Goal: Task Accomplishment & Management: Complete application form

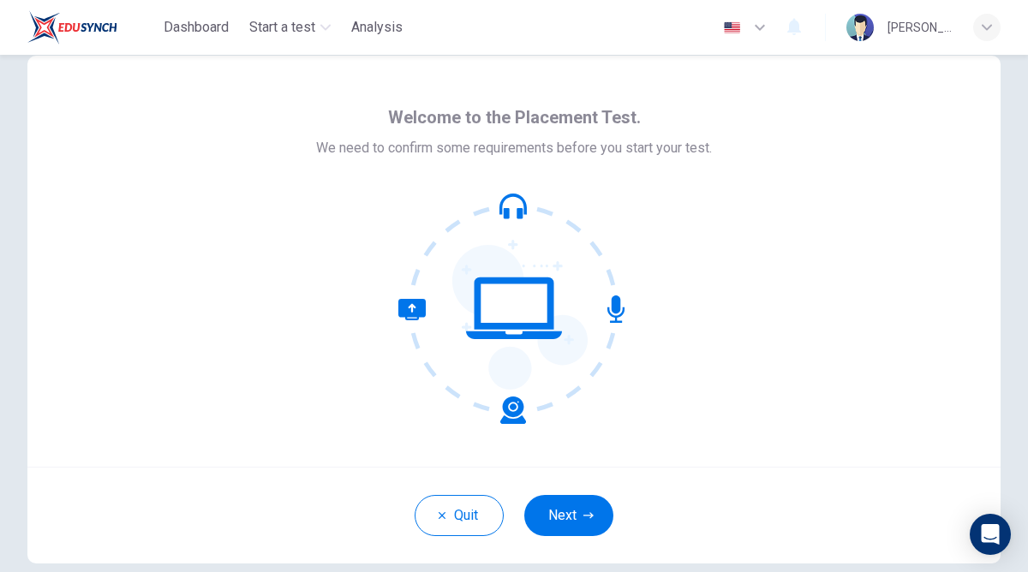
scroll to position [39, 0]
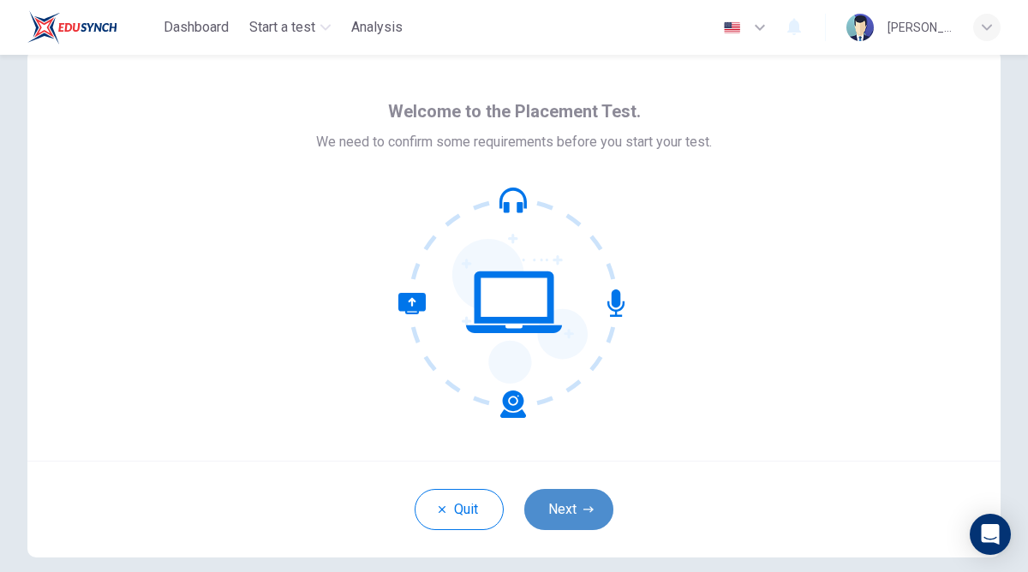
click at [572, 496] on button "Next" at bounding box center [568, 509] width 89 height 41
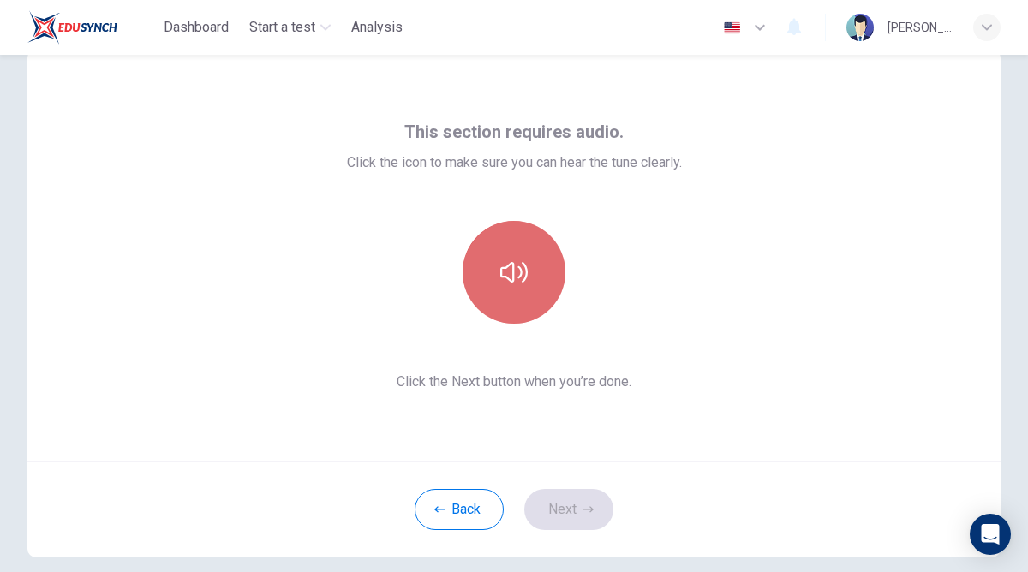
click at [527, 301] on button "button" at bounding box center [514, 272] width 103 height 103
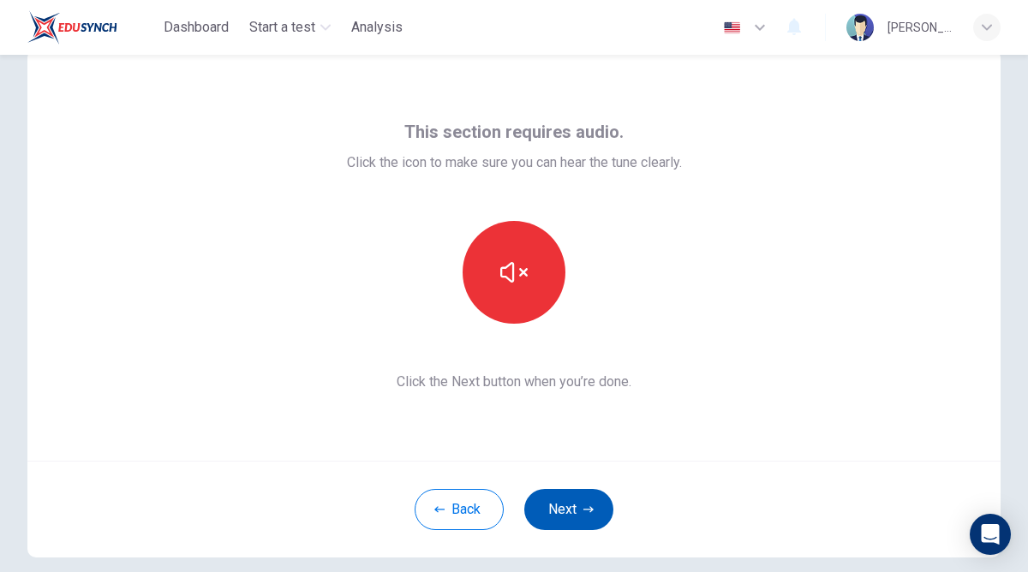
click at [581, 498] on button "Next" at bounding box center [568, 509] width 89 height 41
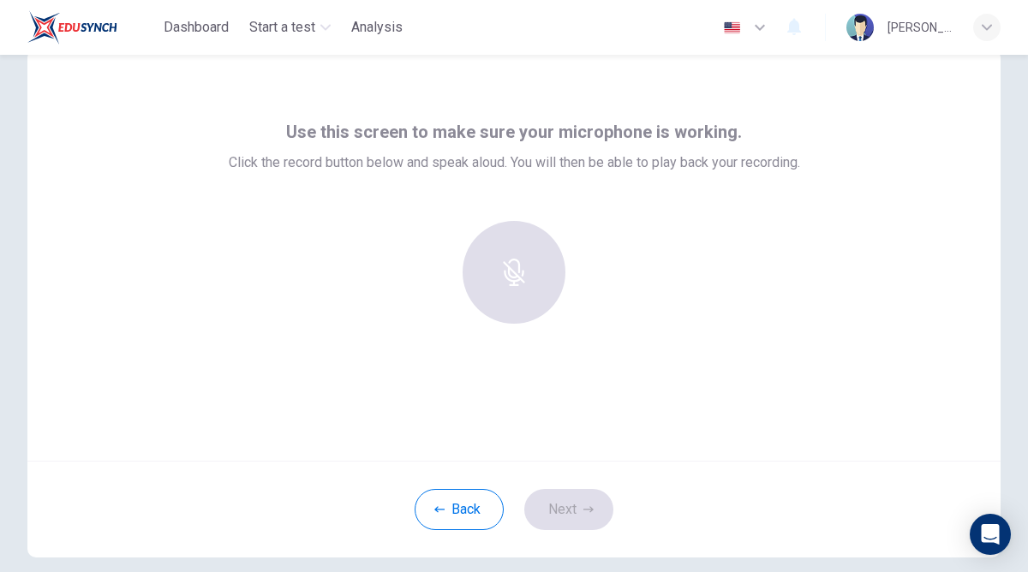
click at [588, 128] on span "Use this screen to make sure your microphone is working." at bounding box center [514, 131] width 456 height 27
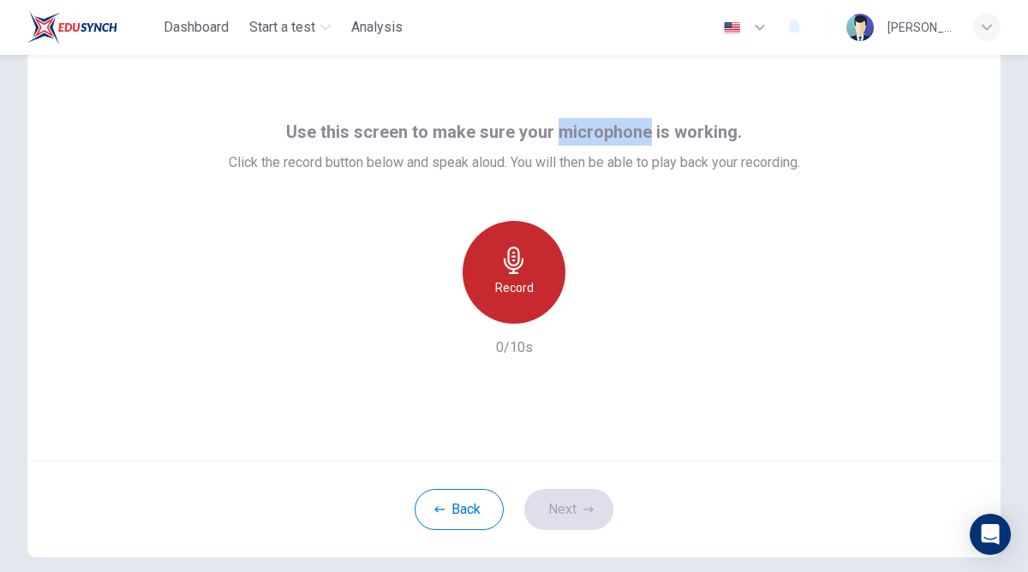
click at [539, 288] on div "Record" at bounding box center [514, 272] width 103 height 103
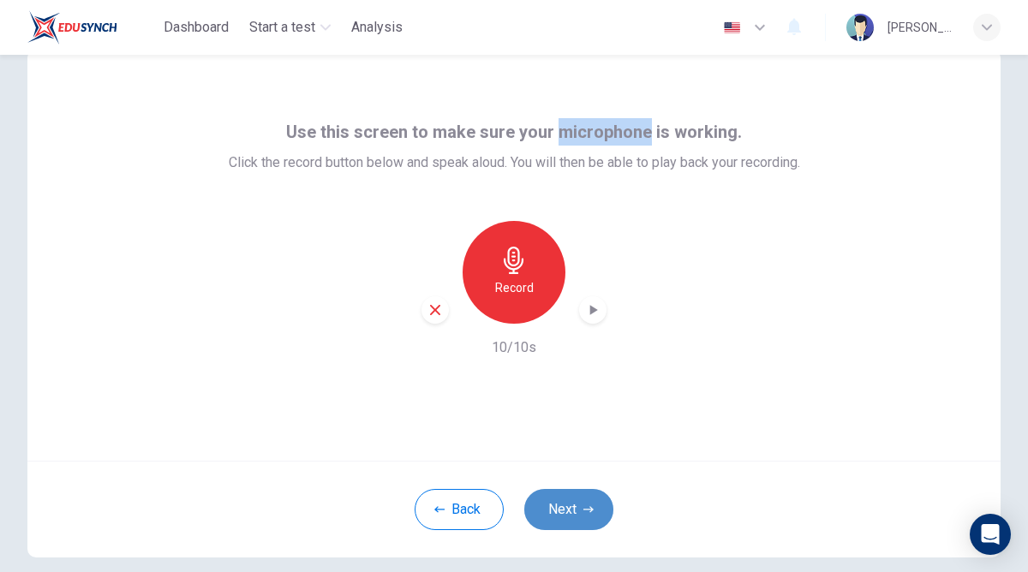
click at [559, 504] on button "Next" at bounding box center [568, 509] width 89 height 41
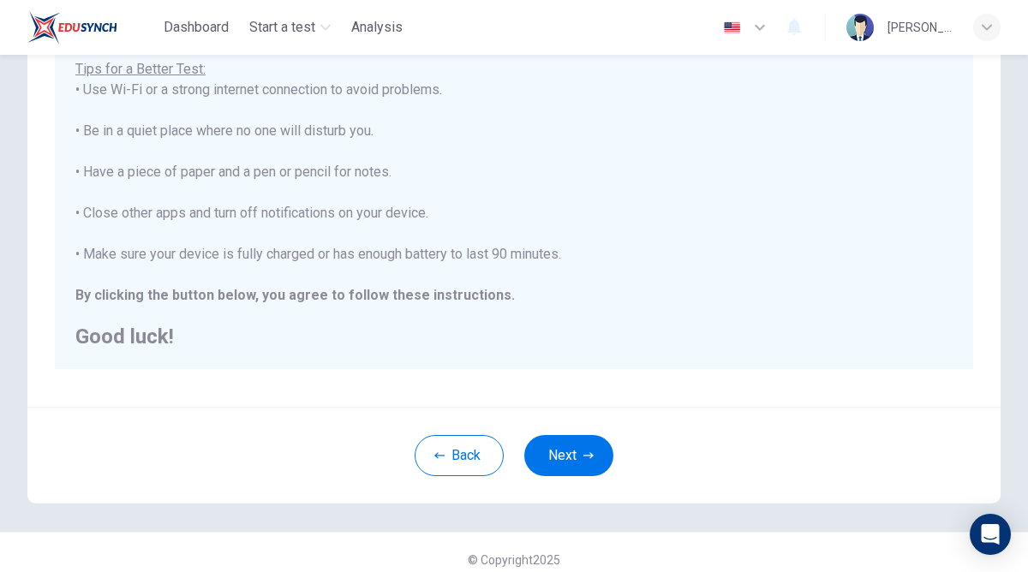
scroll to position [326, 0]
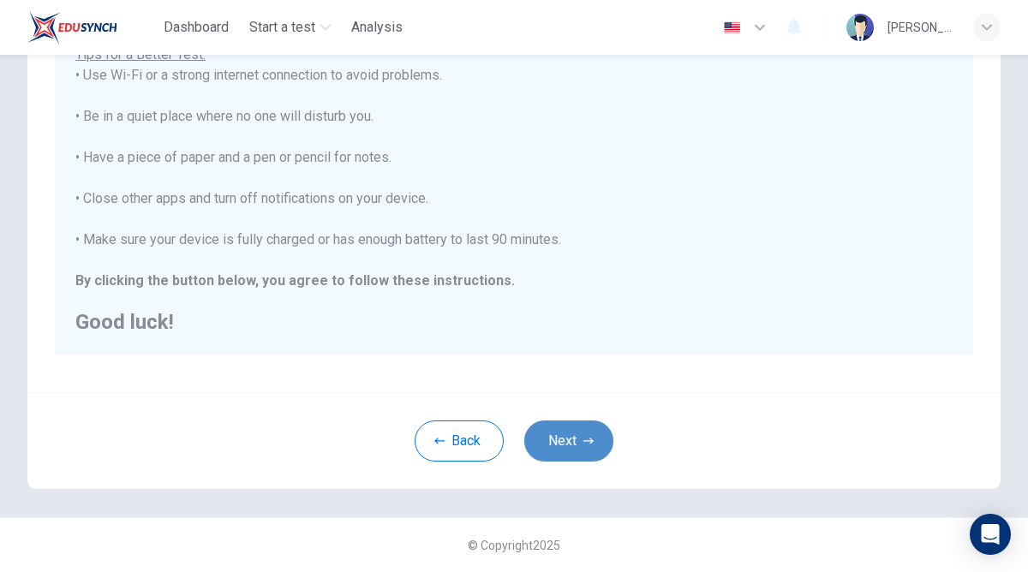
click at [558, 439] on button "Next" at bounding box center [568, 441] width 89 height 41
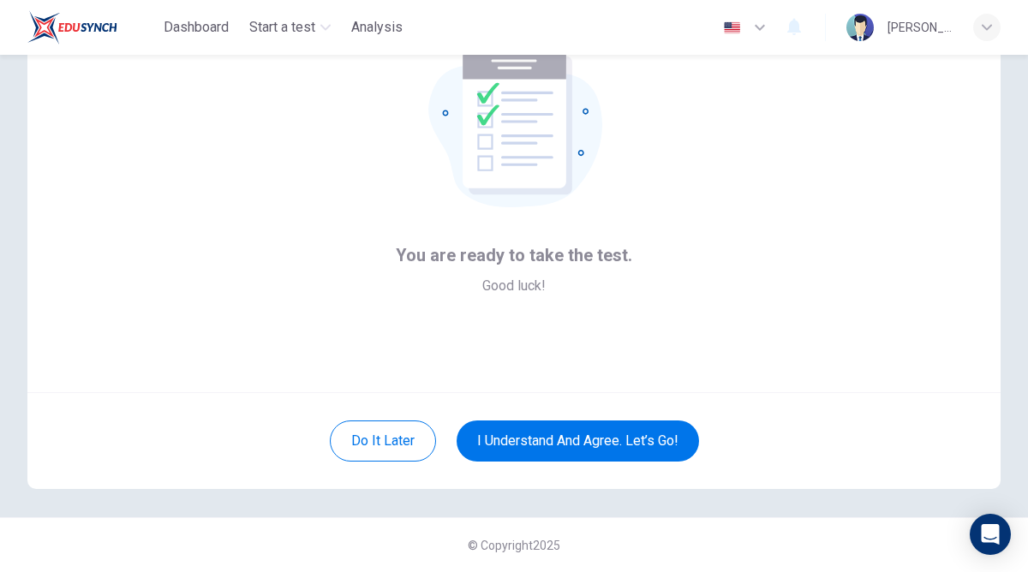
scroll to position [89, 0]
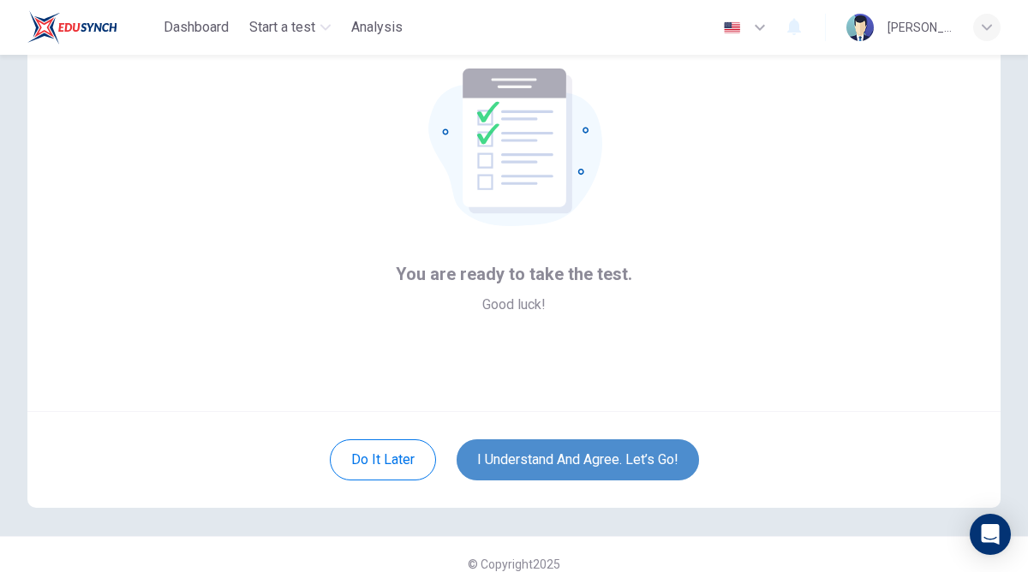
click at [587, 452] on button "I understand and agree. Let’s go!" at bounding box center [578, 459] width 242 height 41
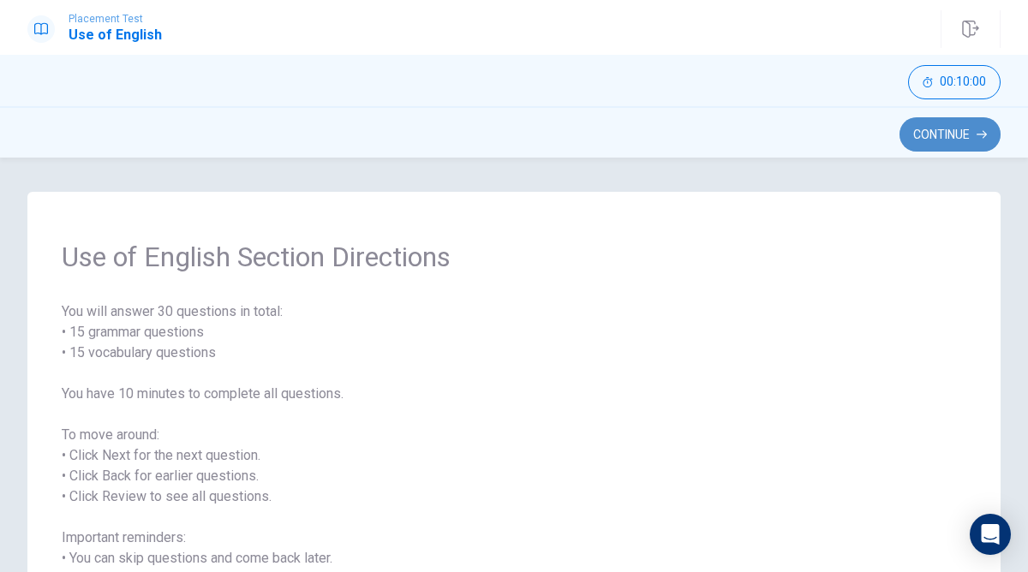
click at [939, 131] on button "Continue" at bounding box center [949, 134] width 101 height 34
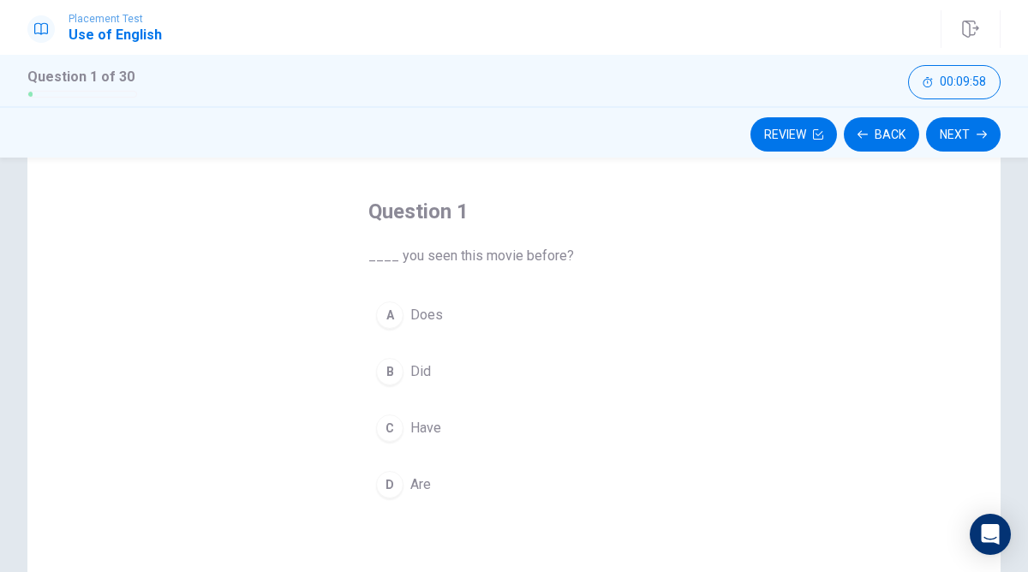
scroll to position [65, 0]
click at [421, 427] on span "Have" at bounding box center [425, 427] width 31 height 21
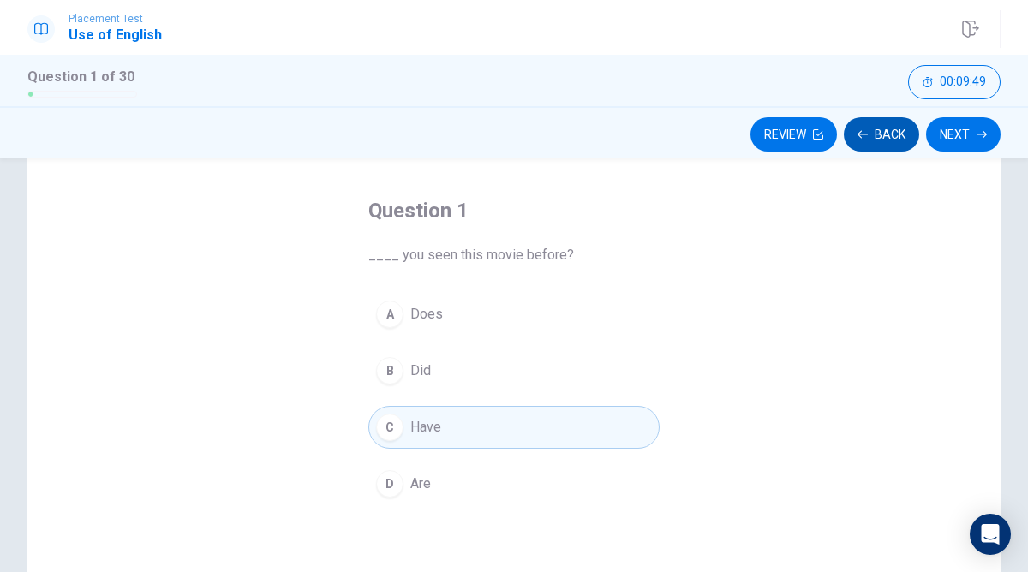
click at [903, 131] on button "Back" at bounding box center [881, 134] width 75 height 34
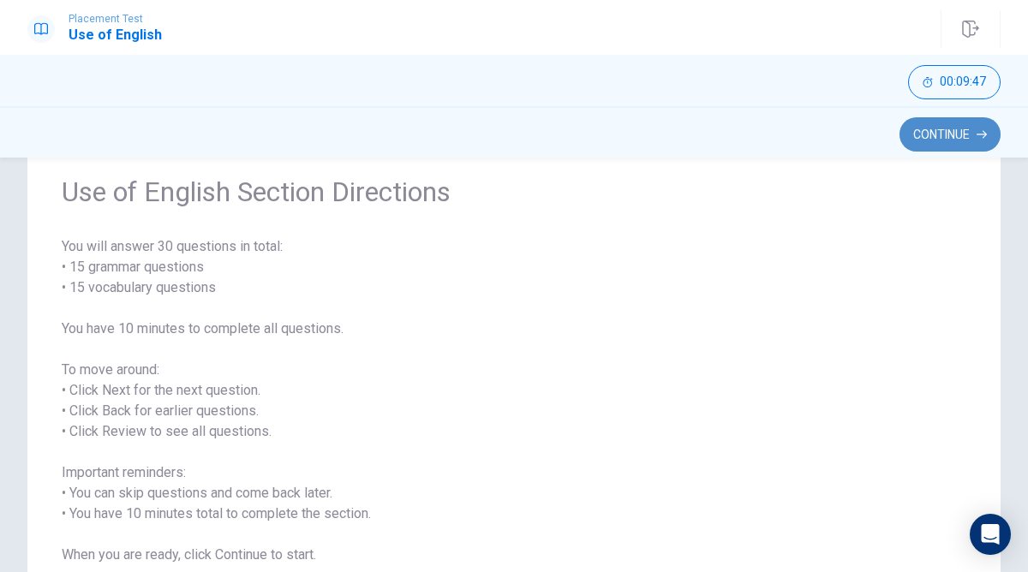
click at [931, 141] on button "Continue" at bounding box center [949, 134] width 101 height 34
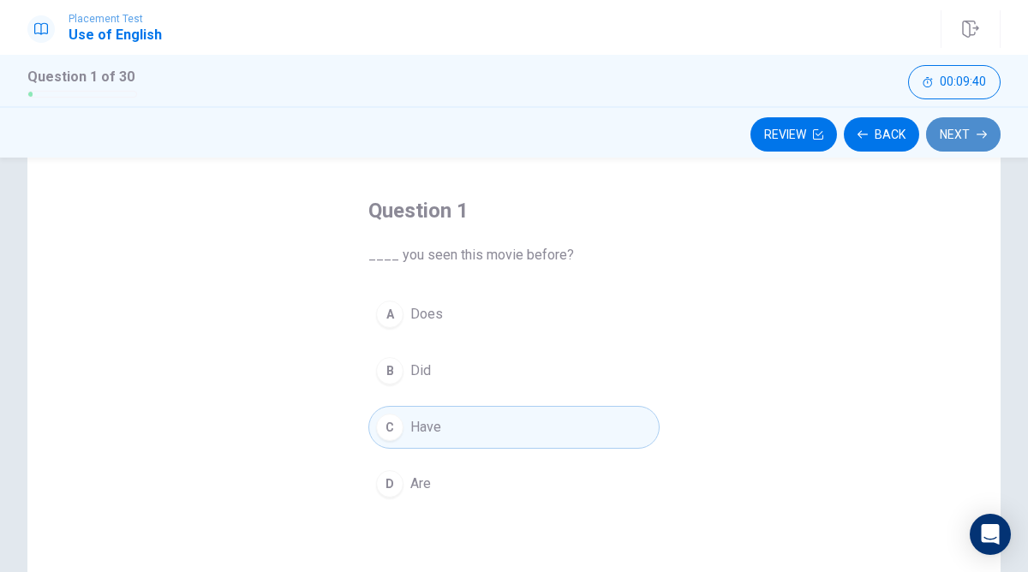
click at [964, 135] on button "Next" at bounding box center [963, 134] width 75 height 34
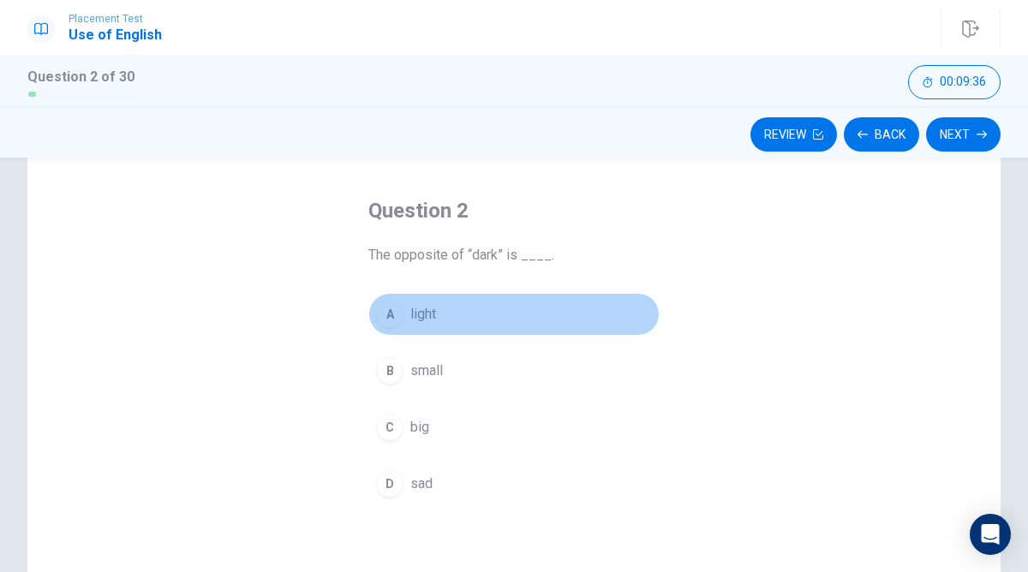
click at [442, 317] on button "A light" at bounding box center [513, 314] width 291 height 43
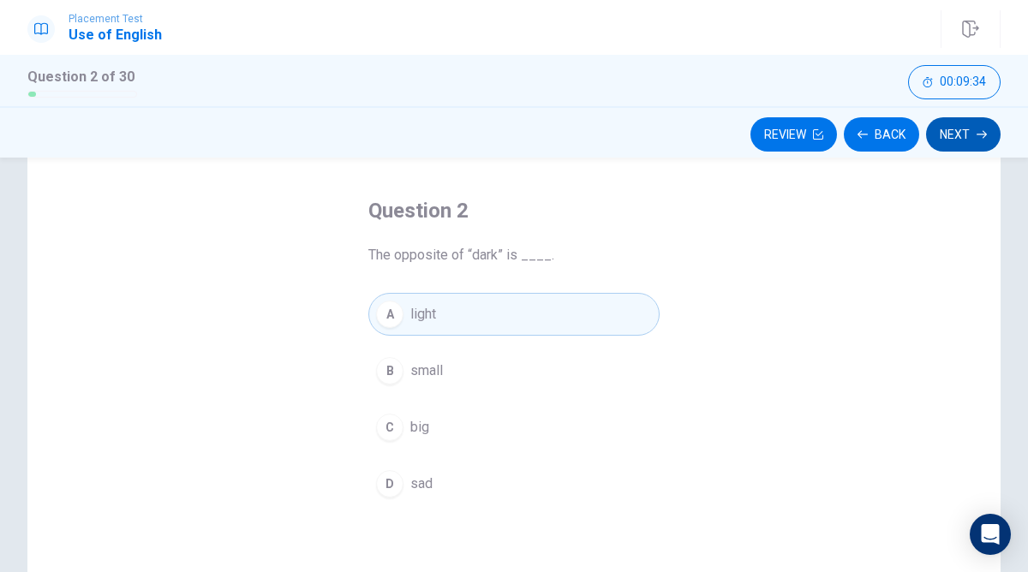
click at [956, 136] on button "Next" at bounding box center [963, 134] width 75 height 34
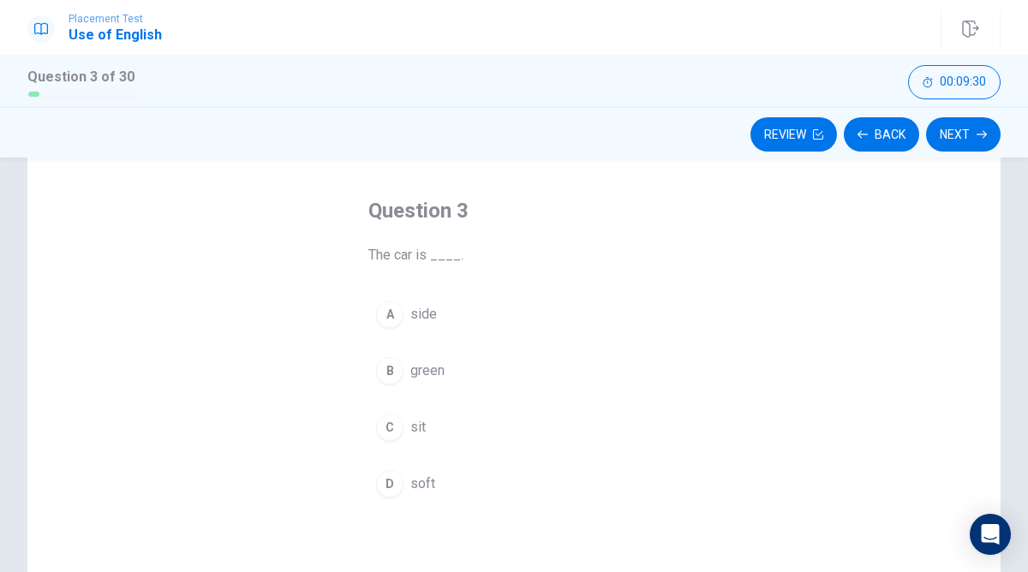
click at [477, 363] on button "B green" at bounding box center [513, 370] width 291 height 43
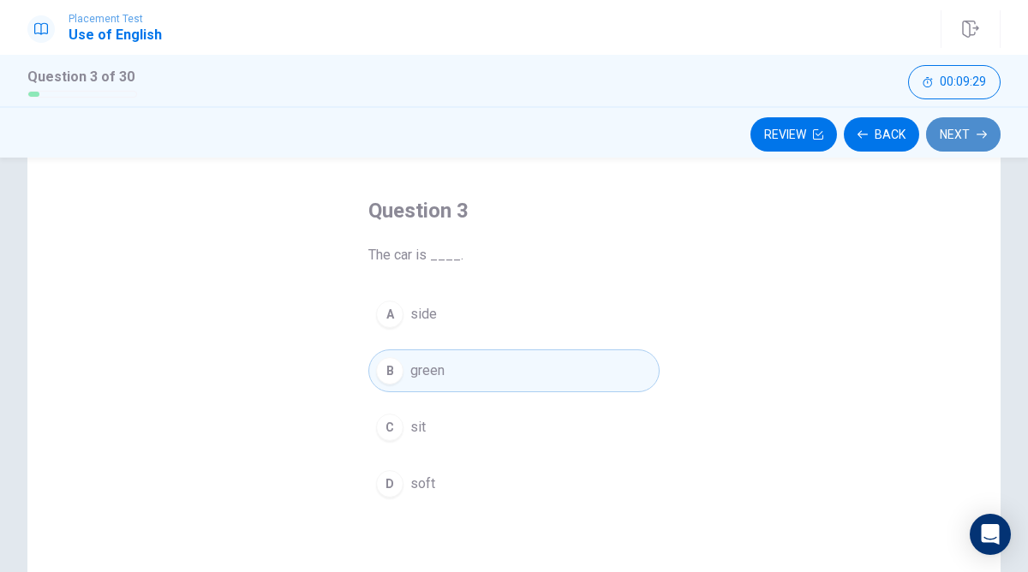
click at [940, 141] on button "Next" at bounding box center [963, 134] width 75 height 34
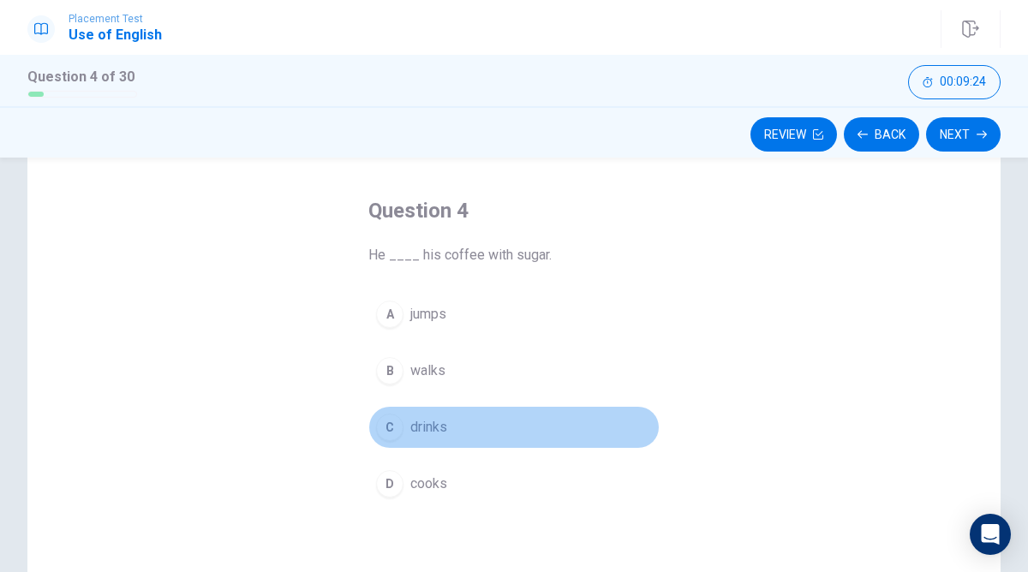
click at [406, 430] on button "C drinks" at bounding box center [513, 427] width 291 height 43
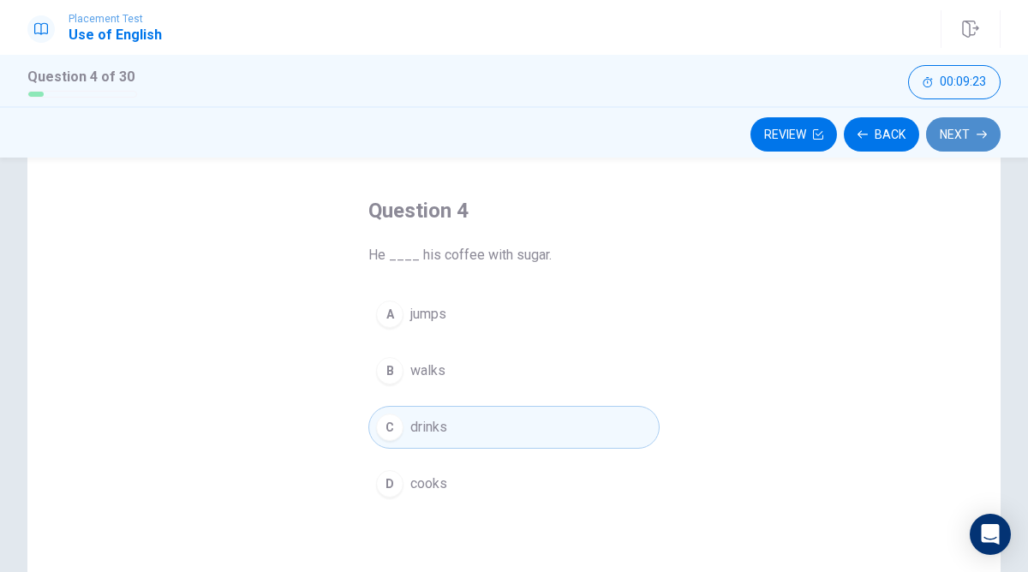
click at [975, 127] on button "Next" at bounding box center [963, 134] width 75 height 34
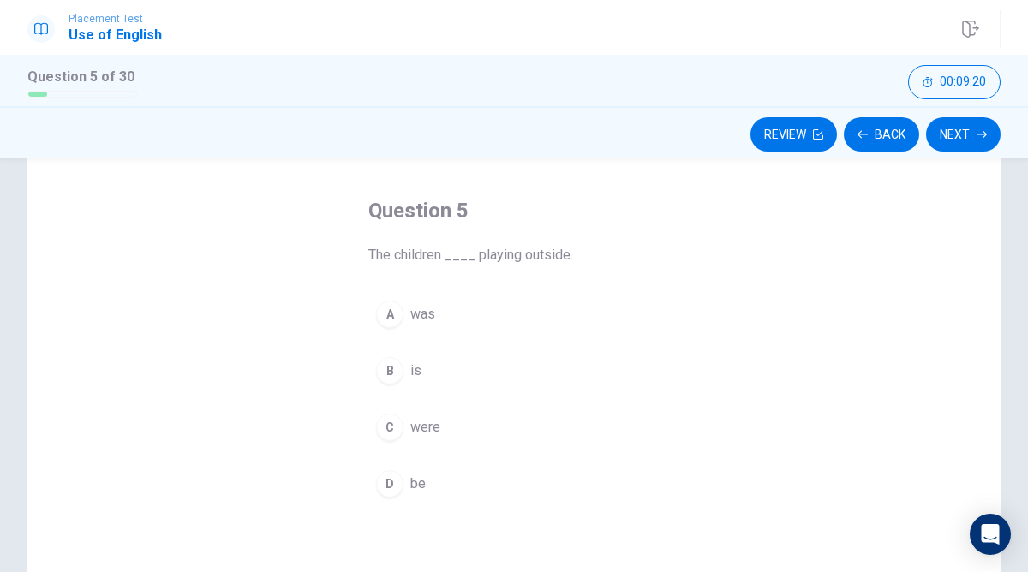
click at [391, 427] on div "C" at bounding box center [389, 427] width 27 height 27
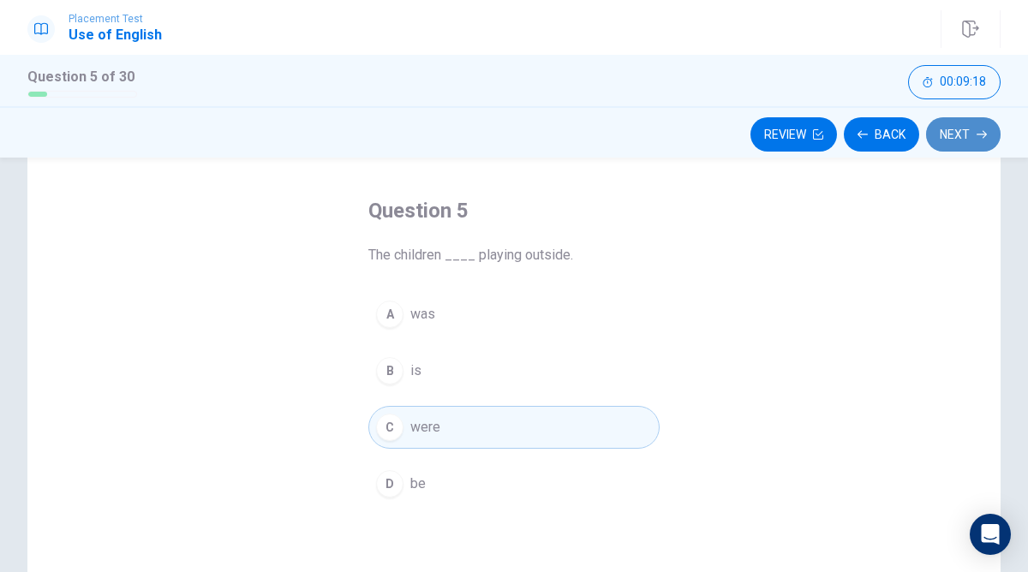
click at [972, 128] on button "Next" at bounding box center [963, 134] width 75 height 34
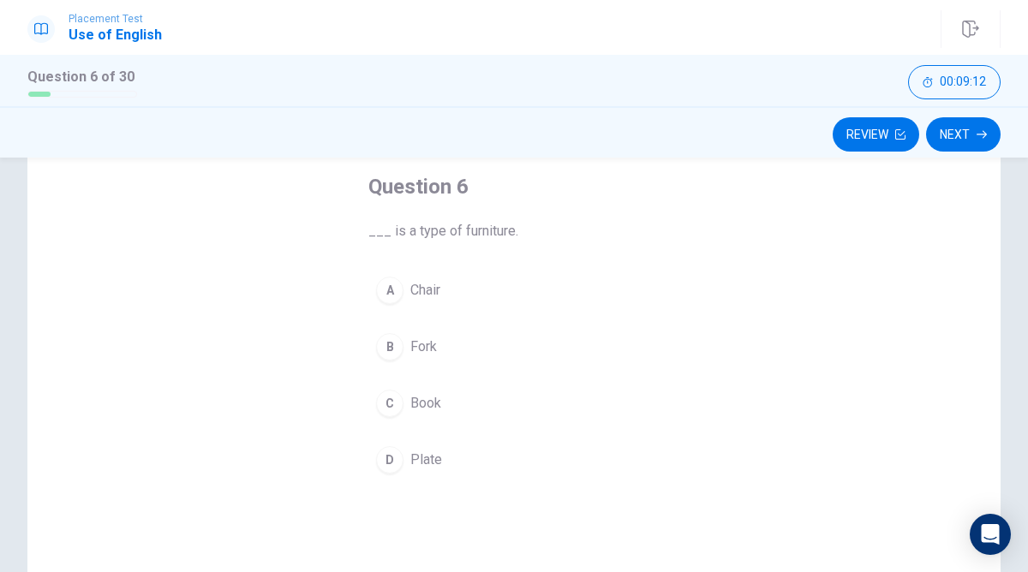
scroll to position [90, 0]
click at [439, 296] on span "Chair" at bounding box center [425, 289] width 30 height 21
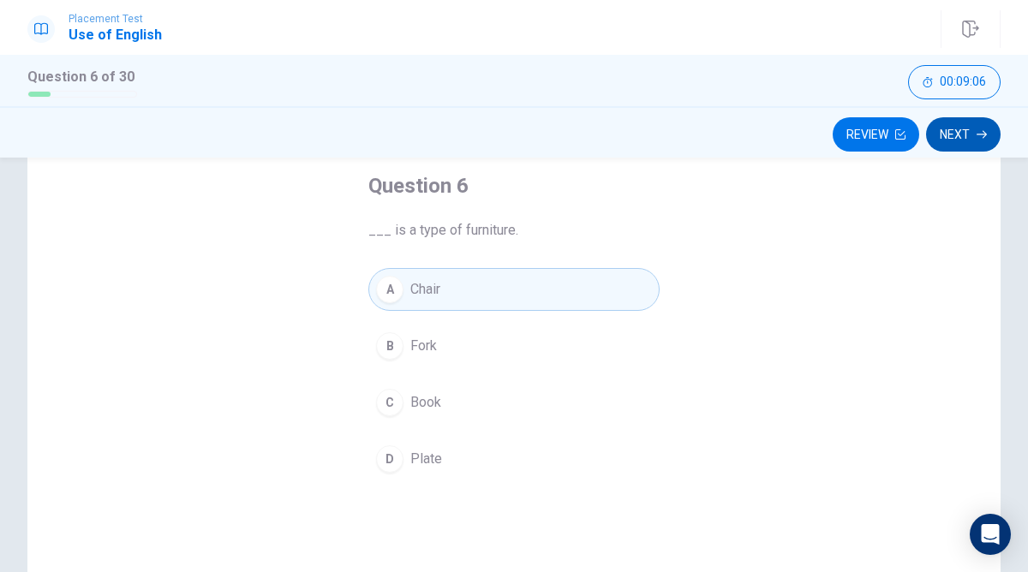
click at [964, 145] on button "Next" at bounding box center [963, 134] width 75 height 34
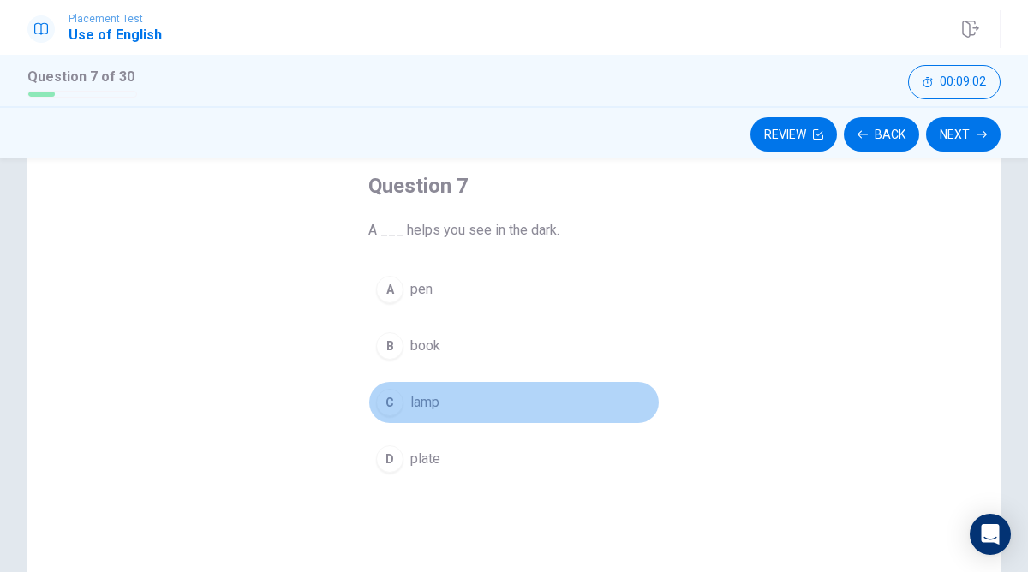
click at [435, 403] on span "lamp" at bounding box center [424, 402] width 29 height 21
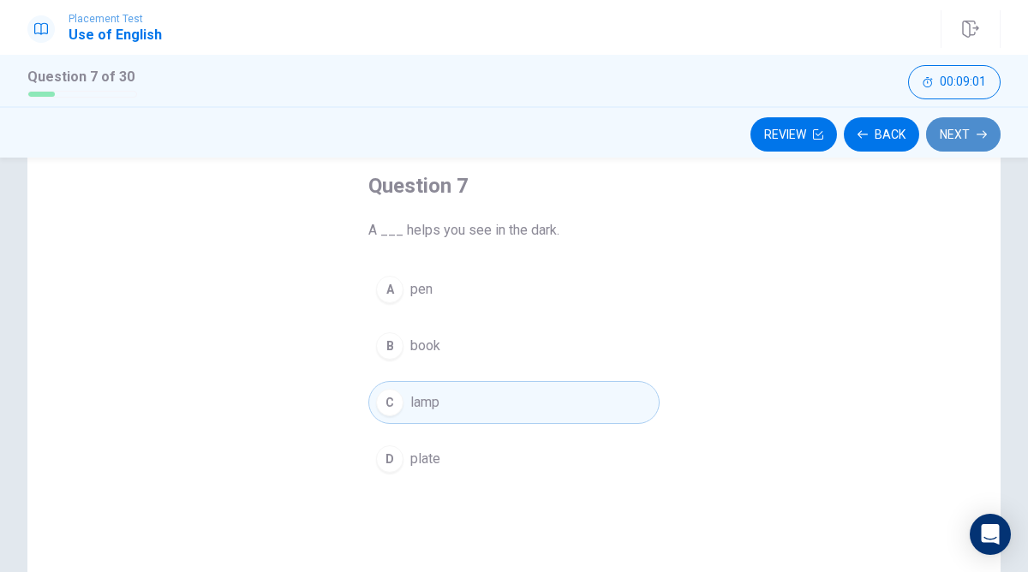
click at [969, 128] on button "Next" at bounding box center [963, 134] width 75 height 34
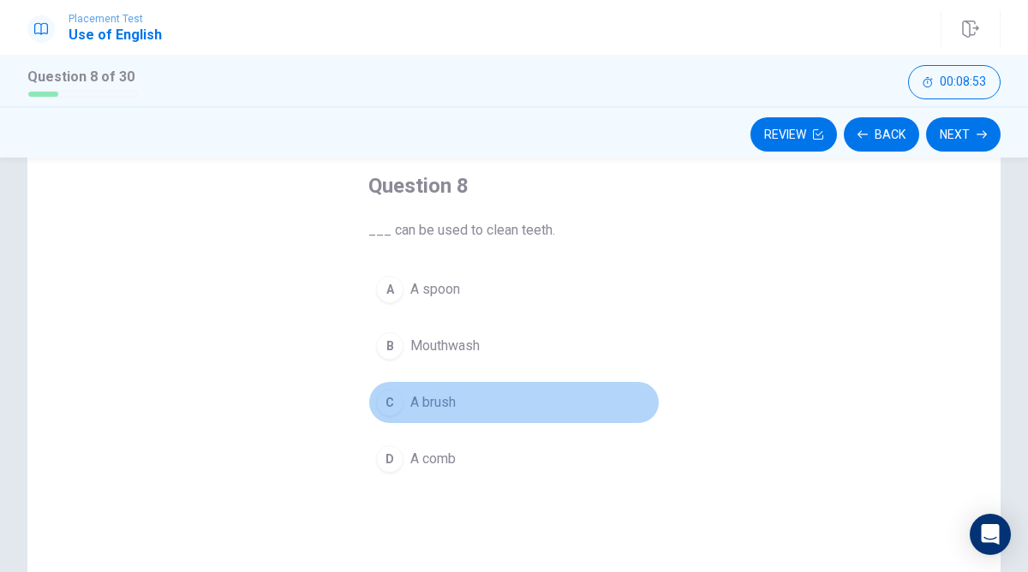
click at [427, 398] on span "A brush" at bounding box center [432, 402] width 45 height 21
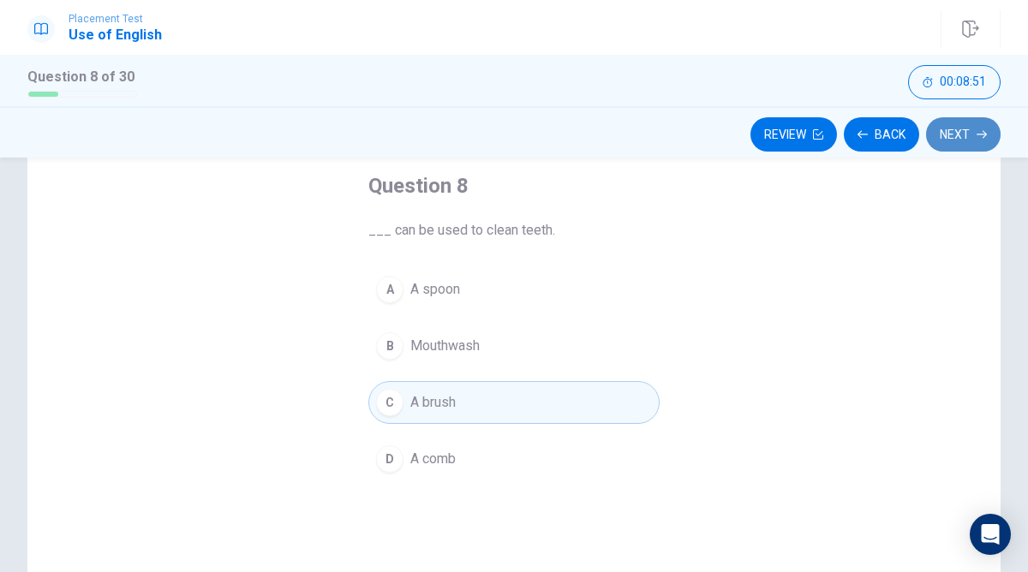
click at [953, 126] on button "Next" at bounding box center [963, 134] width 75 height 34
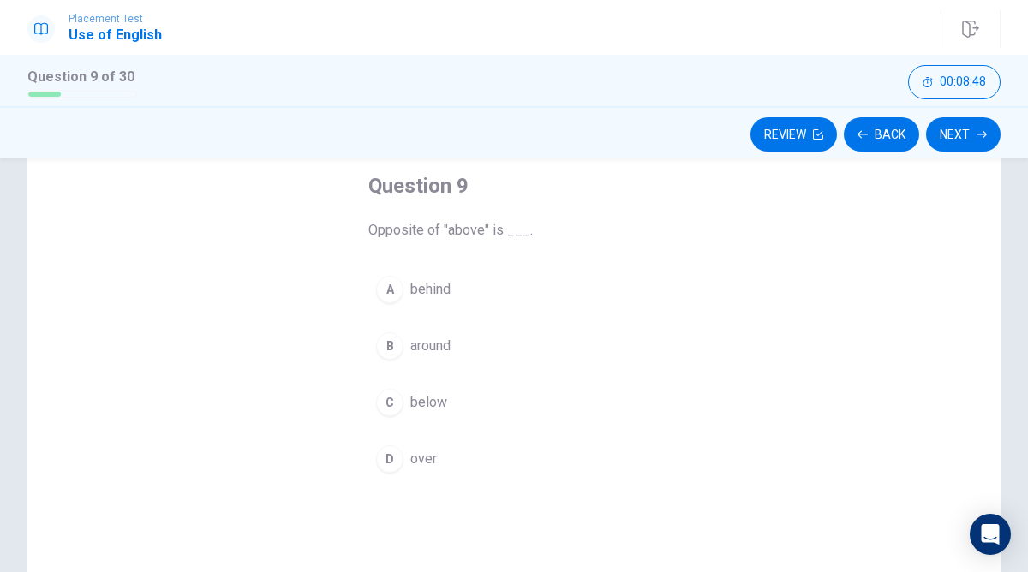
click at [395, 398] on div "C" at bounding box center [389, 402] width 27 height 27
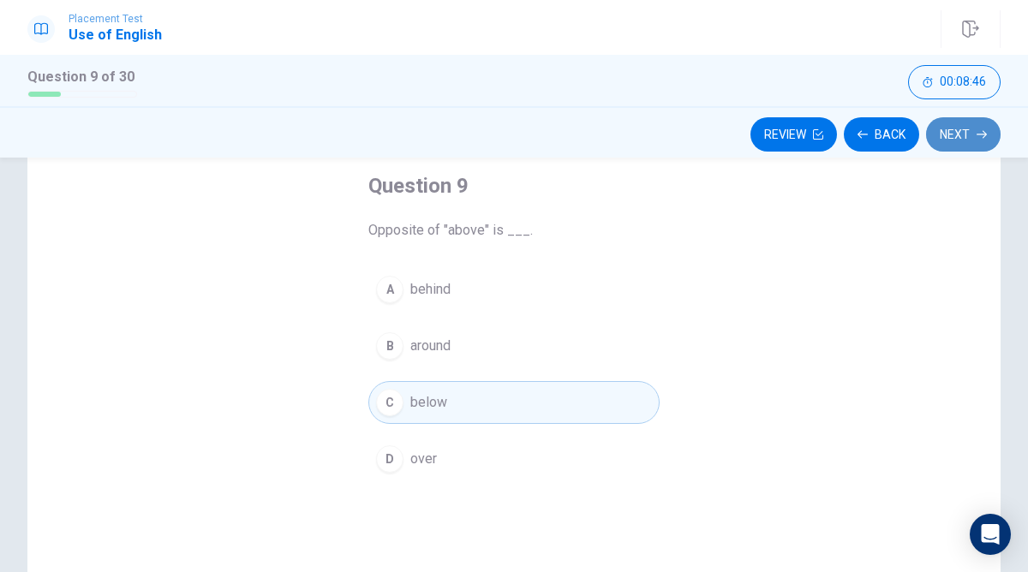
click at [946, 138] on button "Next" at bounding box center [963, 134] width 75 height 34
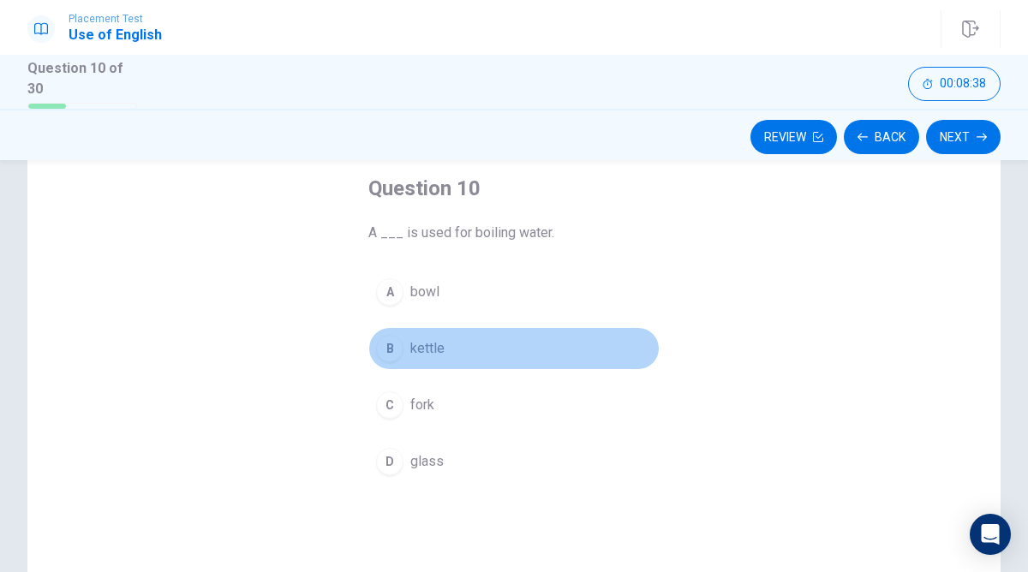
click at [386, 349] on div "B" at bounding box center [389, 348] width 27 height 27
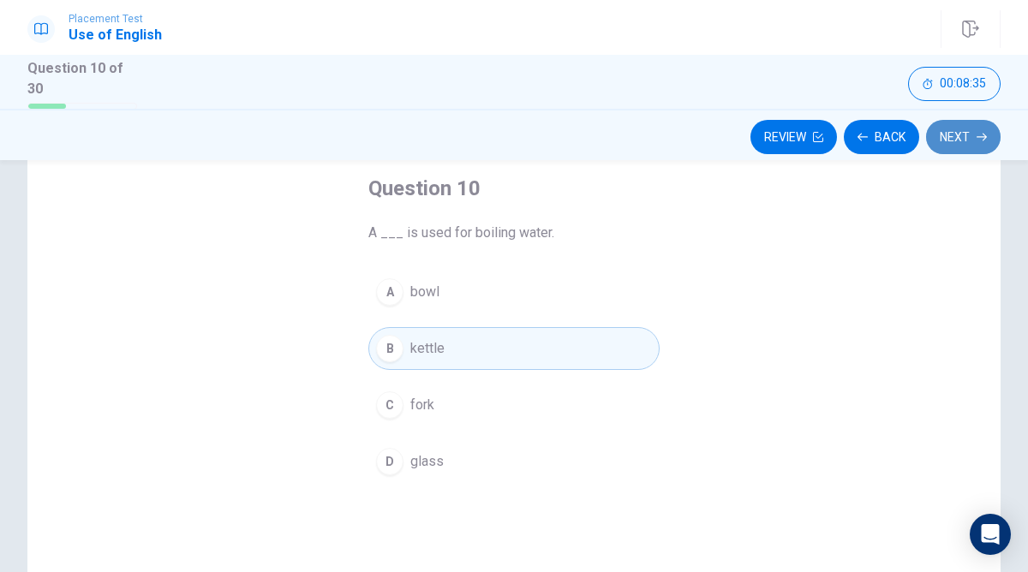
click at [965, 143] on button "Next" at bounding box center [963, 137] width 75 height 34
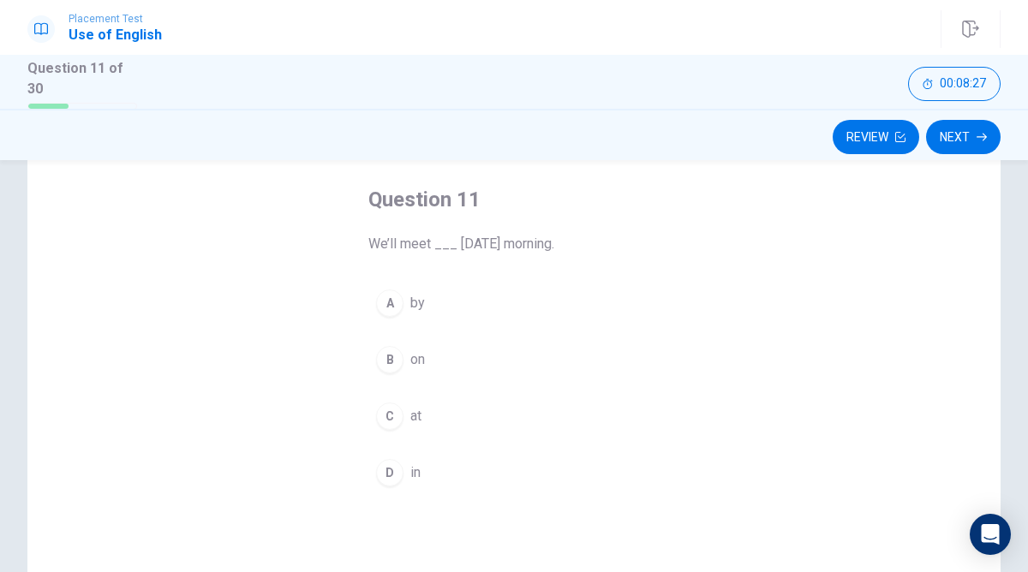
scroll to position [78, 0]
click at [396, 359] on div "B" at bounding box center [389, 360] width 27 height 27
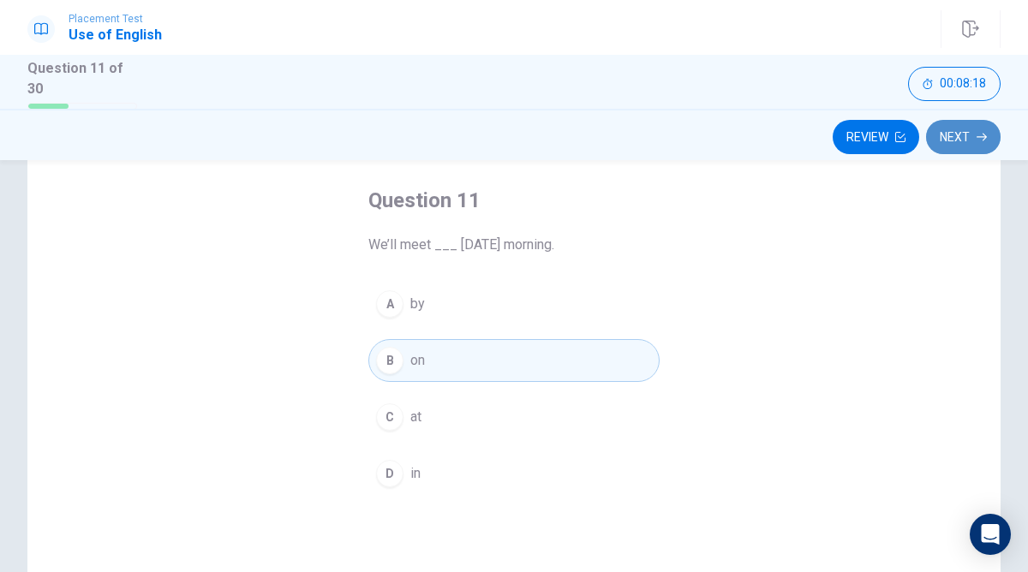
click at [989, 141] on button "Next" at bounding box center [963, 137] width 75 height 34
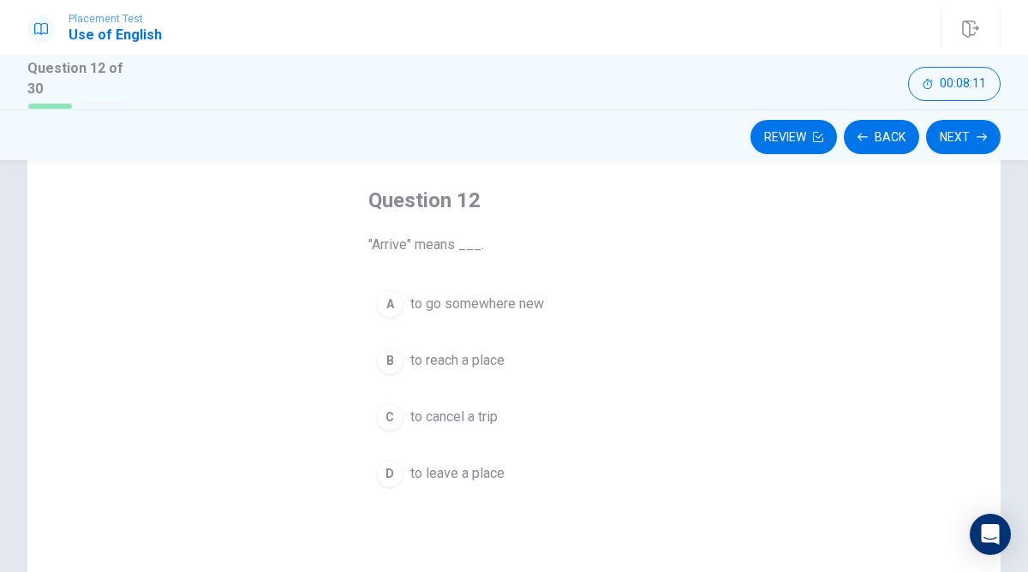
click at [493, 361] on span "to reach a place" at bounding box center [457, 360] width 94 height 21
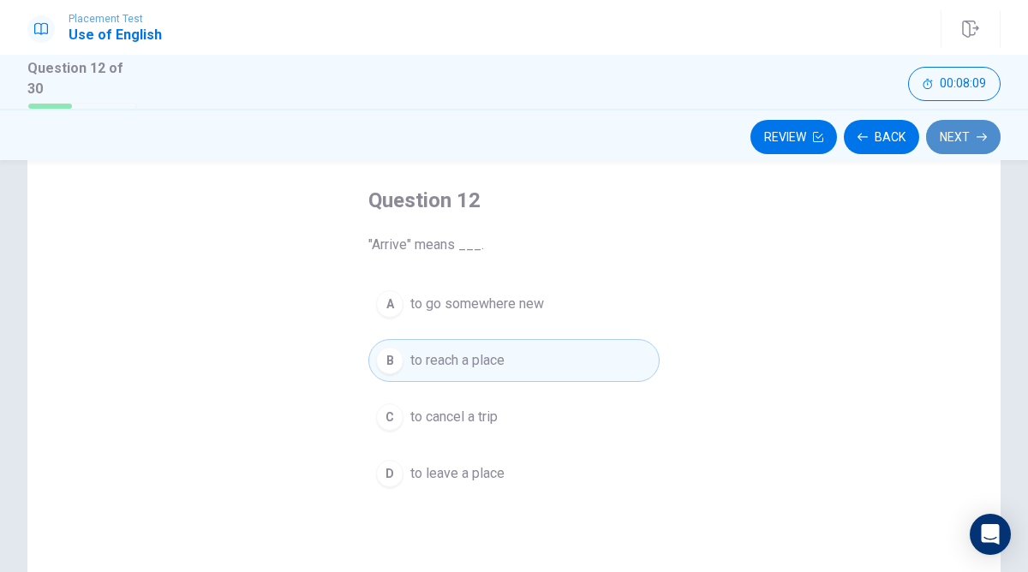
click at [981, 142] on button "Next" at bounding box center [963, 137] width 75 height 34
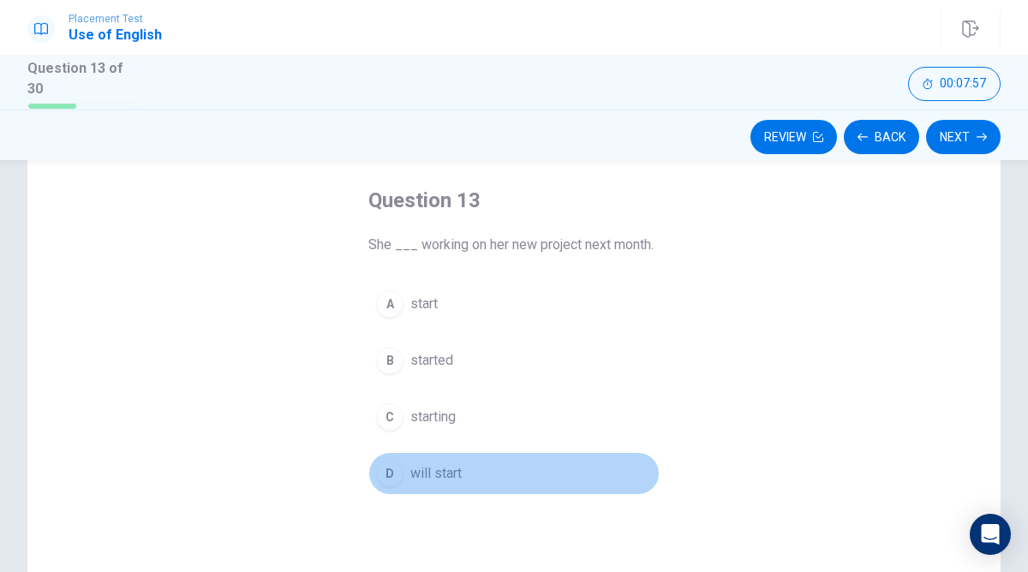
click at [397, 475] on div "D" at bounding box center [389, 473] width 27 height 27
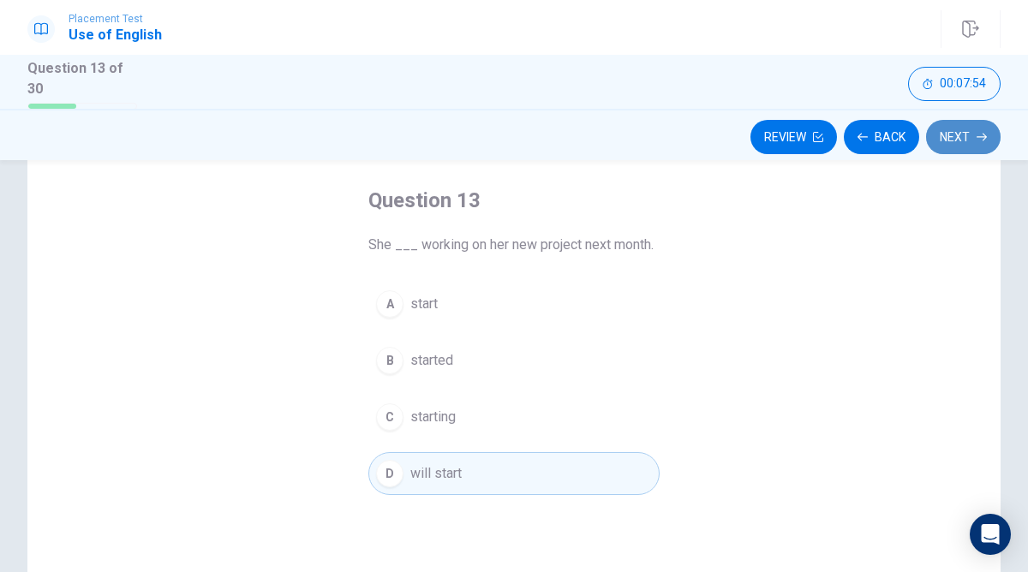
click at [971, 140] on button "Next" at bounding box center [963, 137] width 75 height 34
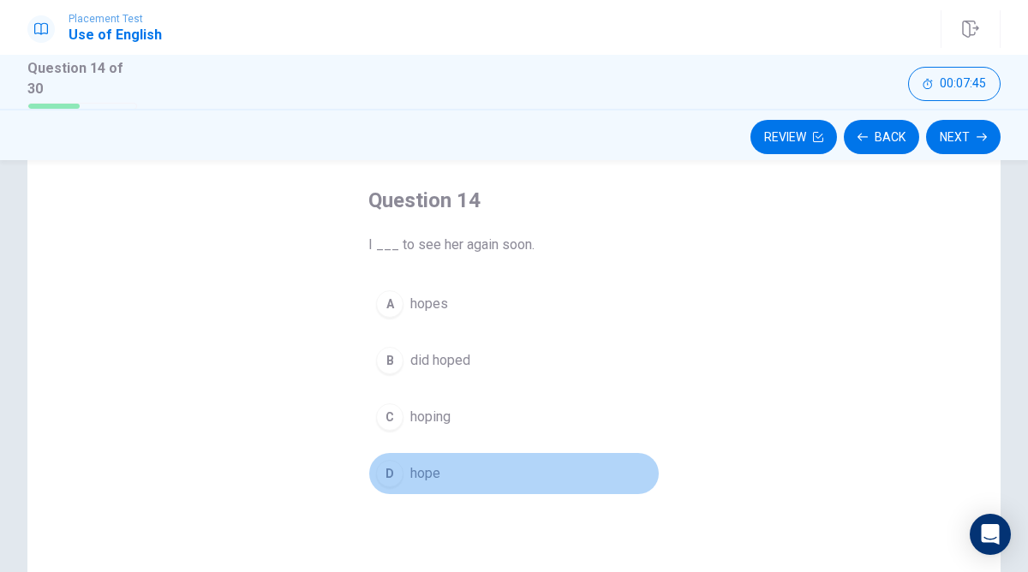
click at [421, 469] on span "hope" at bounding box center [425, 473] width 30 height 21
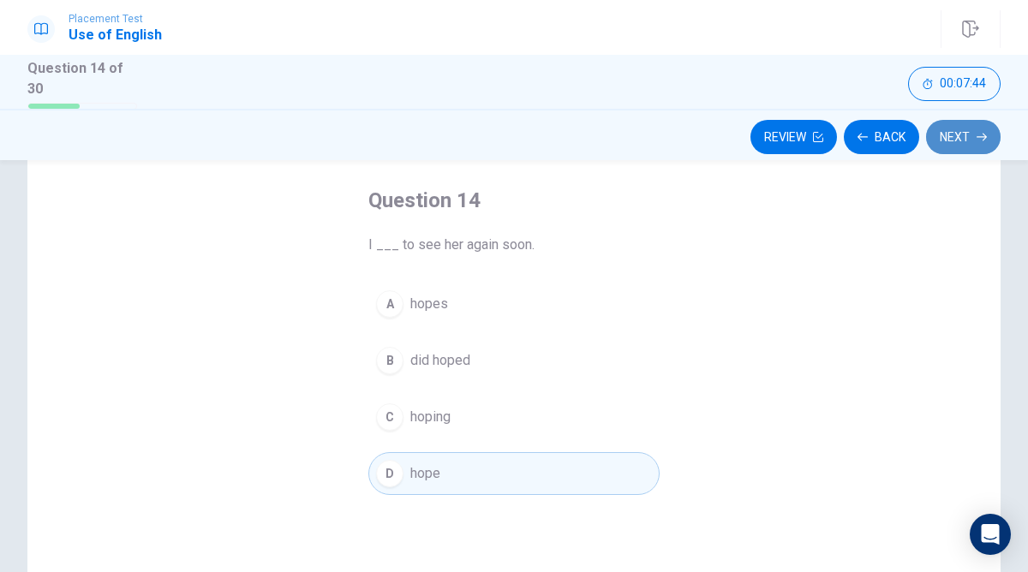
click at [954, 128] on button "Next" at bounding box center [963, 137] width 75 height 34
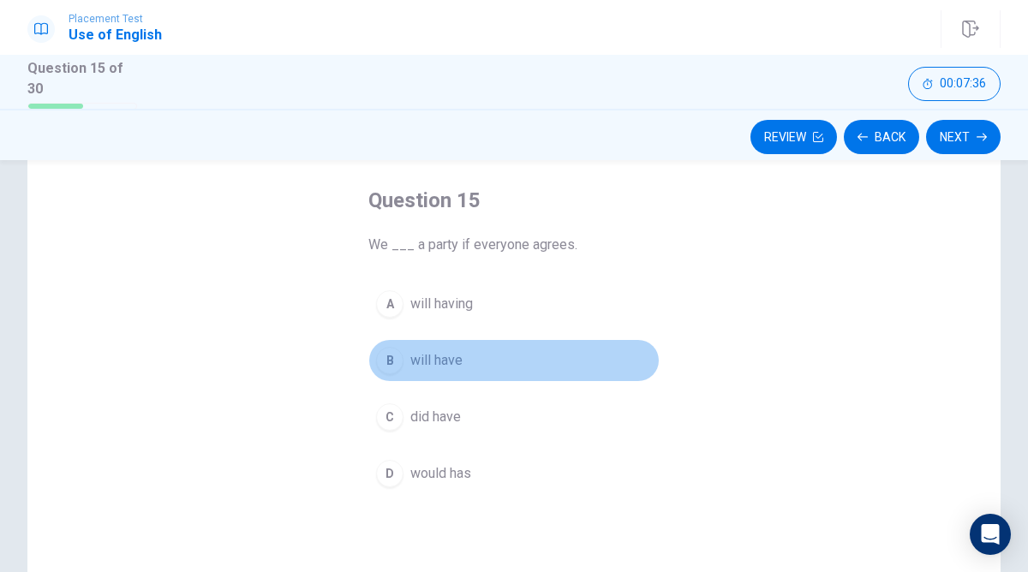
click at [501, 356] on button "B will have" at bounding box center [513, 360] width 291 height 43
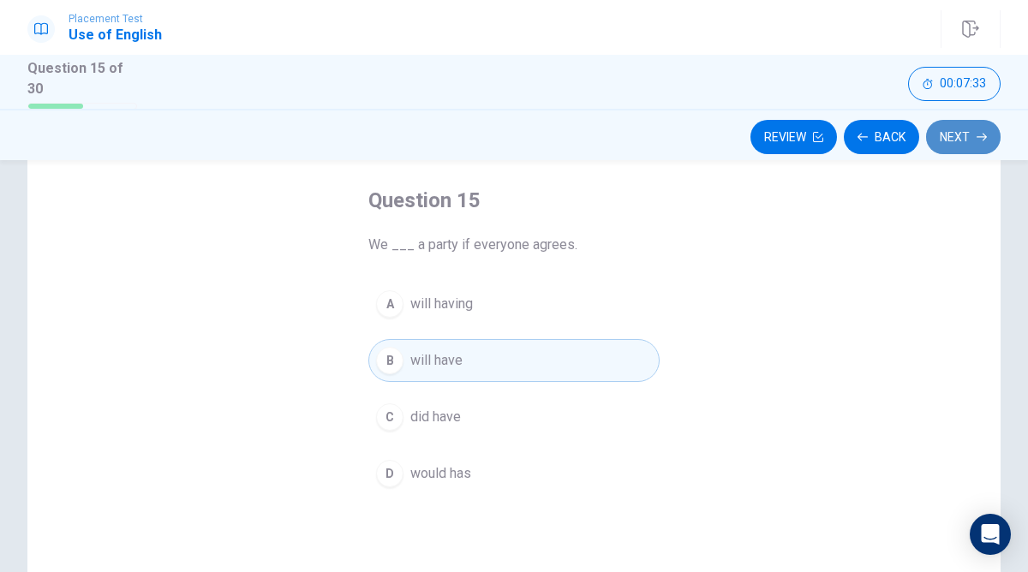
click at [966, 140] on button "Next" at bounding box center [963, 137] width 75 height 34
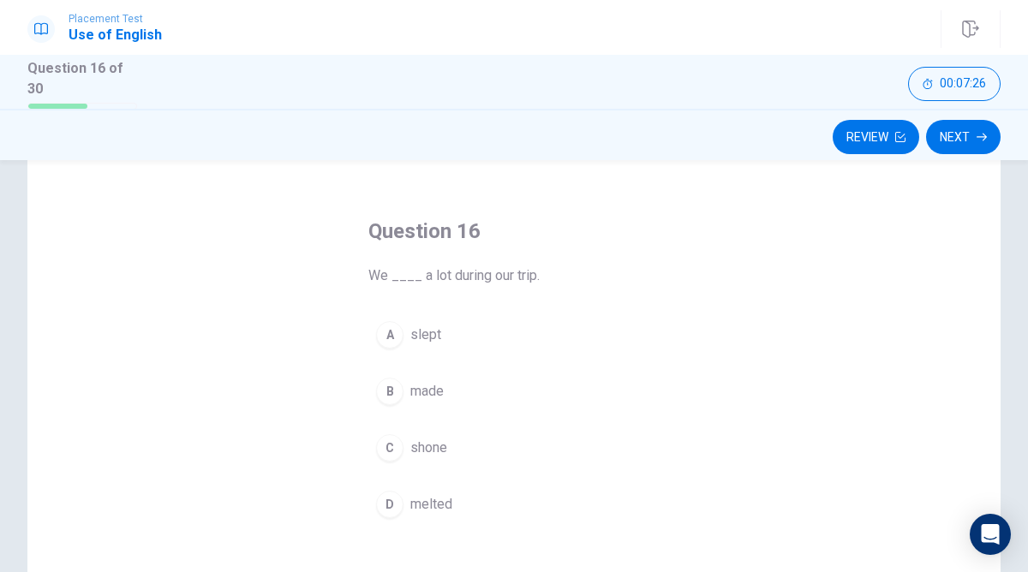
scroll to position [57, 0]
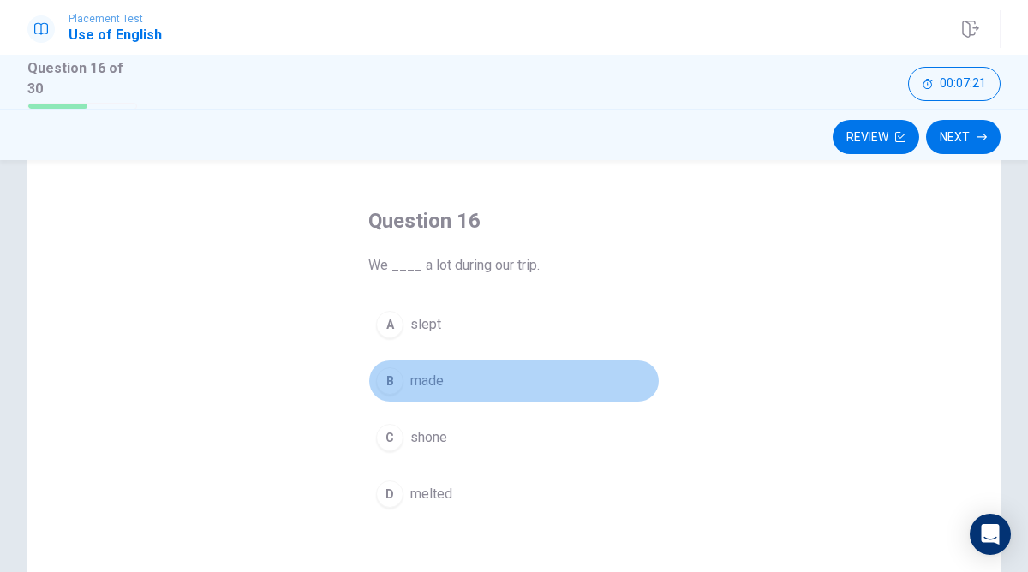
click at [480, 375] on button "B made" at bounding box center [513, 381] width 291 height 43
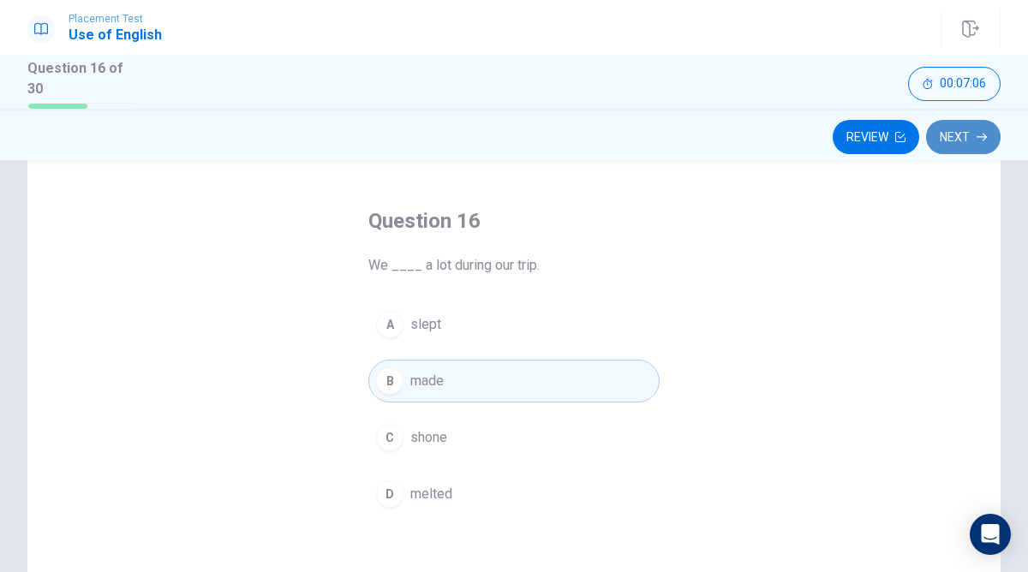
click at [951, 143] on button "Next" at bounding box center [963, 137] width 75 height 34
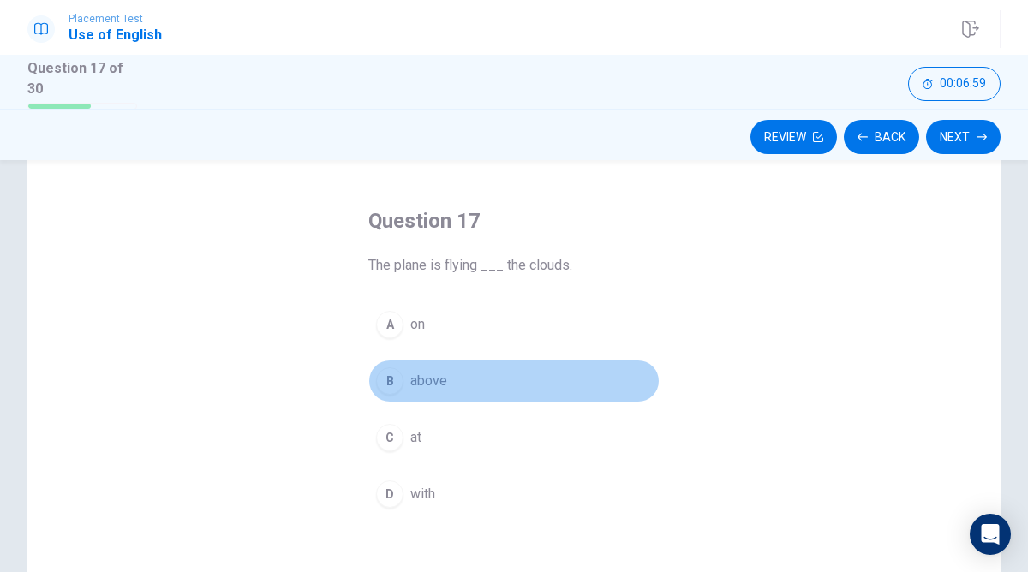
click at [432, 379] on span "above" at bounding box center [428, 381] width 37 height 21
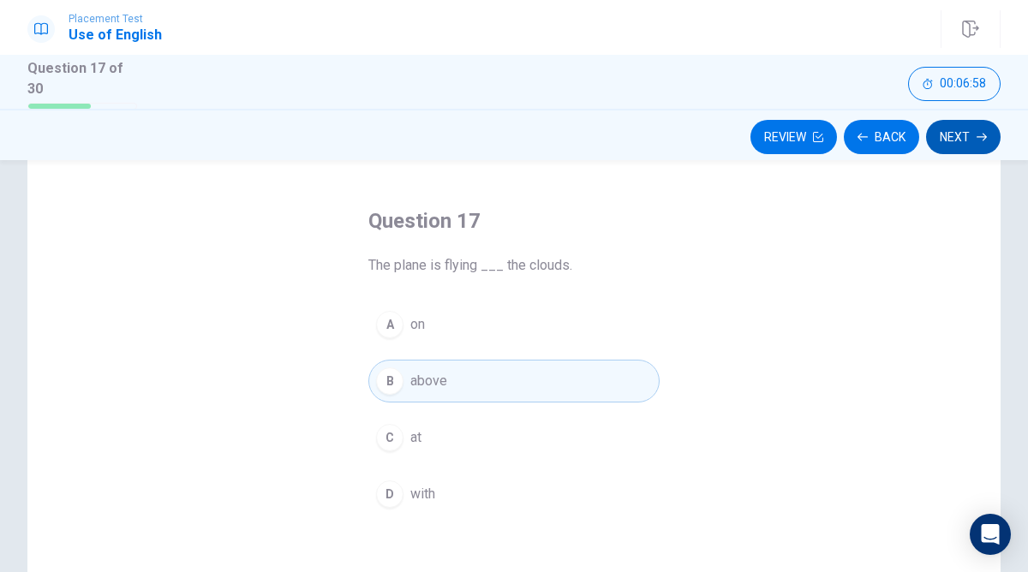
click at [971, 128] on button "Next" at bounding box center [963, 137] width 75 height 34
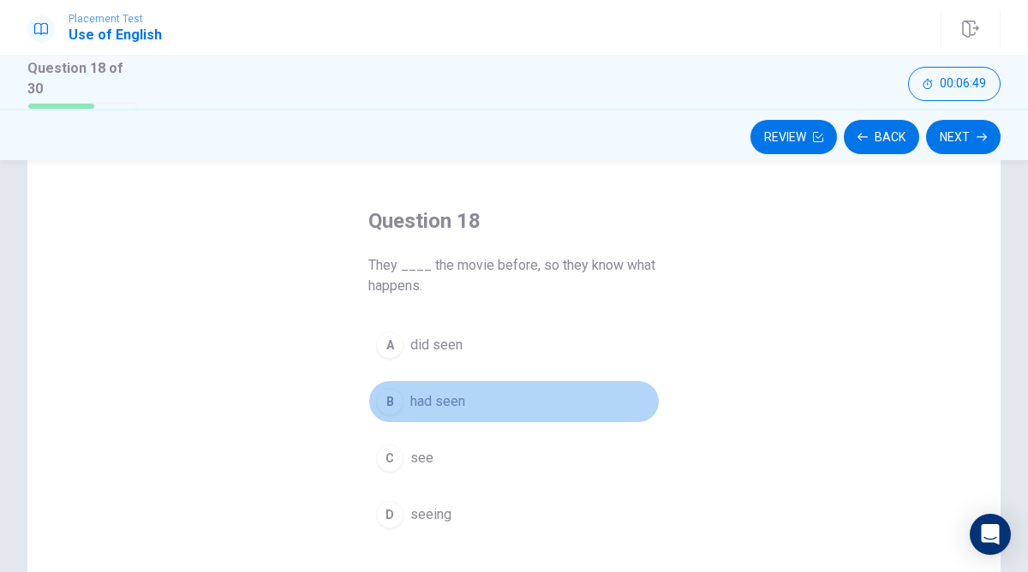
click at [471, 401] on button "B had seen" at bounding box center [513, 401] width 291 height 43
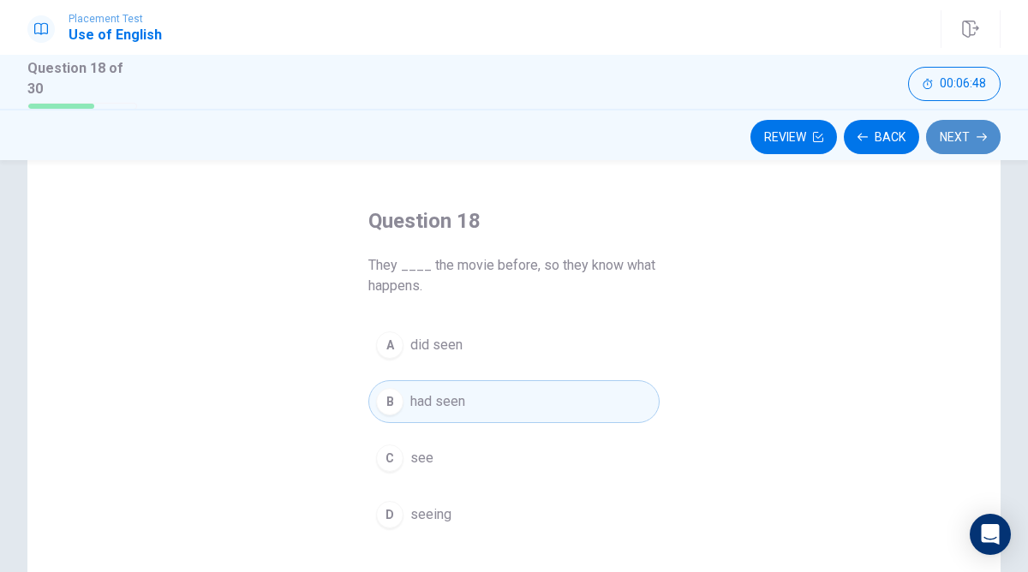
click at [944, 141] on button "Next" at bounding box center [963, 137] width 75 height 34
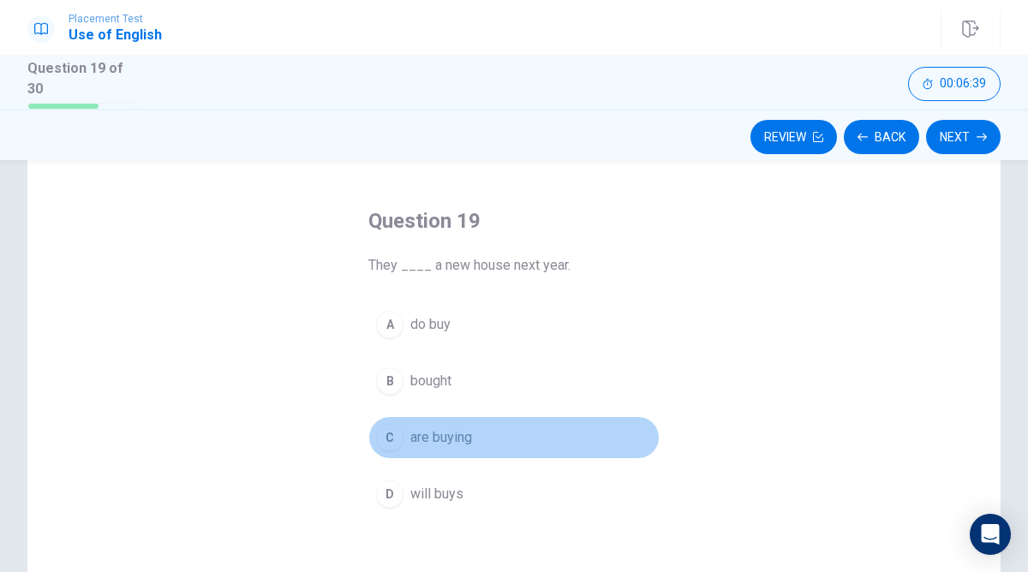
click at [436, 439] on span "are buying" at bounding box center [441, 437] width 62 height 21
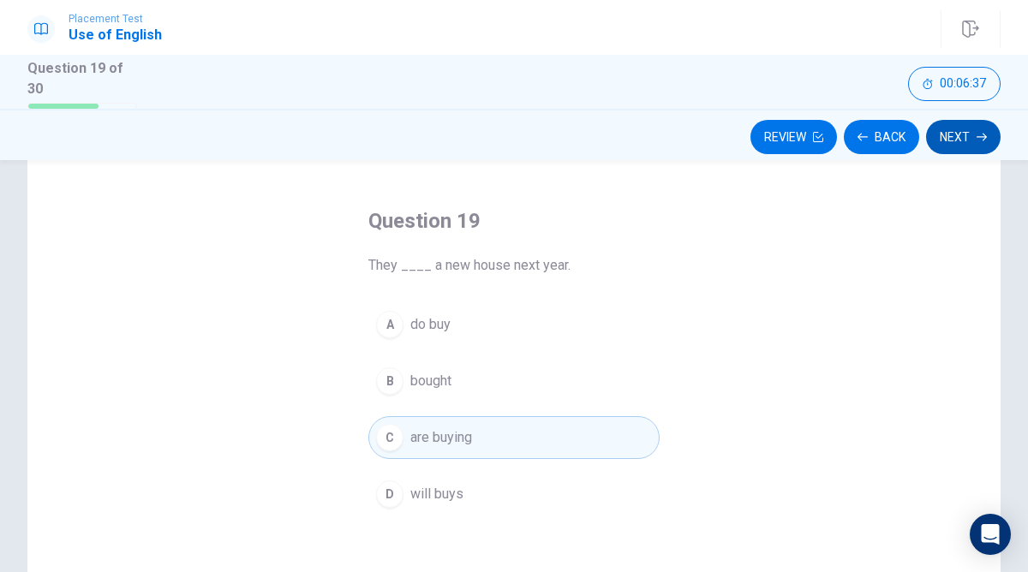
click at [955, 134] on button "Next" at bounding box center [963, 137] width 75 height 34
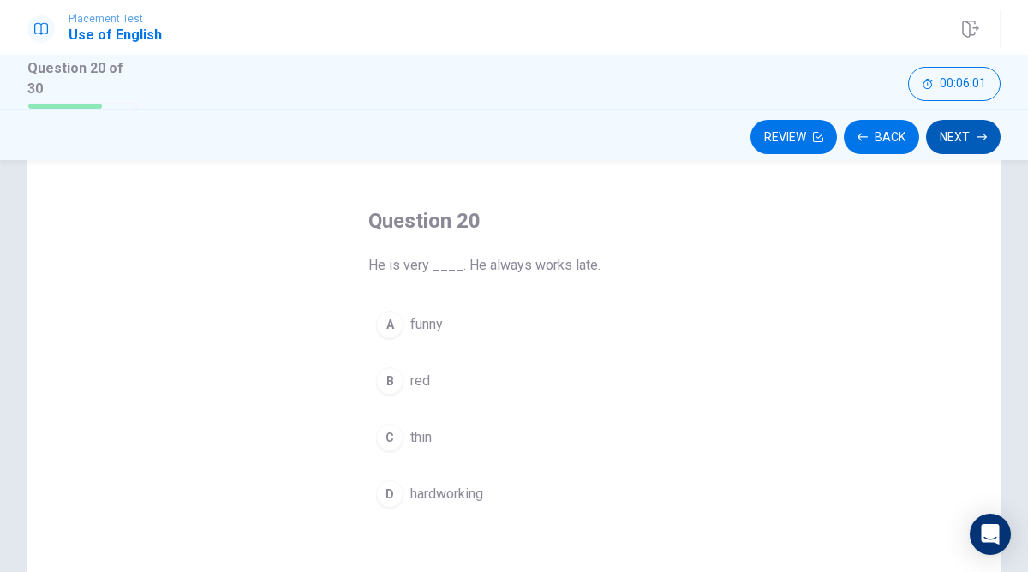
click at [952, 129] on button "Next" at bounding box center [963, 137] width 75 height 34
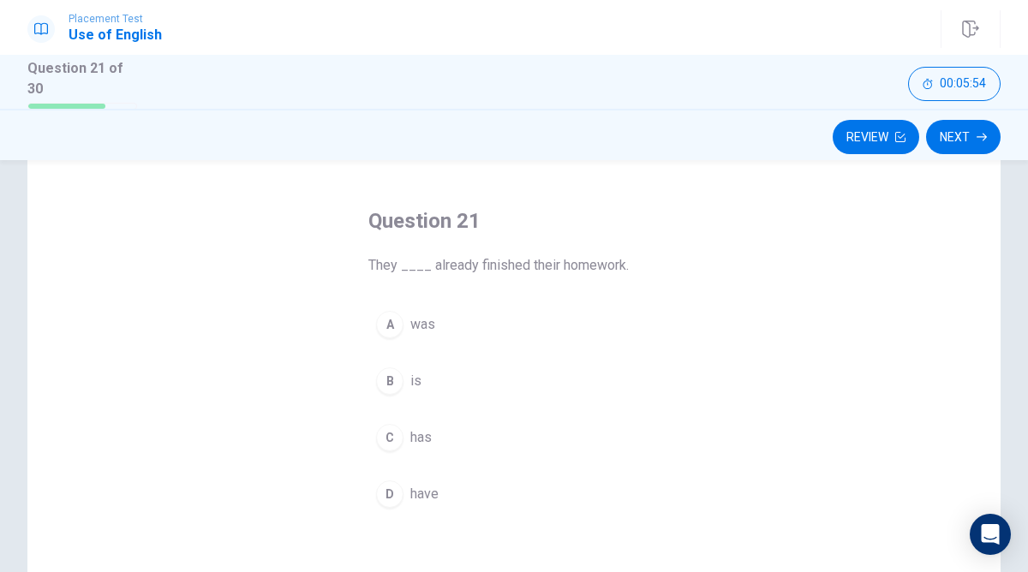
scroll to position [61, 0]
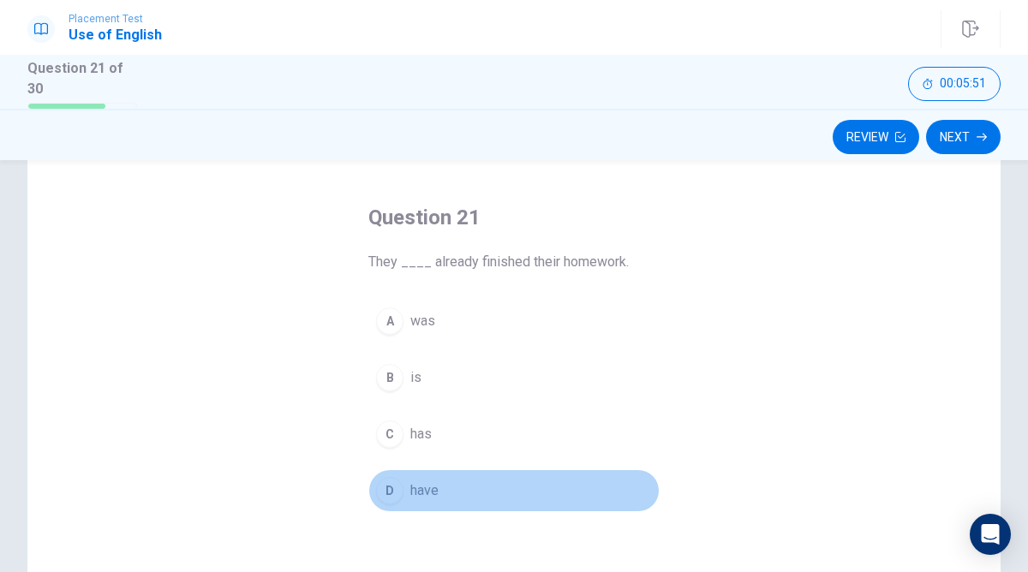
click at [399, 485] on div "D" at bounding box center [389, 490] width 27 height 27
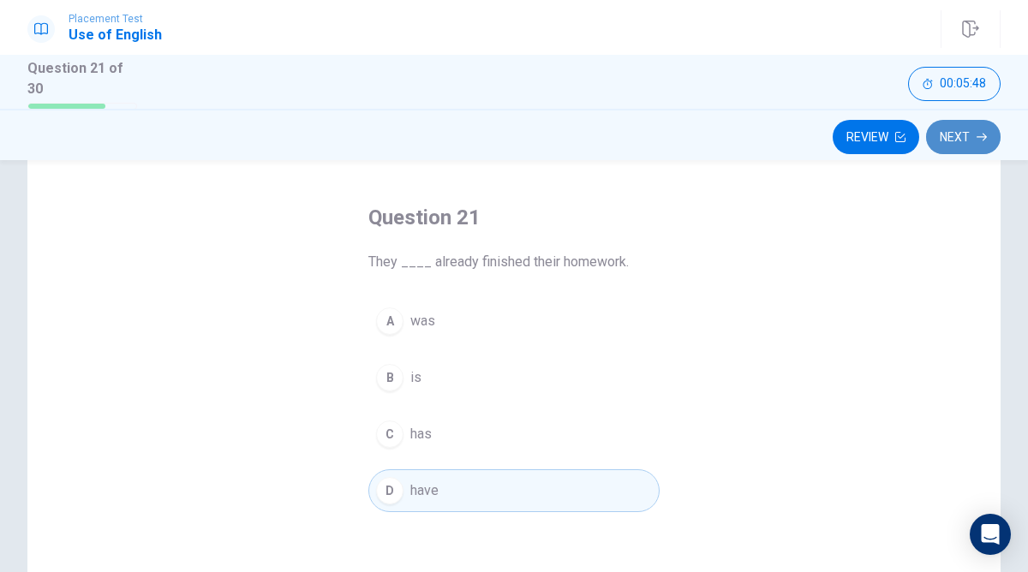
click at [952, 136] on button "Next" at bounding box center [963, 137] width 75 height 34
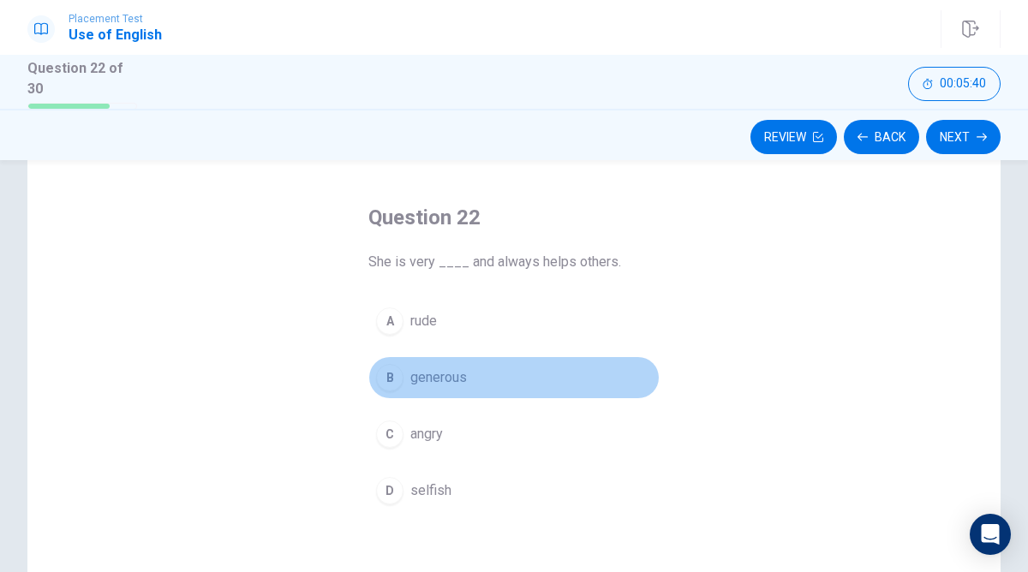
click at [449, 377] on span "generous" at bounding box center [438, 377] width 57 height 21
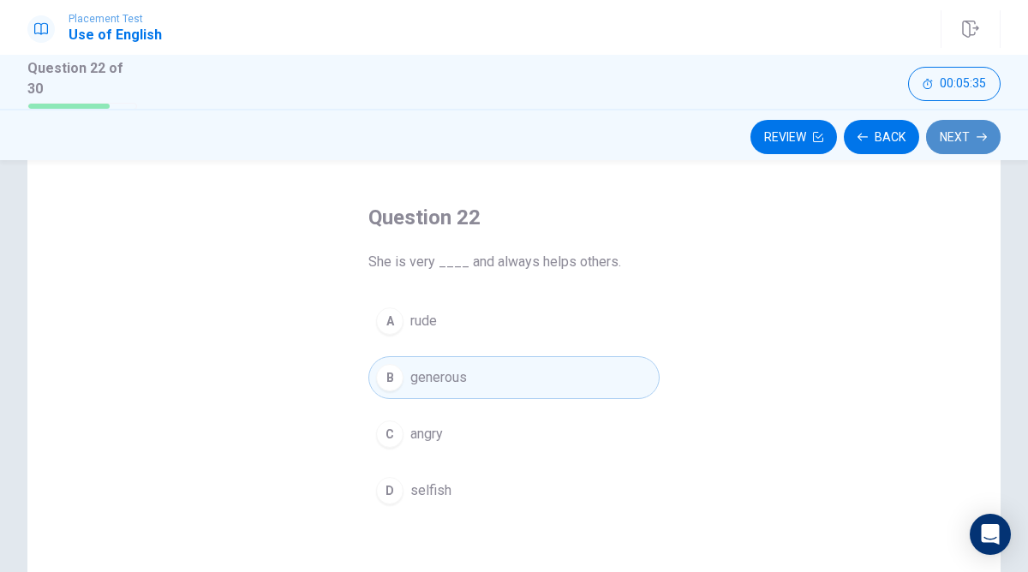
click at [977, 132] on icon "button" at bounding box center [981, 137] width 10 height 10
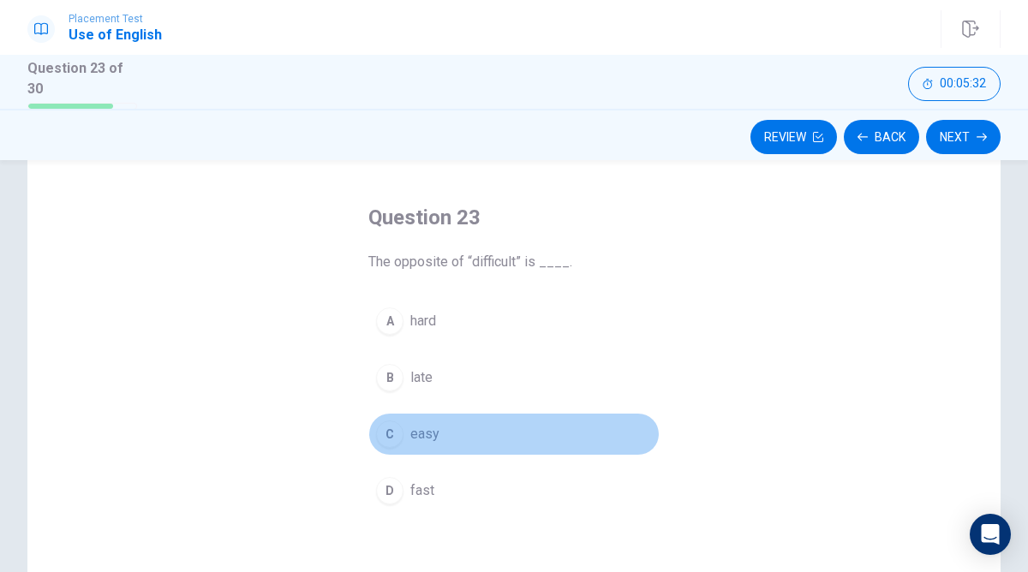
click at [504, 427] on button "C easy" at bounding box center [513, 434] width 291 height 43
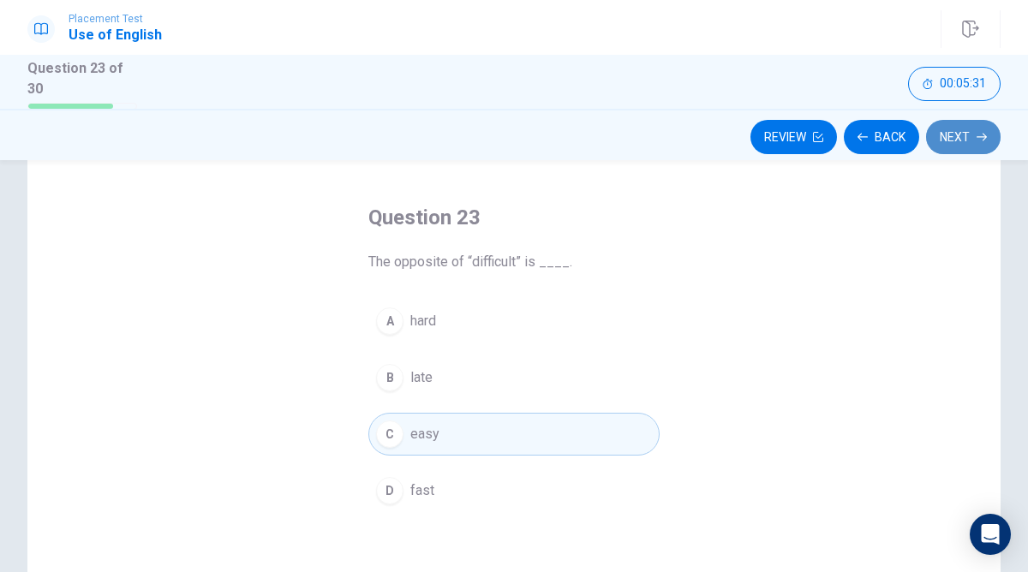
click at [972, 131] on button "Next" at bounding box center [963, 137] width 75 height 34
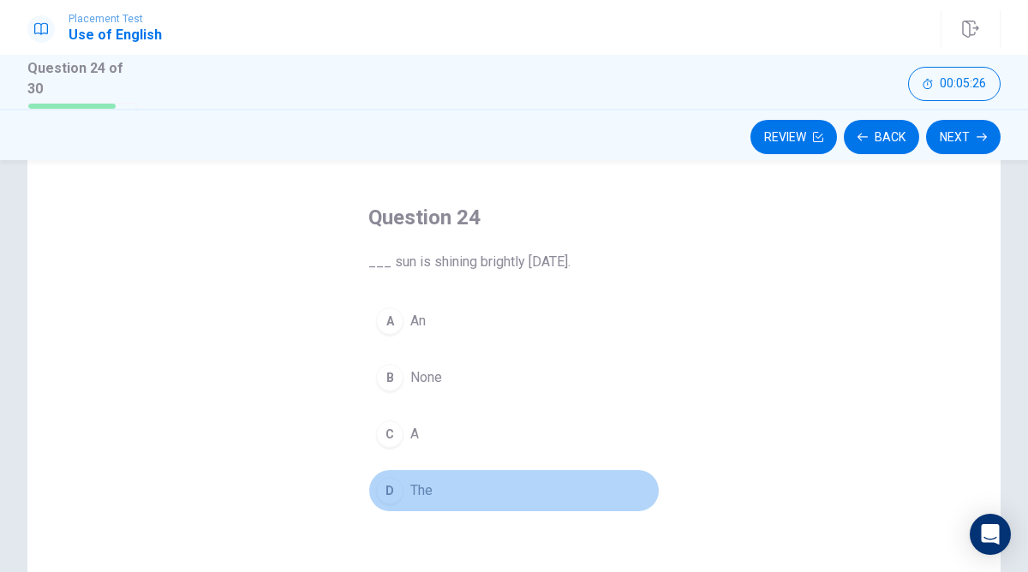
click at [451, 487] on button "D The" at bounding box center [513, 490] width 291 height 43
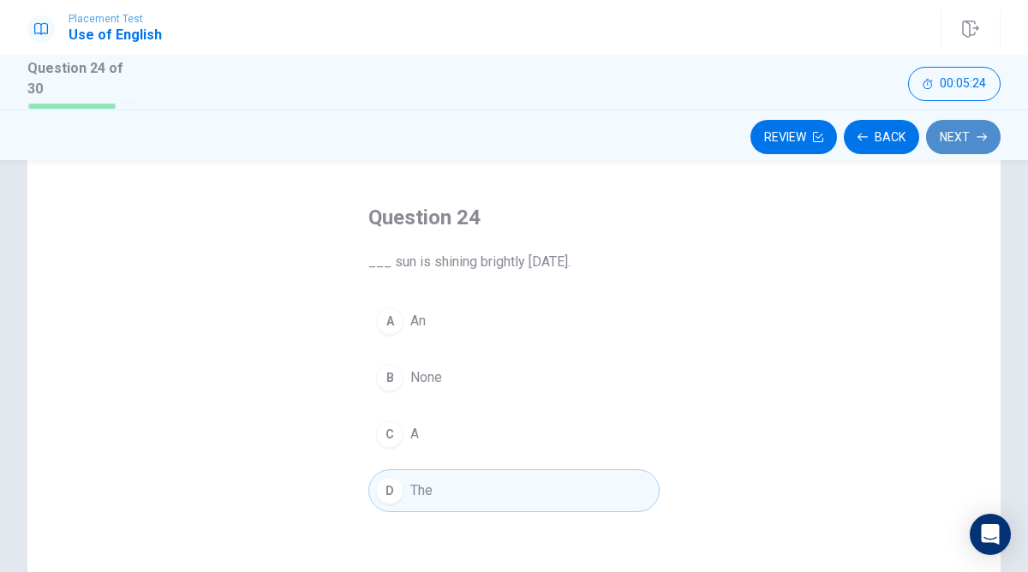
click at [956, 140] on button "Next" at bounding box center [963, 137] width 75 height 34
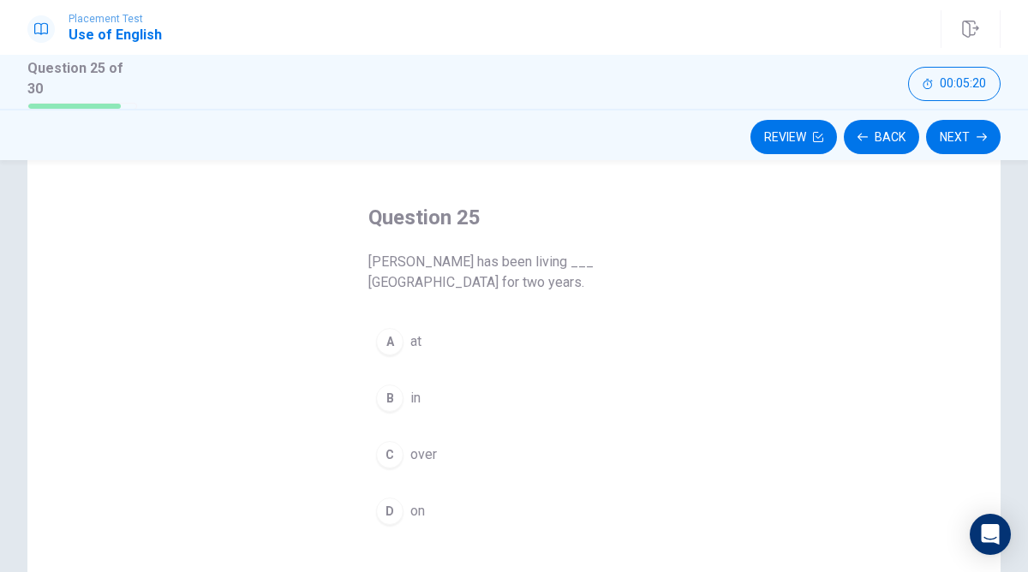
click at [433, 400] on button "B in" at bounding box center [513, 398] width 291 height 43
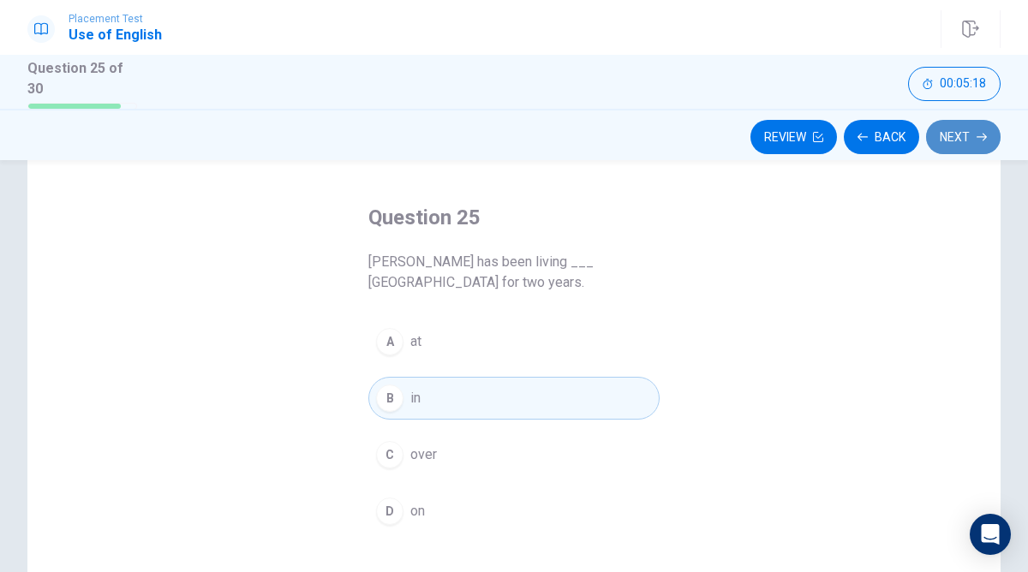
click at [947, 135] on button "Next" at bounding box center [963, 137] width 75 height 34
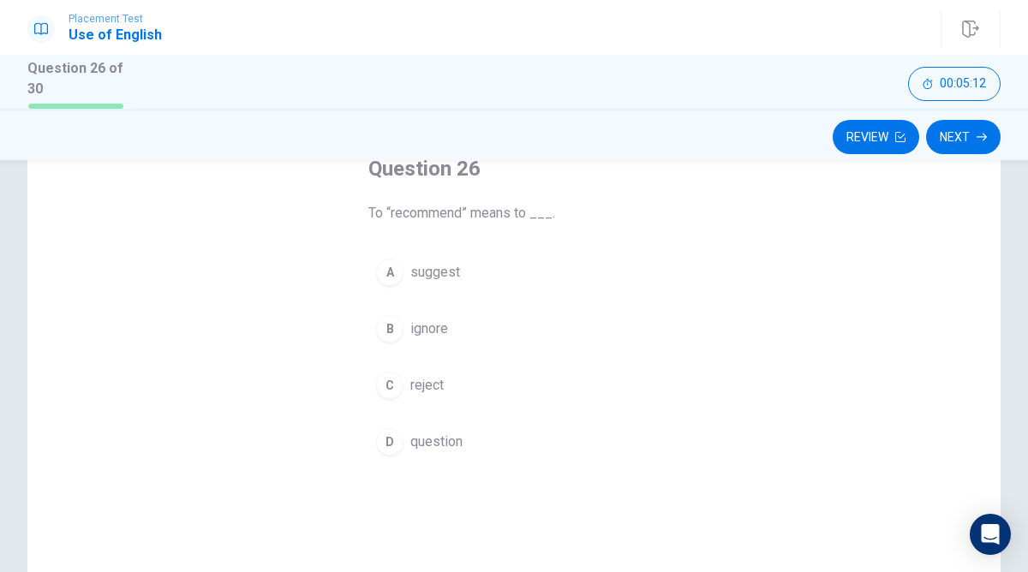
scroll to position [111, 0]
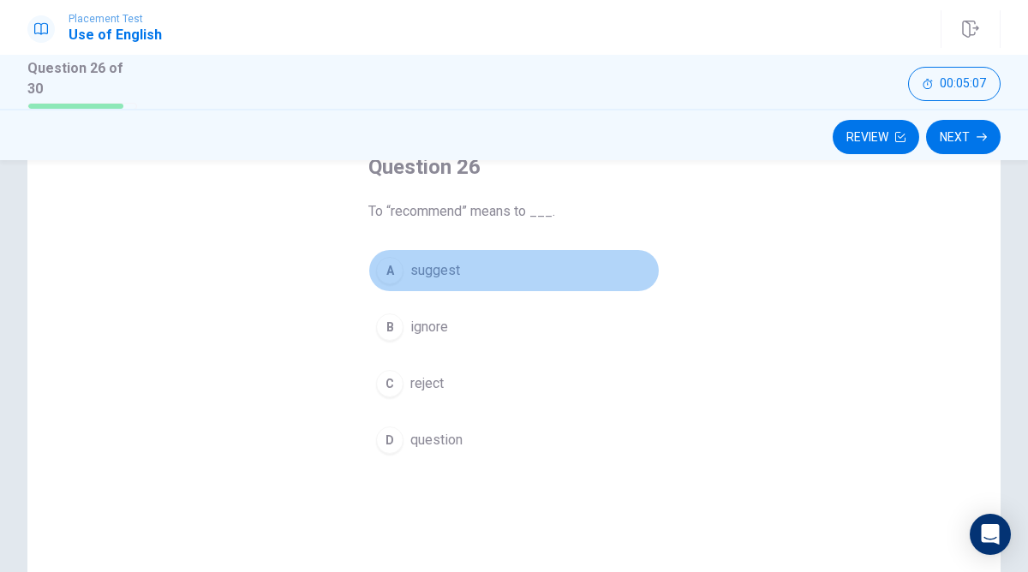
click at [493, 274] on button "A suggest" at bounding box center [513, 270] width 291 height 43
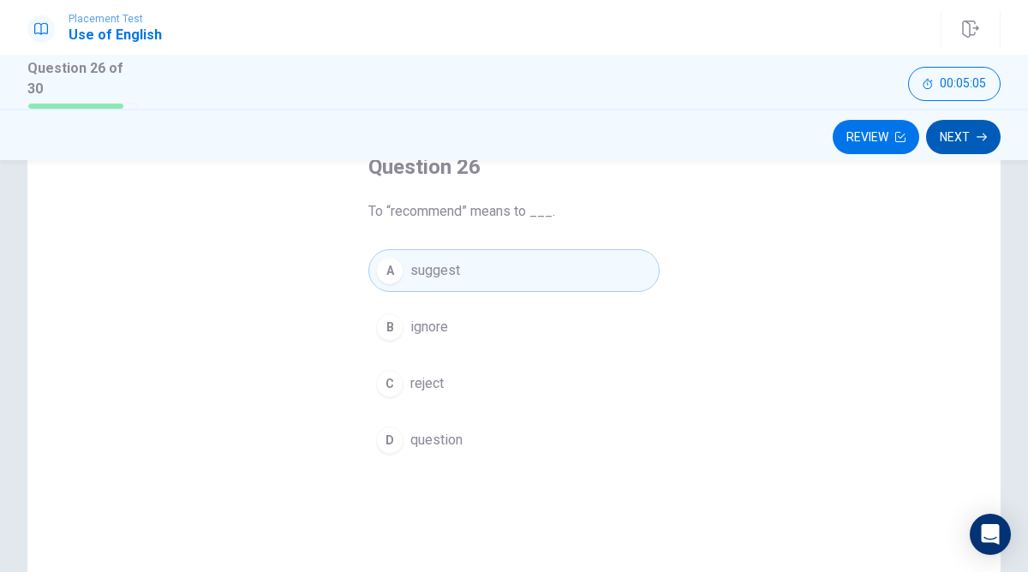
click at [948, 140] on button "Next" at bounding box center [963, 137] width 75 height 34
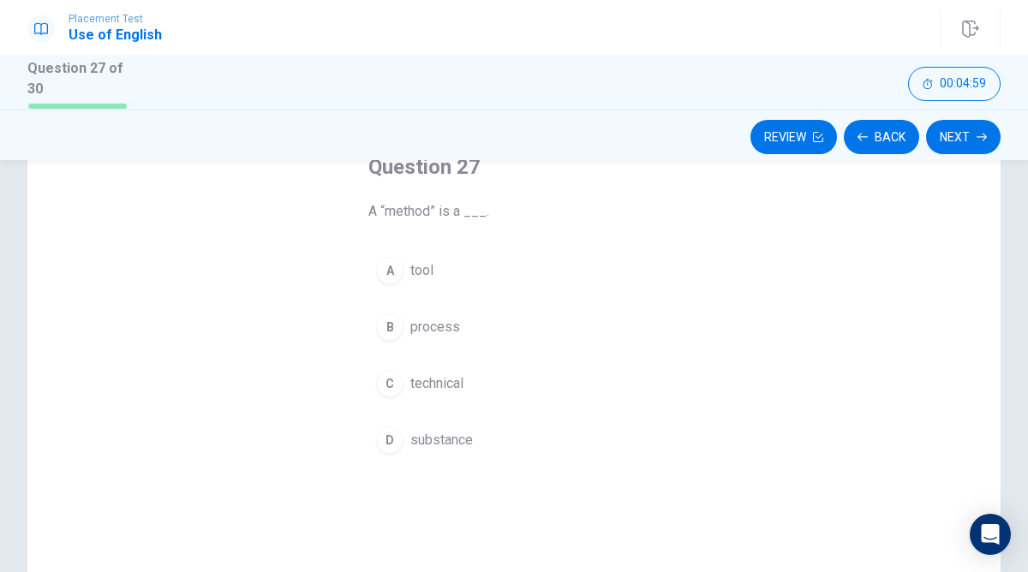
click at [471, 334] on button "B process" at bounding box center [513, 327] width 291 height 43
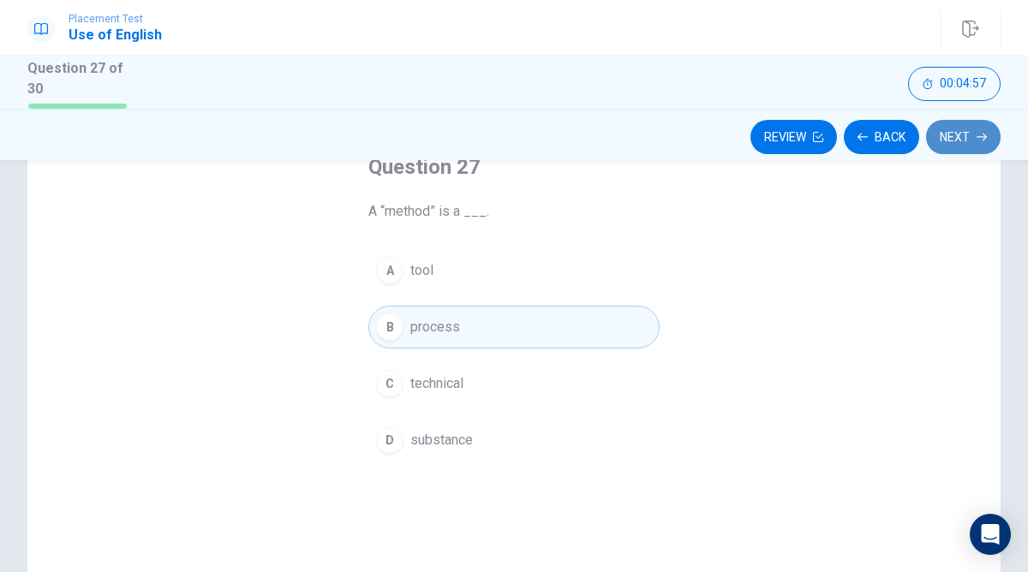
click at [937, 140] on button "Next" at bounding box center [963, 137] width 75 height 34
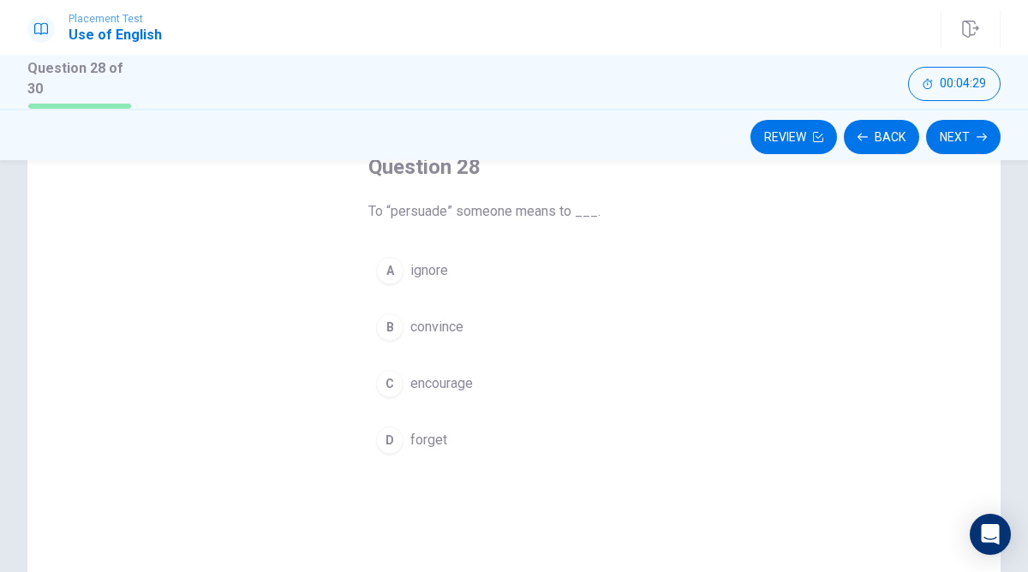
click at [464, 380] on span "encourage" at bounding box center [441, 383] width 63 height 21
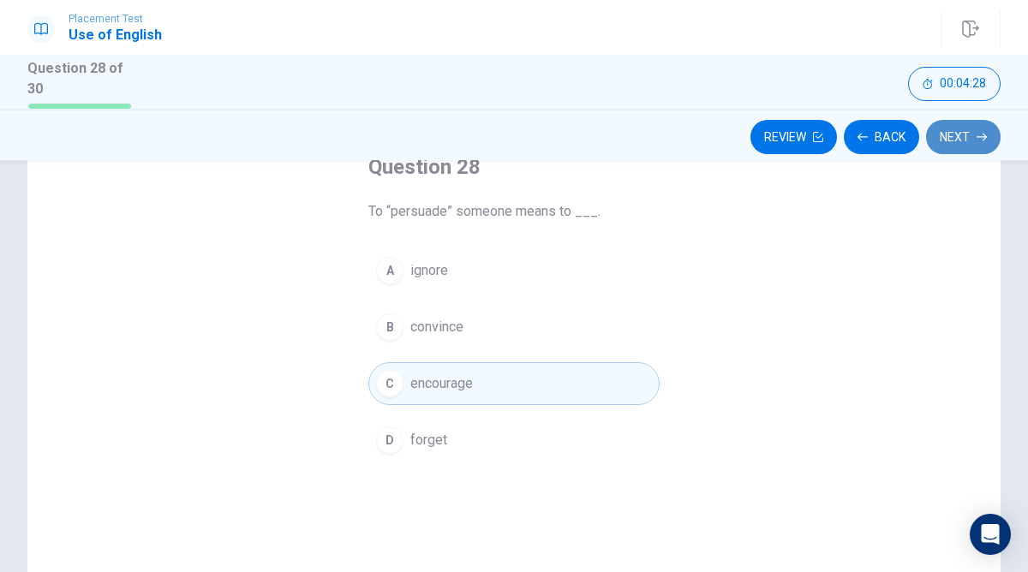
click at [967, 136] on button "Next" at bounding box center [963, 137] width 75 height 34
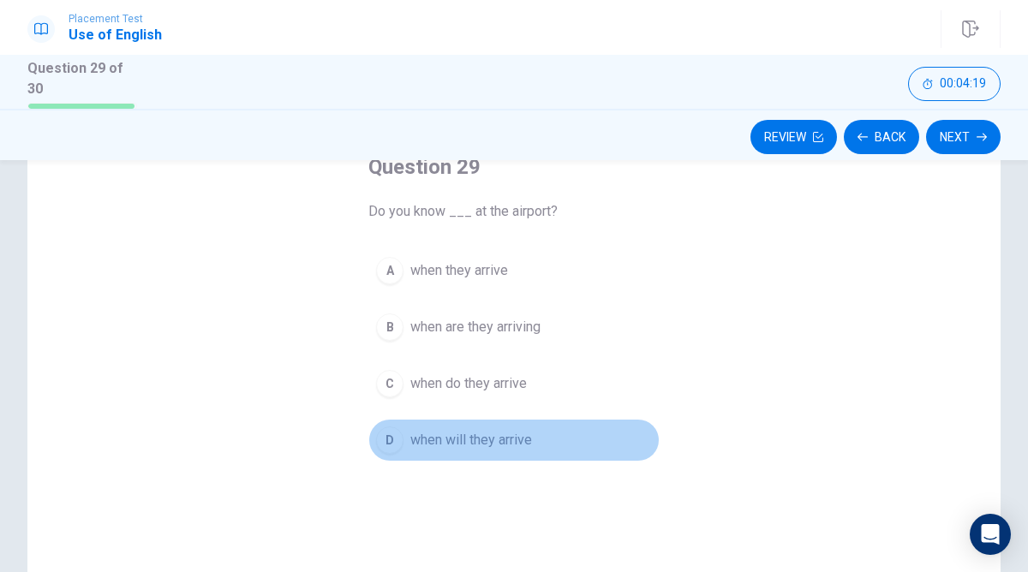
click at [490, 435] on span "when will they arrive" at bounding box center [471, 440] width 122 height 21
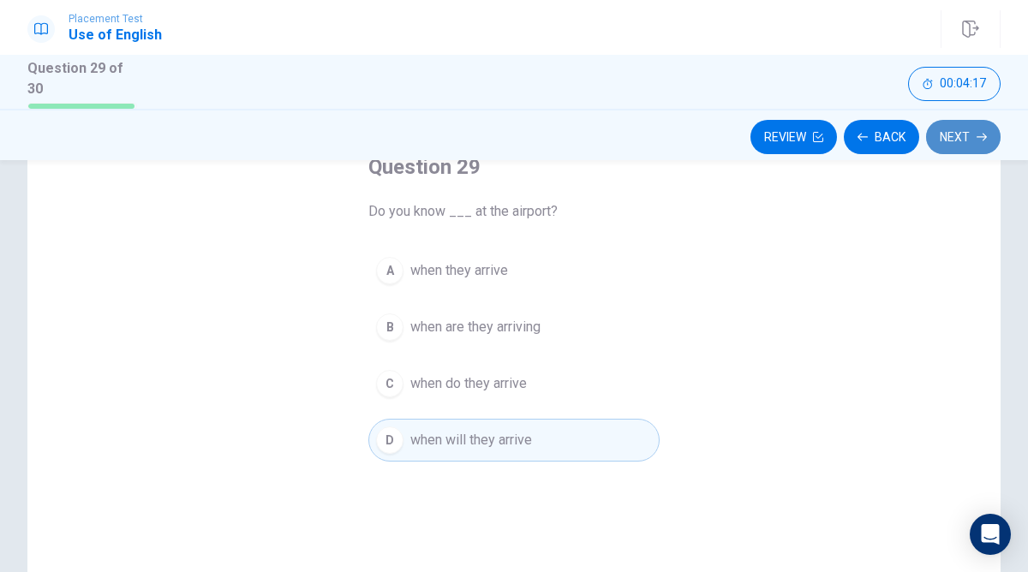
click at [962, 131] on button "Next" at bounding box center [963, 137] width 75 height 34
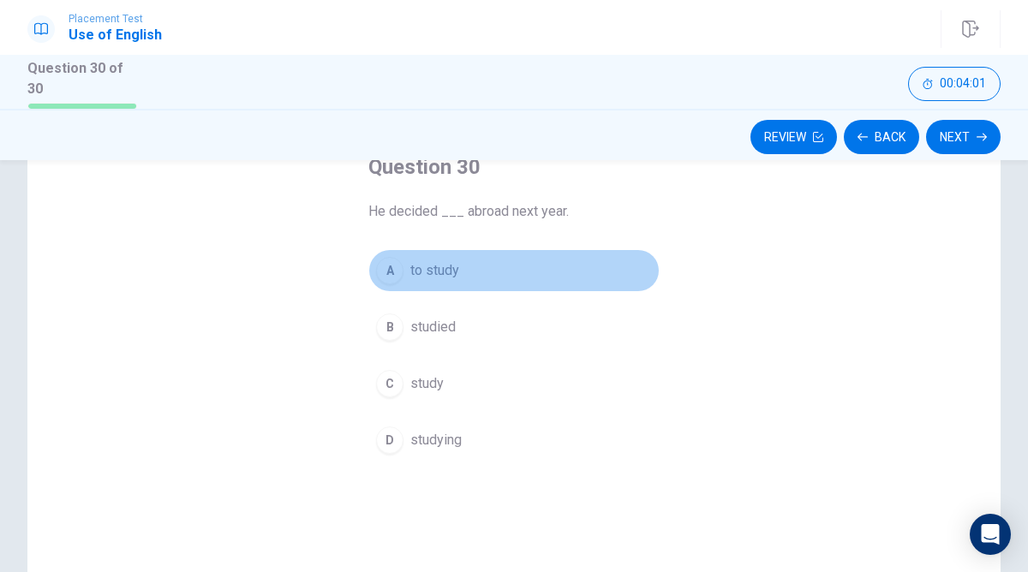
click at [443, 269] on span "to study" at bounding box center [434, 270] width 49 height 21
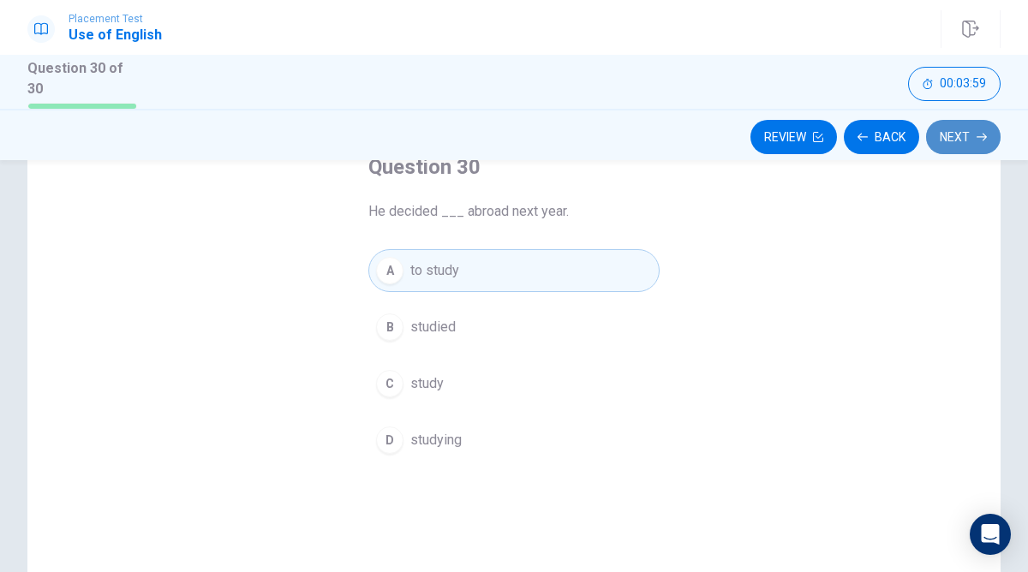
click at [972, 126] on button "Next" at bounding box center [963, 137] width 75 height 34
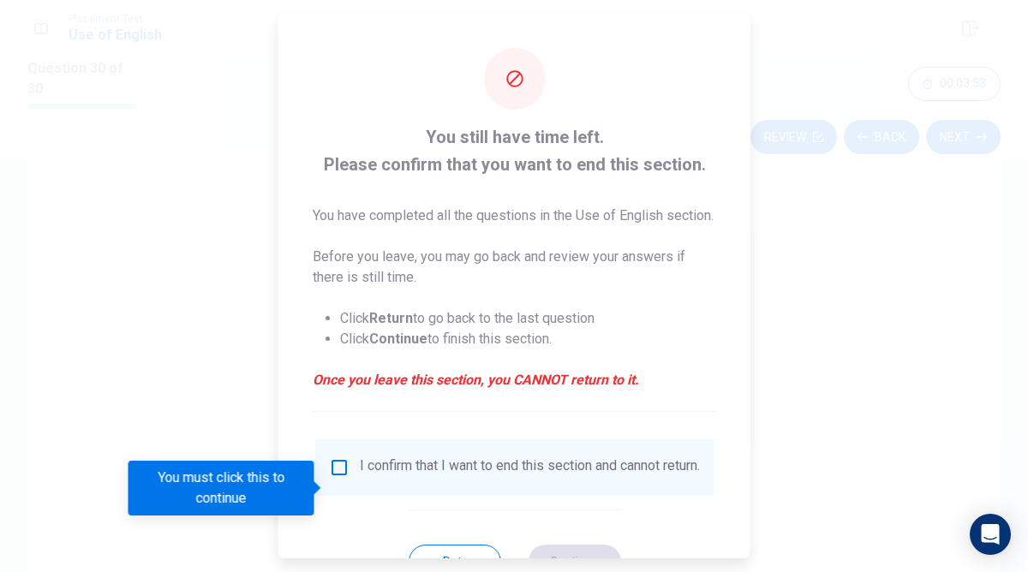
click at [837, 306] on div at bounding box center [514, 286] width 1028 height 572
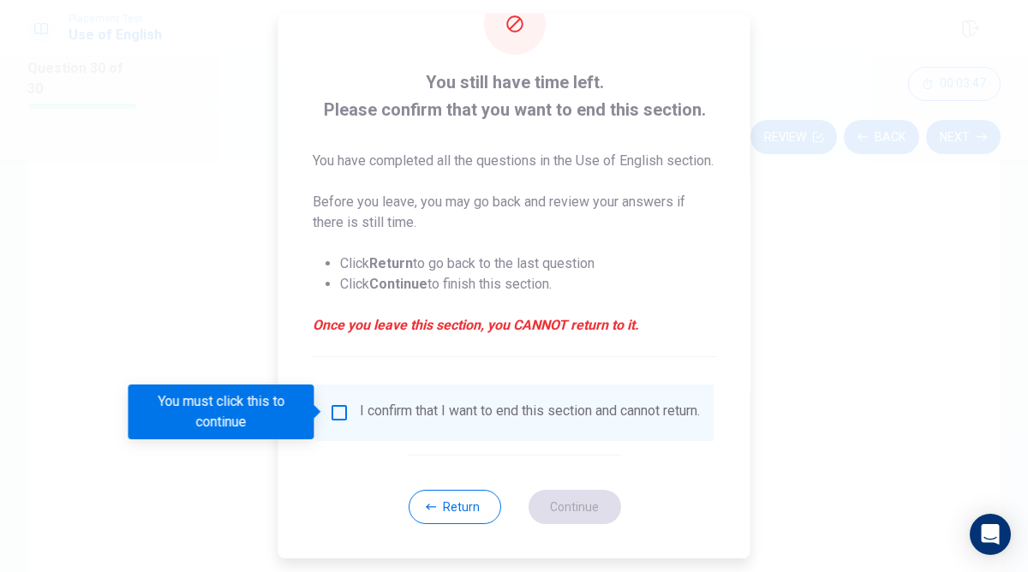
scroll to position [87, 0]
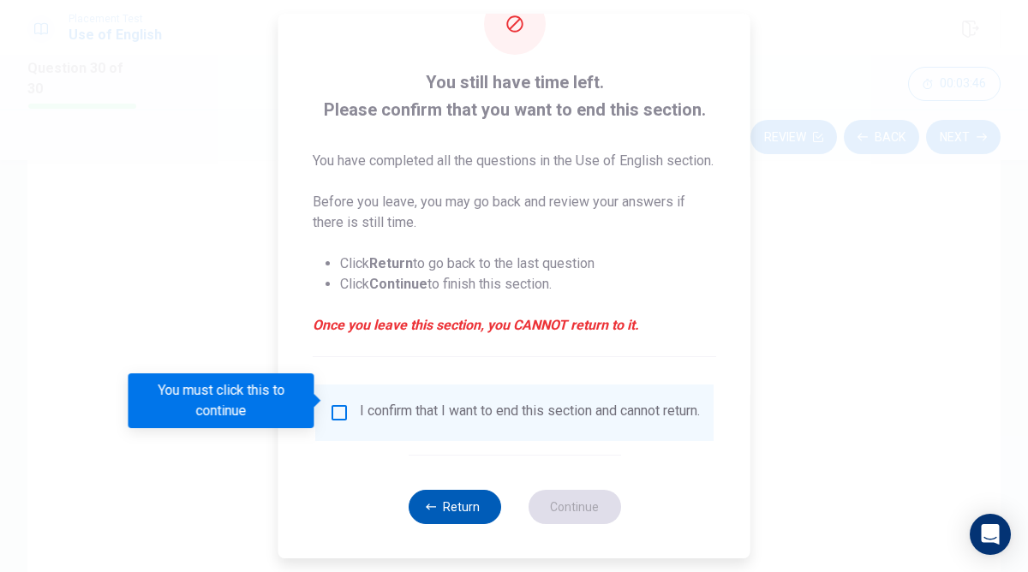
click at [450, 511] on button "Return" at bounding box center [454, 507] width 93 height 34
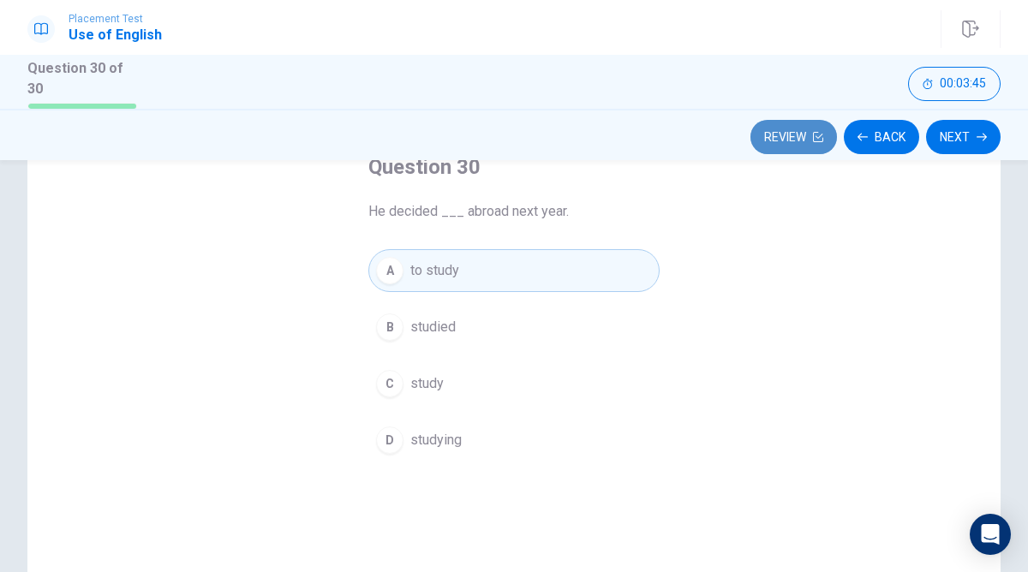
click at [786, 126] on button "Review" at bounding box center [793, 137] width 87 height 34
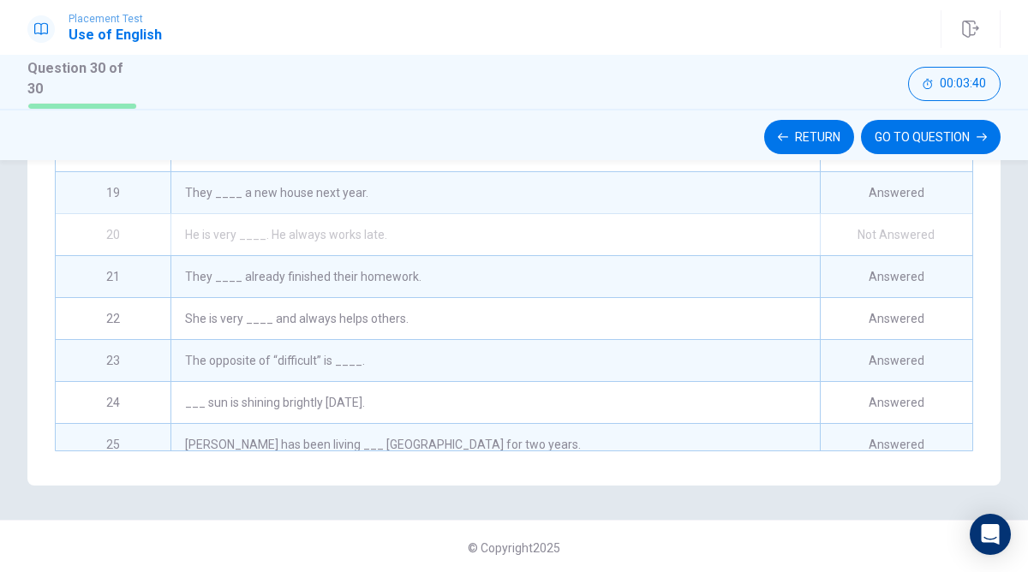
scroll to position [636, 0]
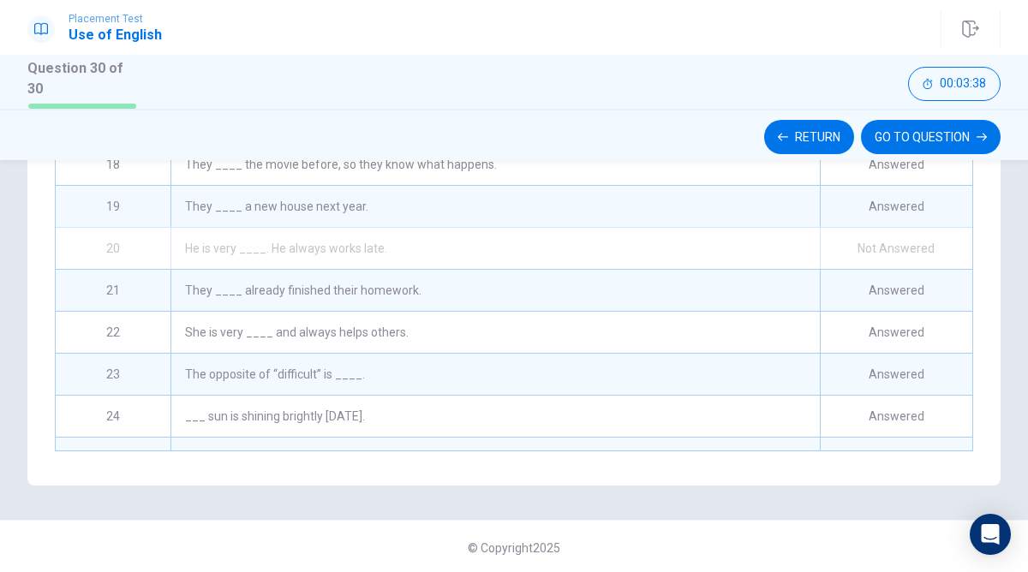
click at [559, 247] on div "He is very ____. He always works late." at bounding box center [494, 248] width 649 height 41
click at [327, 240] on div "He is very ____. He always works late." at bounding box center [494, 248] width 649 height 41
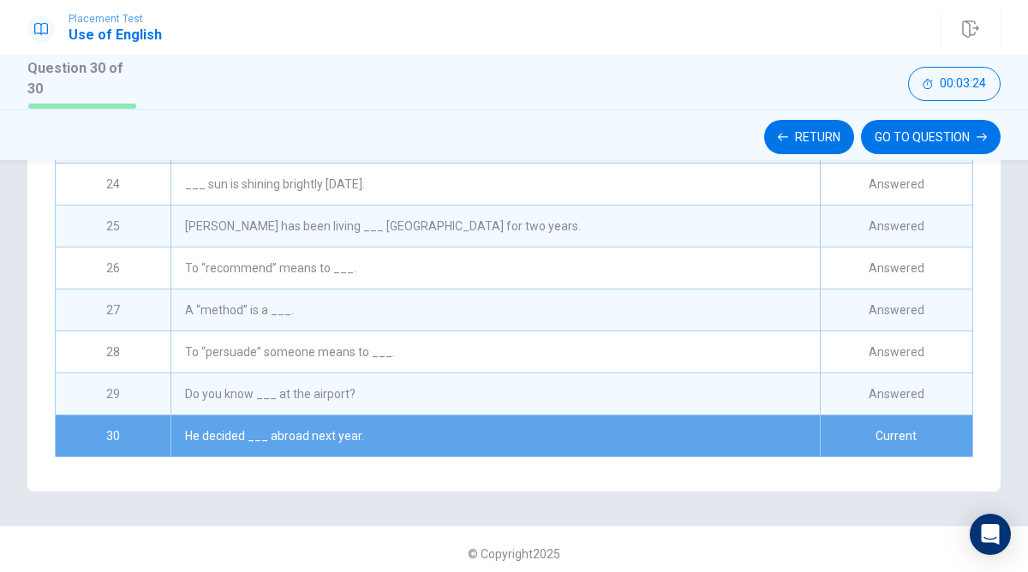
scroll to position [391, 0]
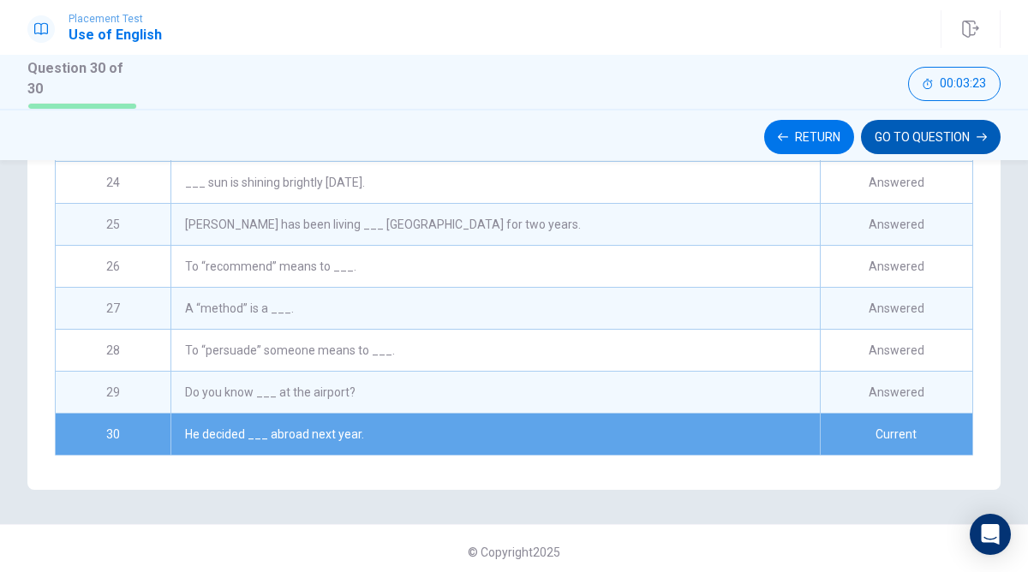
click at [914, 136] on button "GO TO QUESTION" at bounding box center [931, 137] width 140 height 34
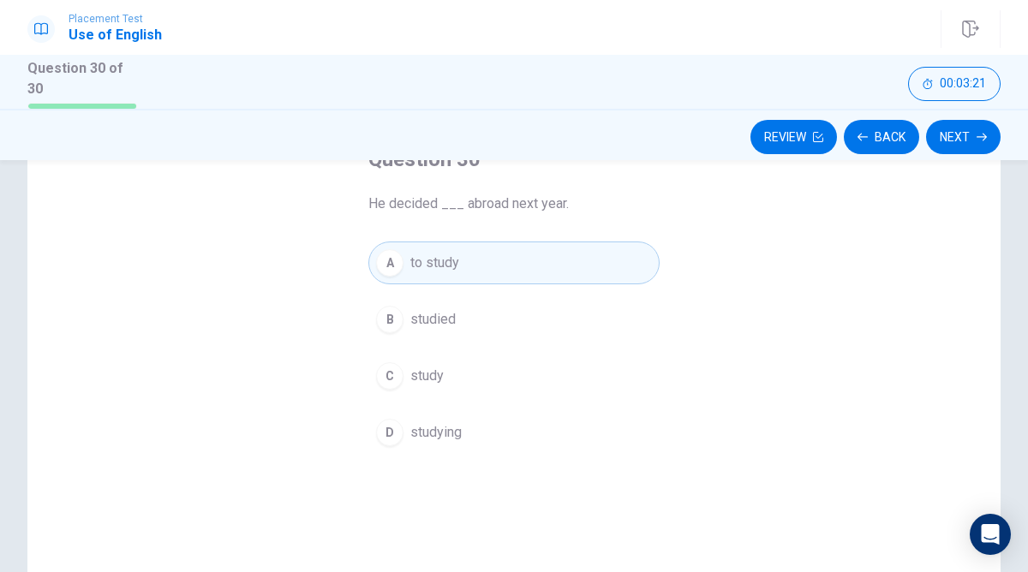
scroll to position [157, 0]
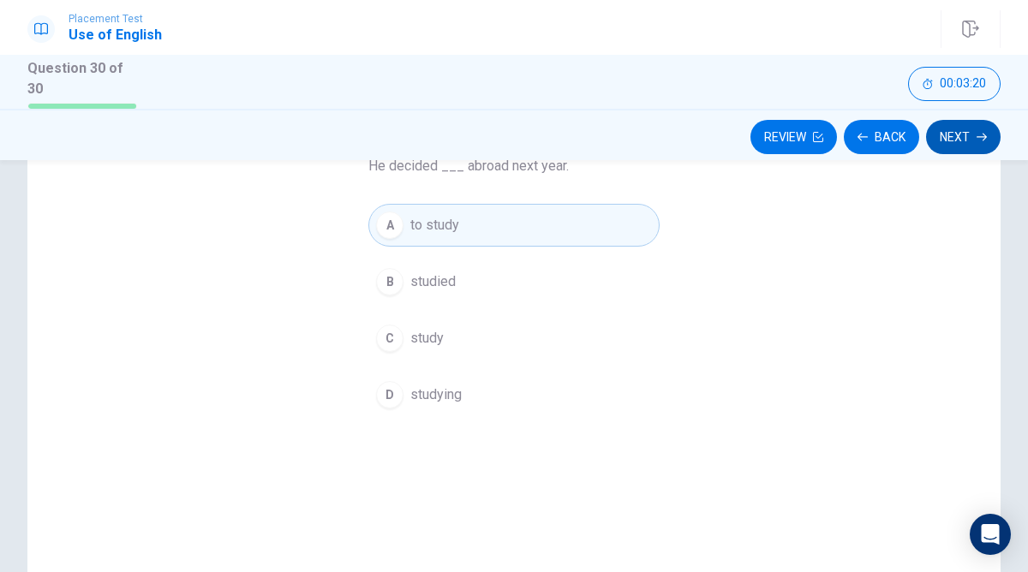
click at [974, 132] on button "Next" at bounding box center [963, 137] width 75 height 34
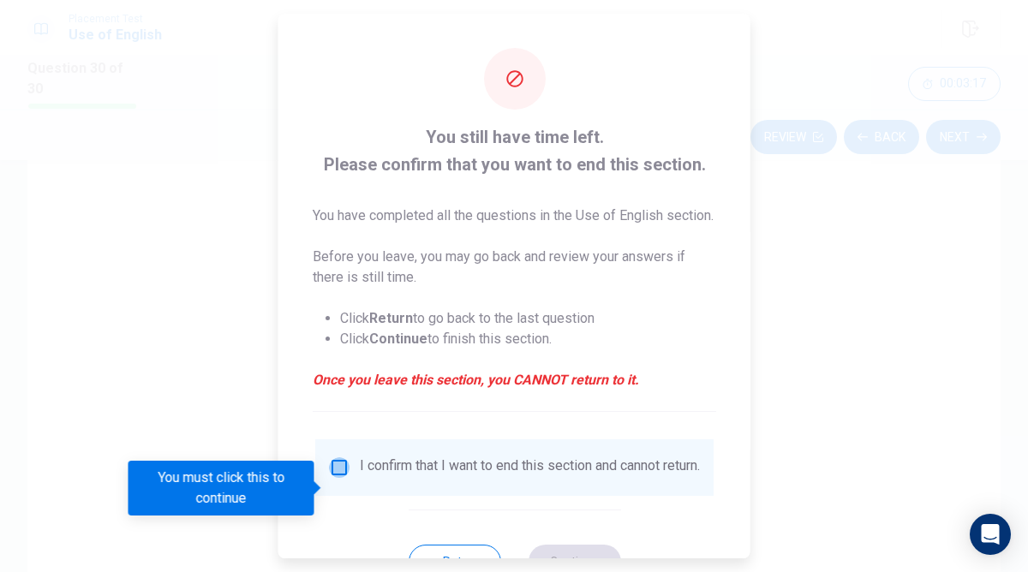
click at [340, 478] on input "You must click this to continue" at bounding box center [339, 467] width 21 height 21
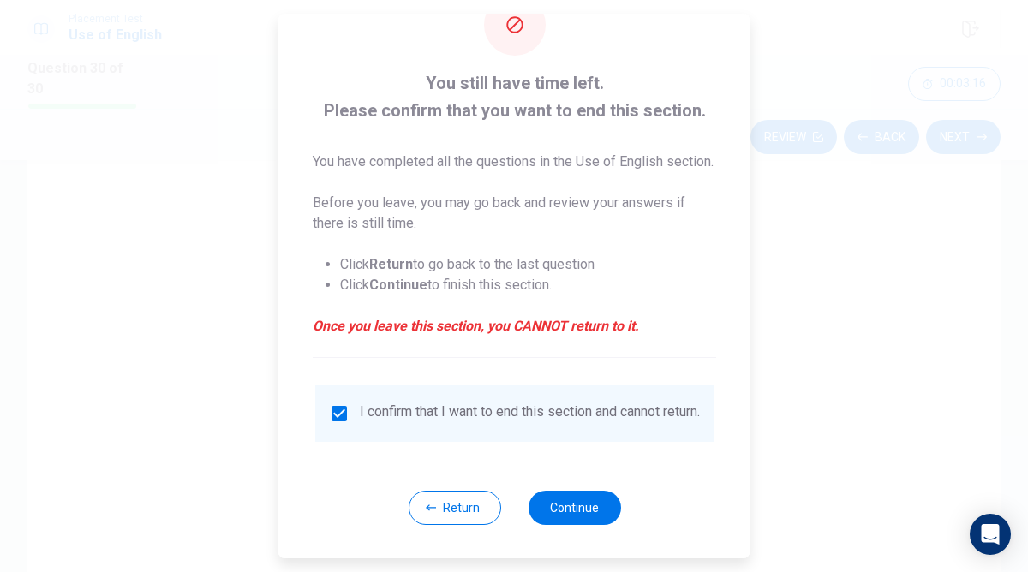
scroll to position [87, 0]
click at [560, 504] on button "Continue" at bounding box center [574, 507] width 93 height 34
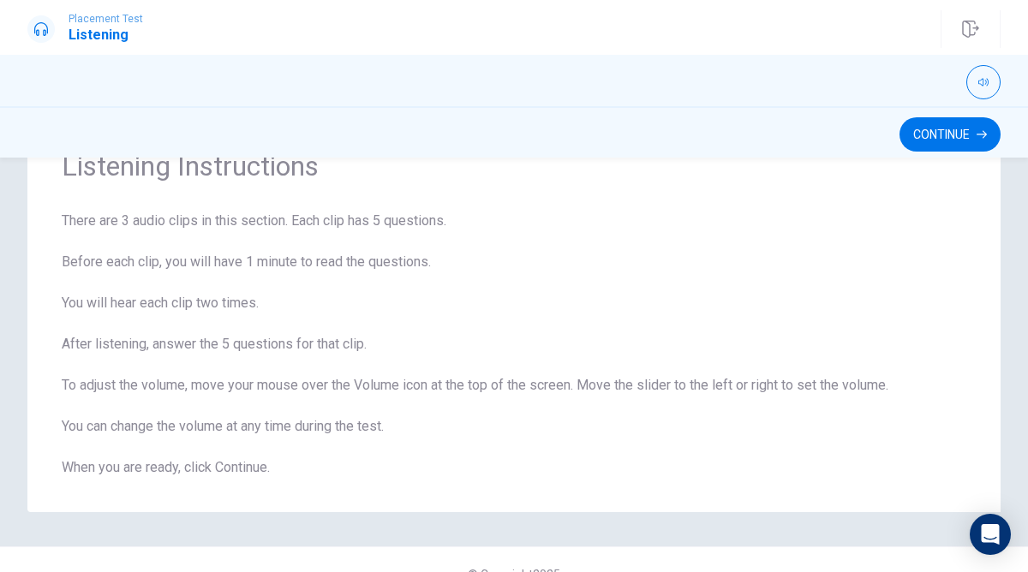
scroll to position [106, 0]
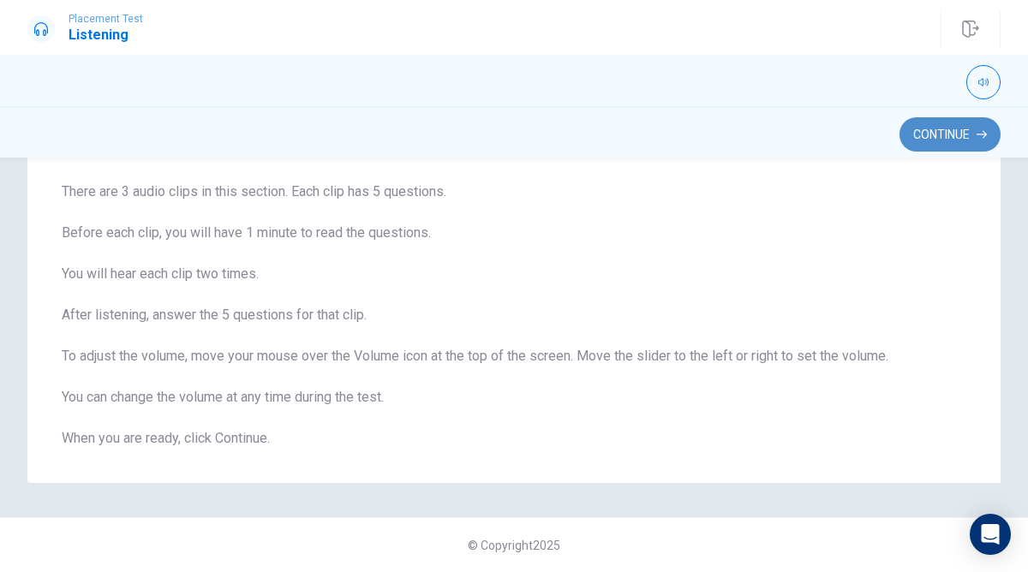
click at [944, 142] on button "Continue" at bounding box center [949, 134] width 101 height 34
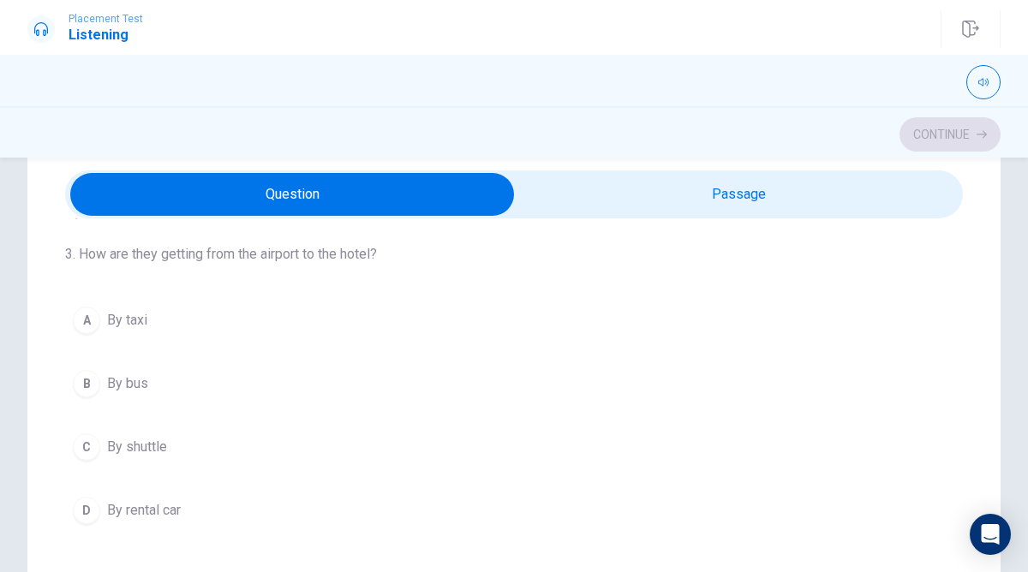
scroll to position [444, 0]
click at [689, 340] on div "A By taxi B By bus C By shuttle D By rental car" at bounding box center [514, 411] width 898 height 233
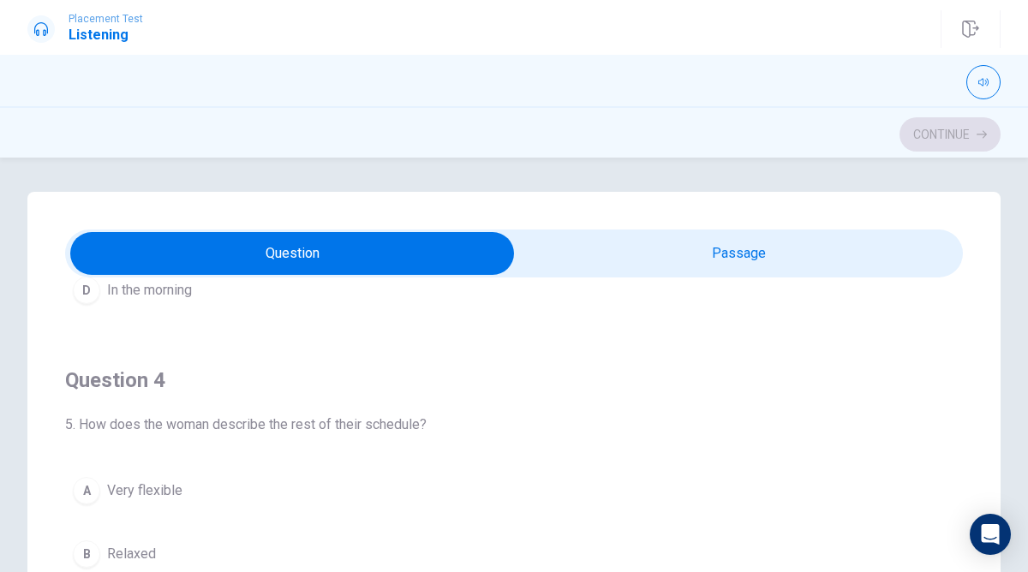
scroll to position [1114, 0]
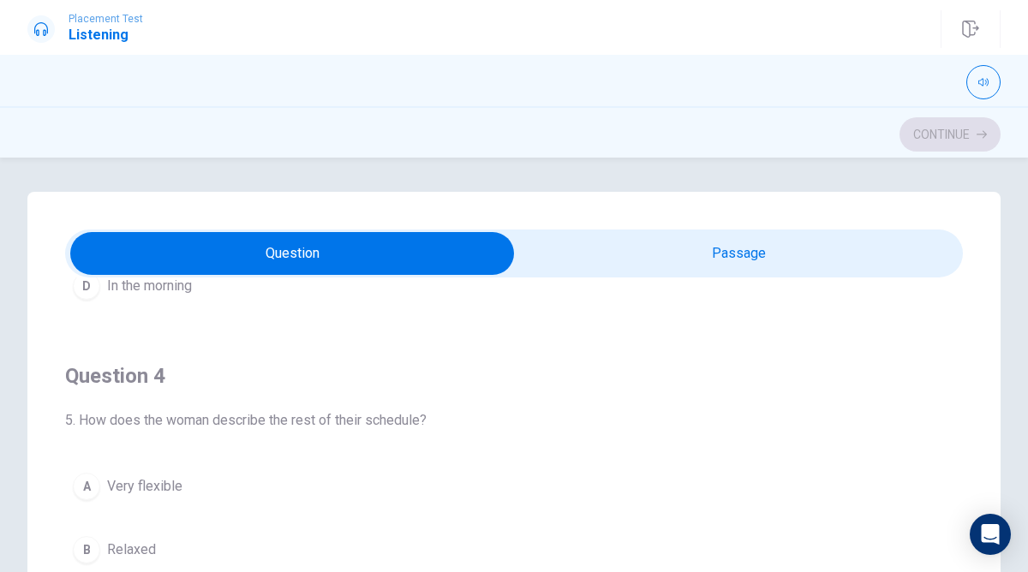
click at [689, 343] on div "Question 4 5. How does the woman describe the rest of their schedule? A Very fl…" at bounding box center [514, 530] width 898 height 391
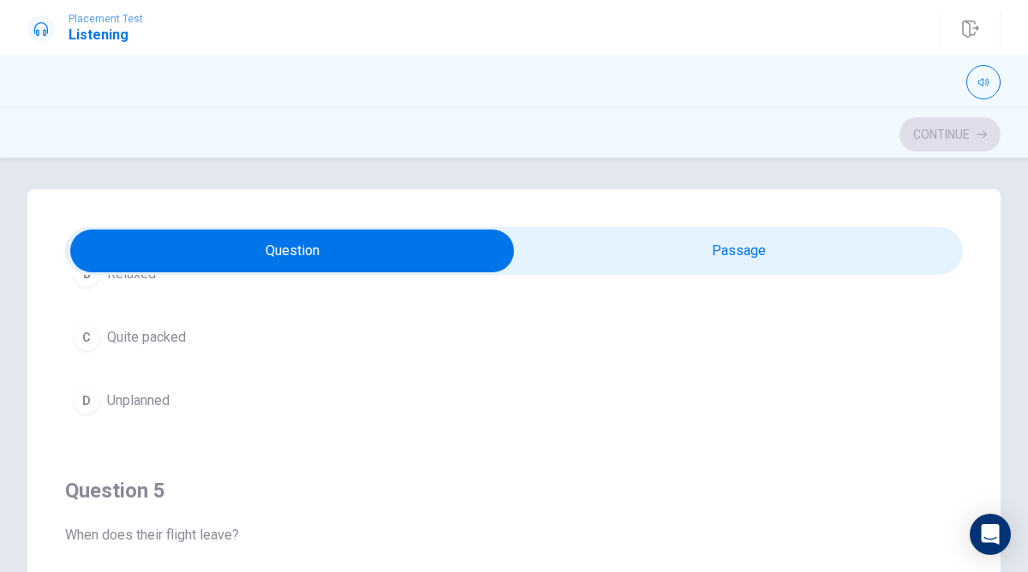
scroll to position [0, 0]
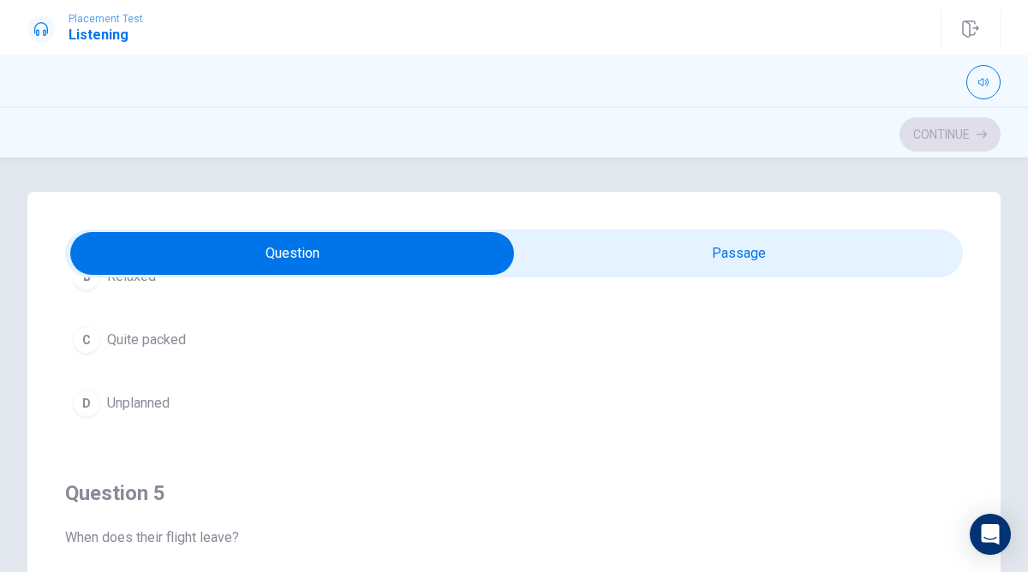
type input "27"
click at [653, 257] on input "checkbox" at bounding box center [292, 253] width 1346 height 43
checkbox input "true"
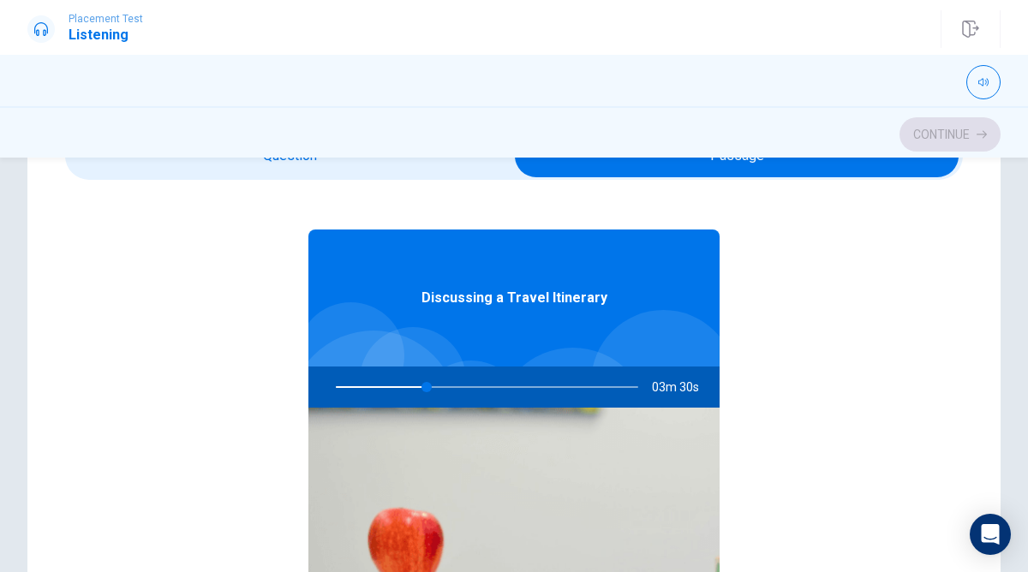
scroll to position [21, 0]
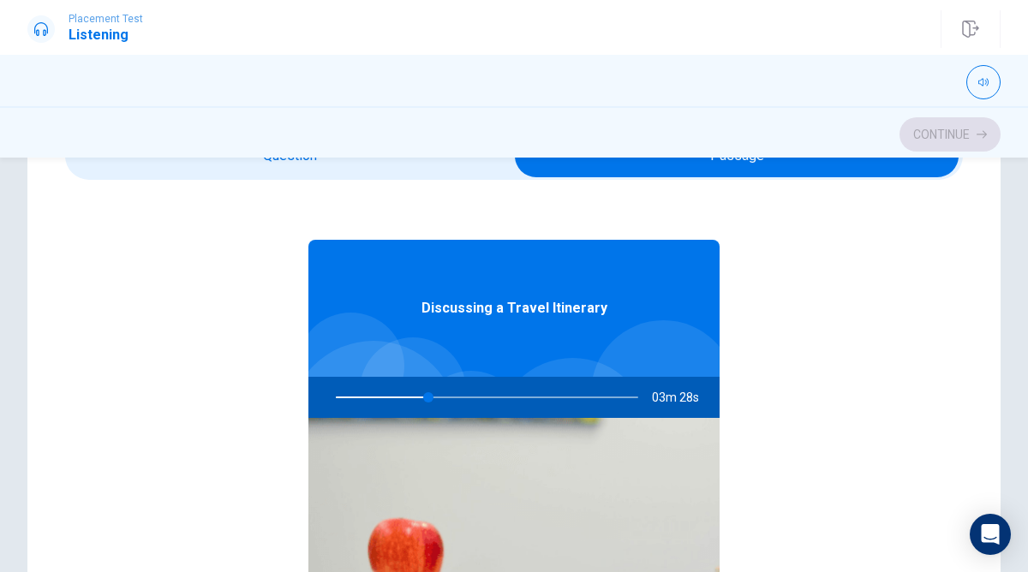
click at [433, 402] on div at bounding box center [483, 397] width 337 height 41
click at [985, 90] on button "button" at bounding box center [983, 82] width 34 height 34
click at [908, 355] on div "Discussing a Travel Itinerary 03m 24s" at bounding box center [514, 489] width 898 height 661
drag, startPoint x: 432, startPoint y: 401, endPoint x: 360, endPoint y: 398, distance: 72.0
click at [360, 398] on div at bounding box center [483, 397] width 337 height 41
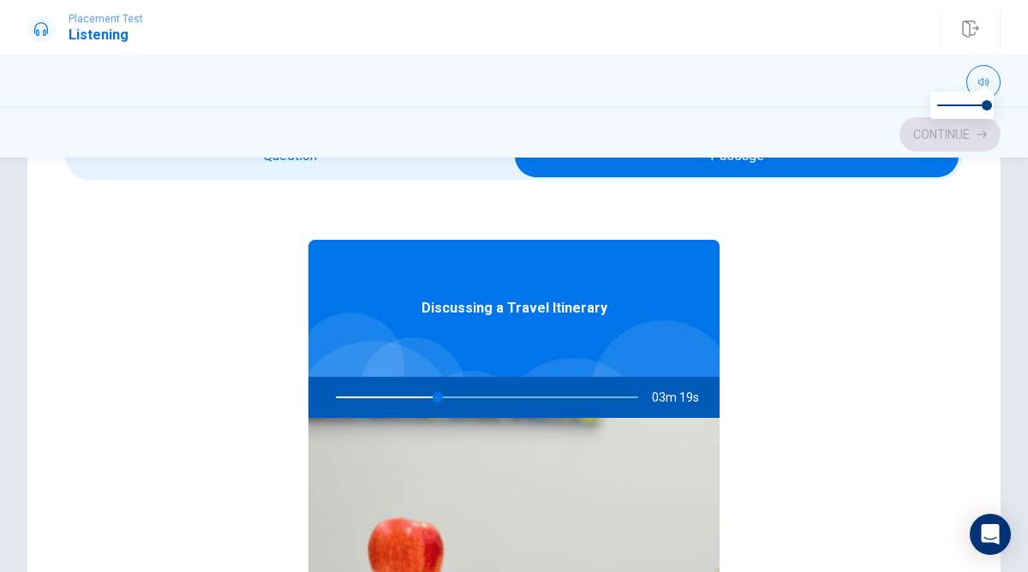
click at [360, 398] on div at bounding box center [483, 397] width 337 height 41
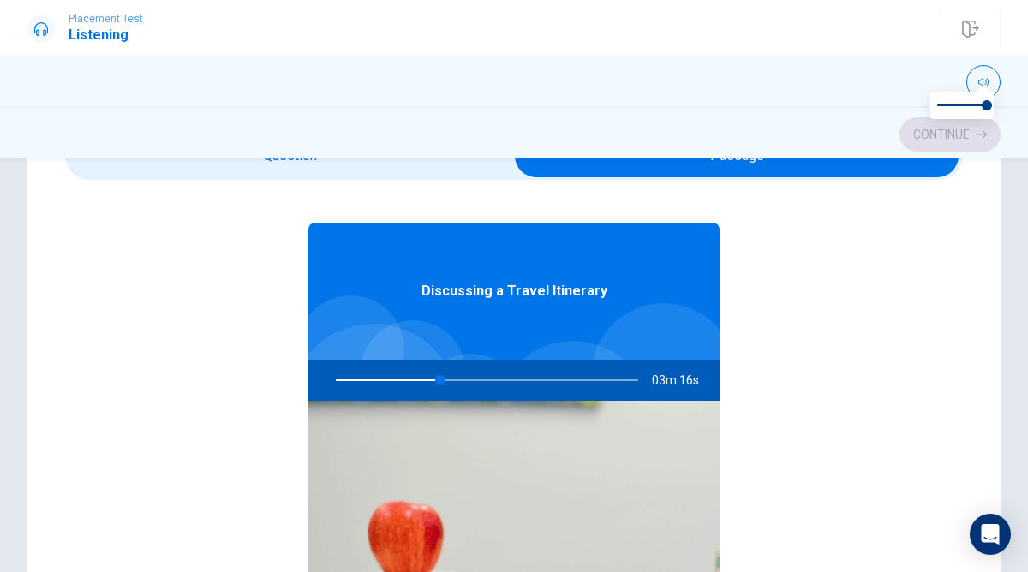
scroll to position [62, 0]
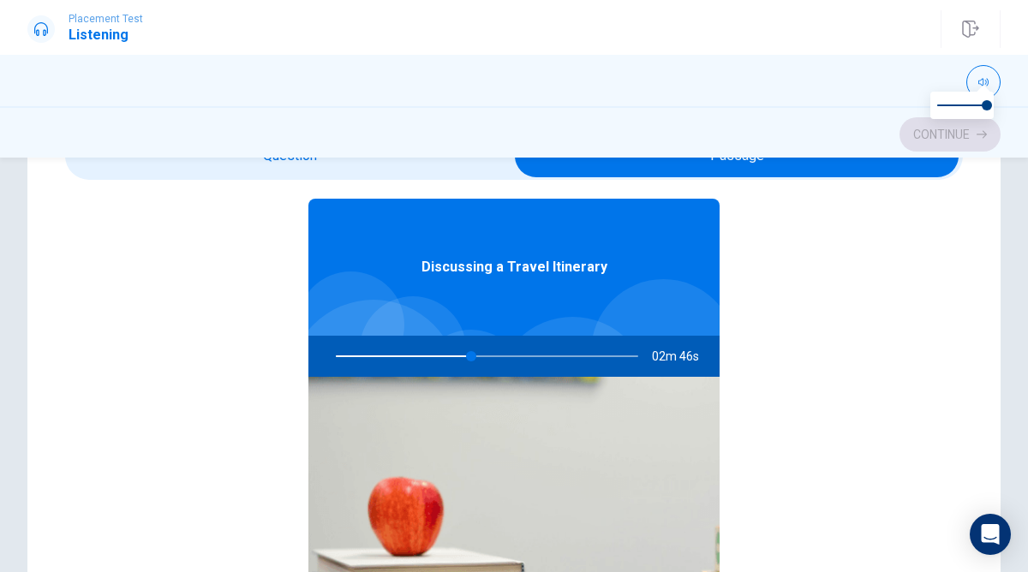
click at [564, 407] on img at bounding box center [513, 514] width 411 height 274
click at [561, 400] on img at bounding box center [513, 514] width 411 height 274
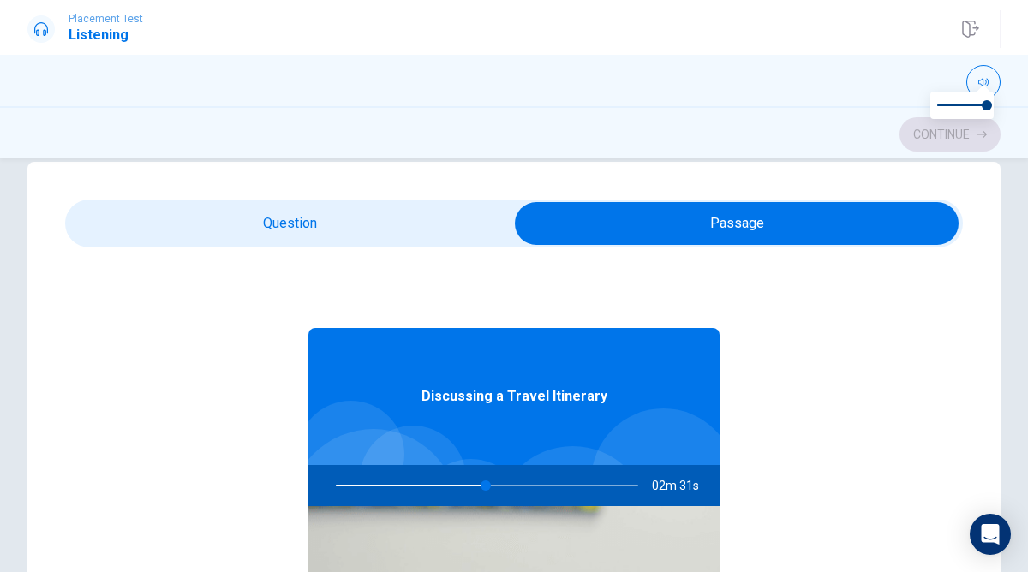
scroll to position [6, 0]
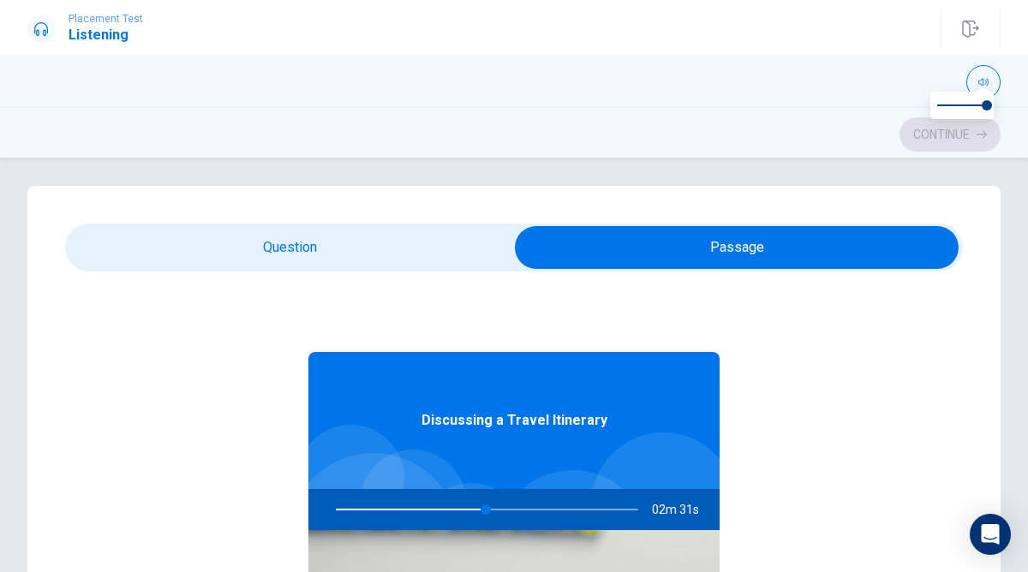
type input "50"
click at [422, 253] on input "checkbox" at bounding box center [736, 247] width 1346 height 43
checkbox input "false"
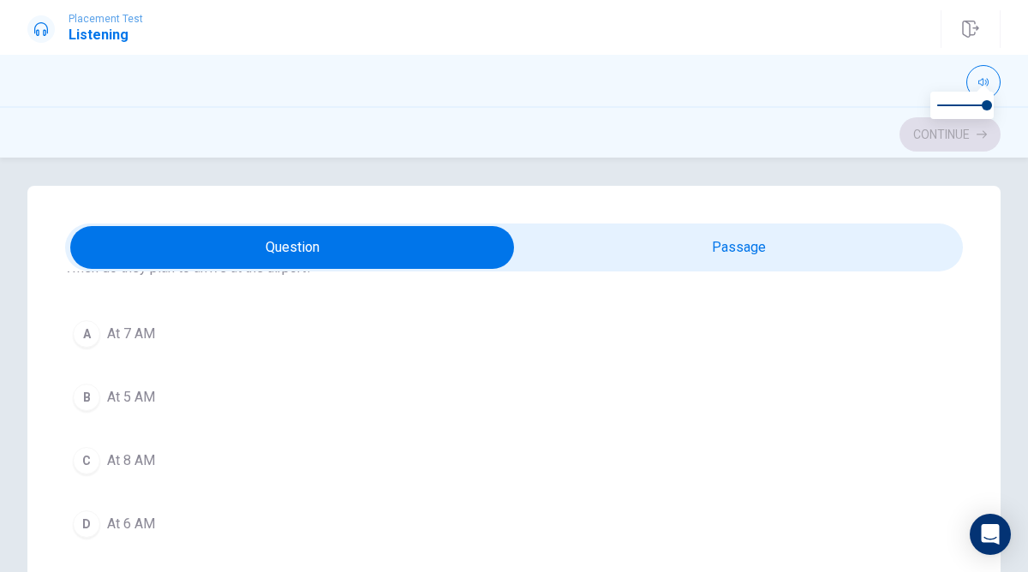
scroll to position [101, 0]
click at [255, 510] on button "D At 6 AM" at bounding box center [514, 512] width 898 height 43
click at [349, 434] on button "C By shuttle" at bounding box center [514, 428] width 898 height 43
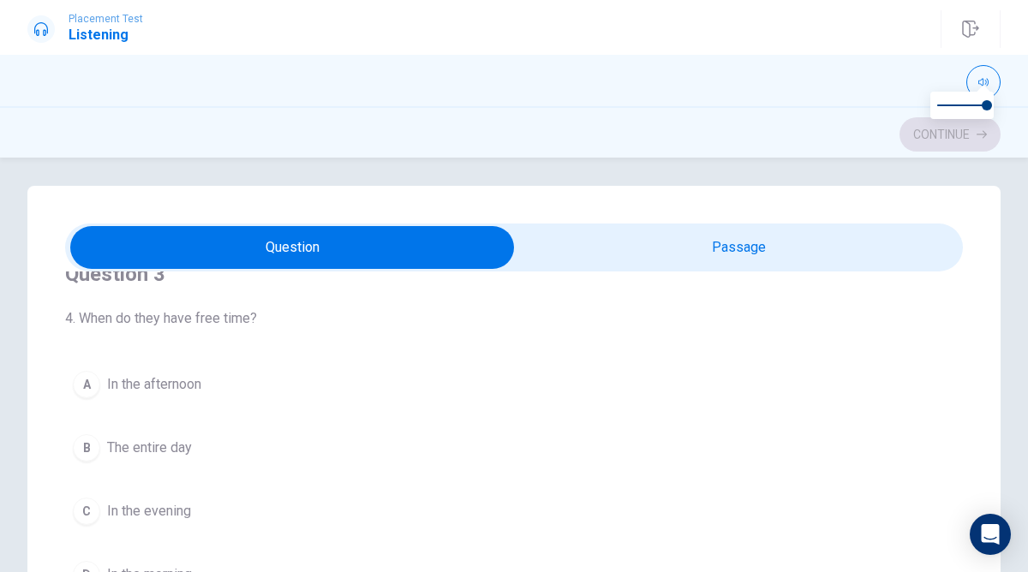
scroll to position [817, 0]
click at [320, 391] on button "A In the afternoon" at bounding box center [514, 387] width 898 height 43
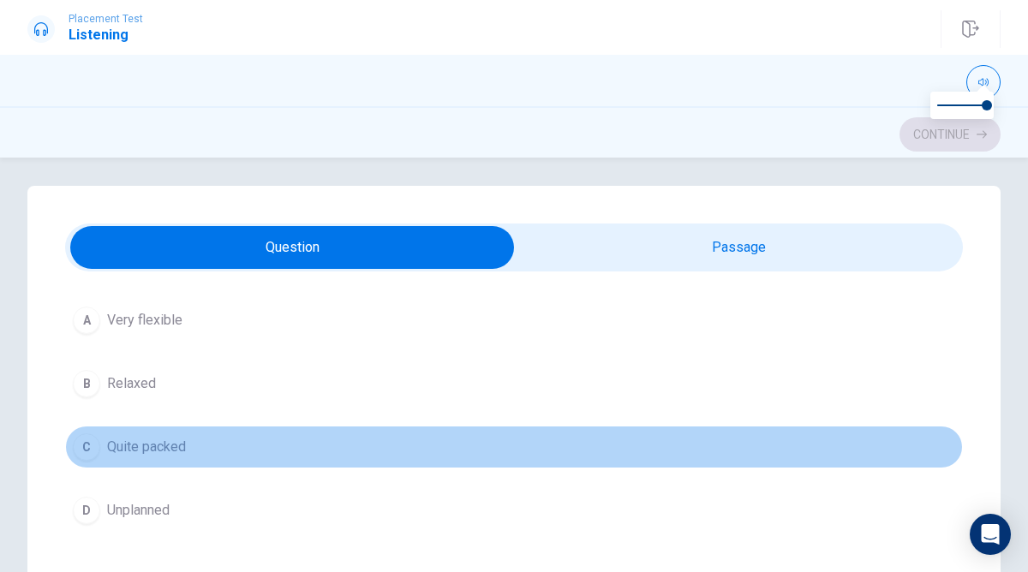
click at [351, 455] on button "C Quite packed" at bounding box center [514, 447] width 898 height 43
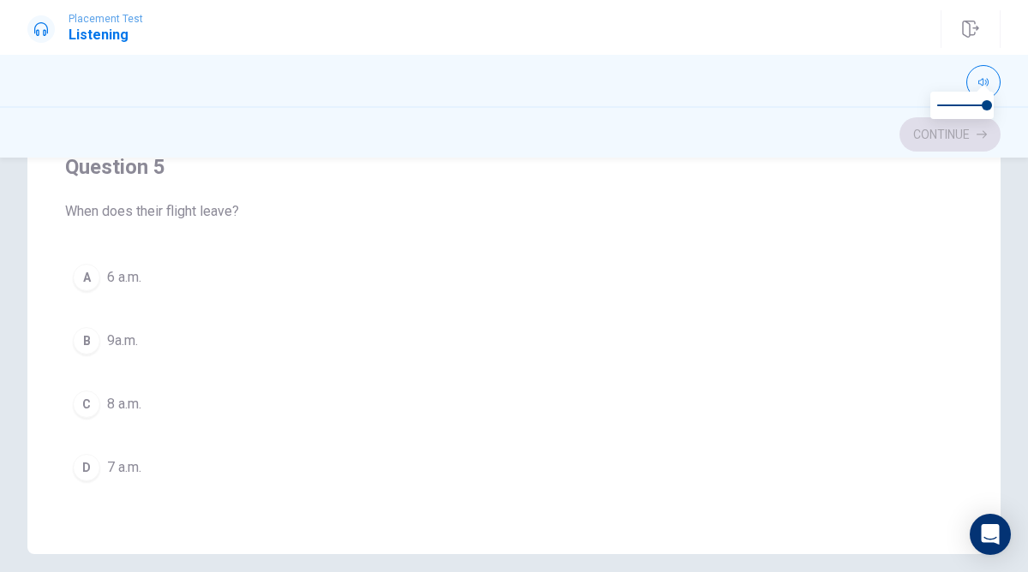
scroll to position [334, 0]
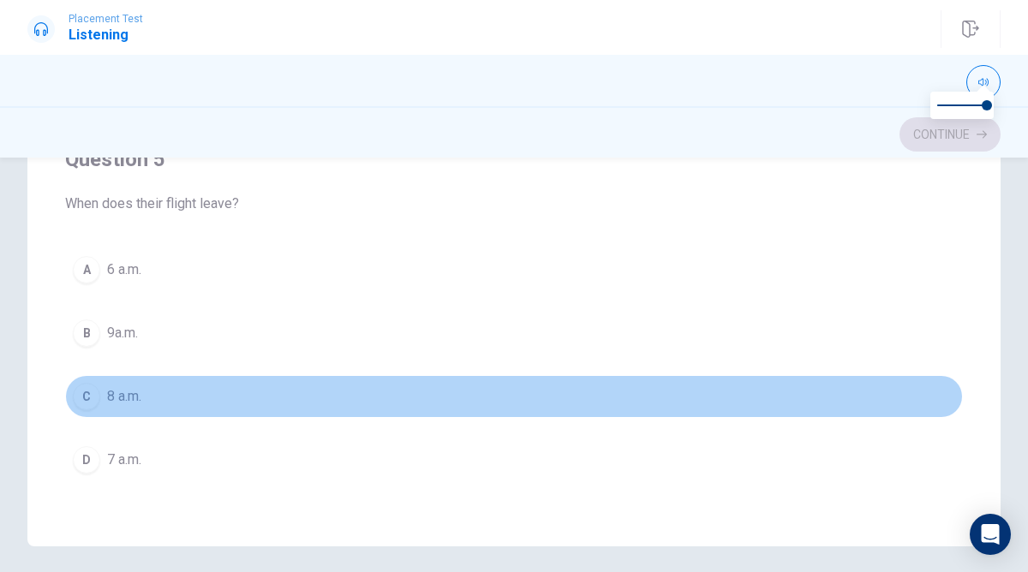
click at [275, 410] on button "C 8 a.m." at bounding box center [514, 396] width 898 height 43
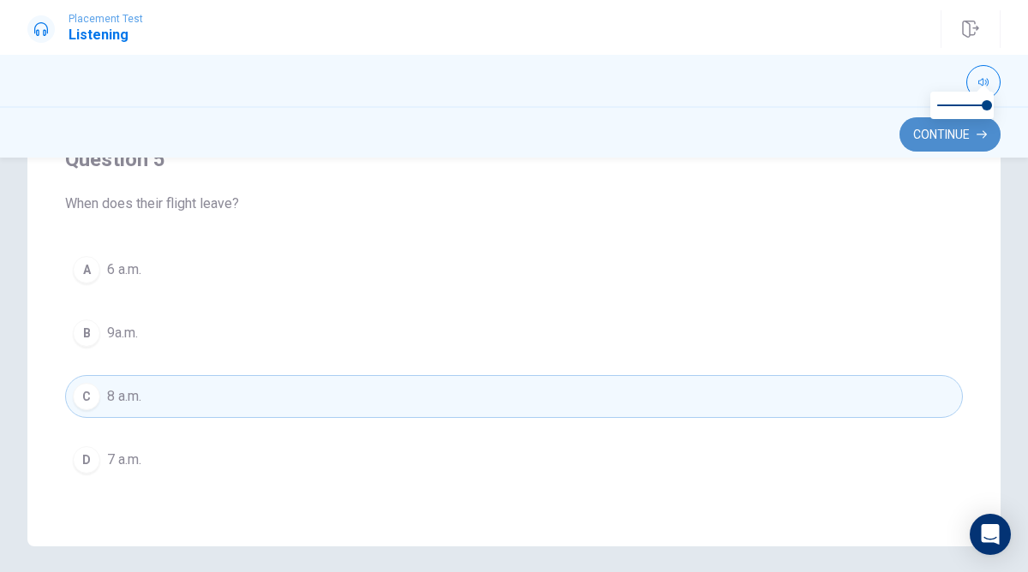
click at [932, 142] on button "Continue" at bounding box center [949, 134] width 101 height 34
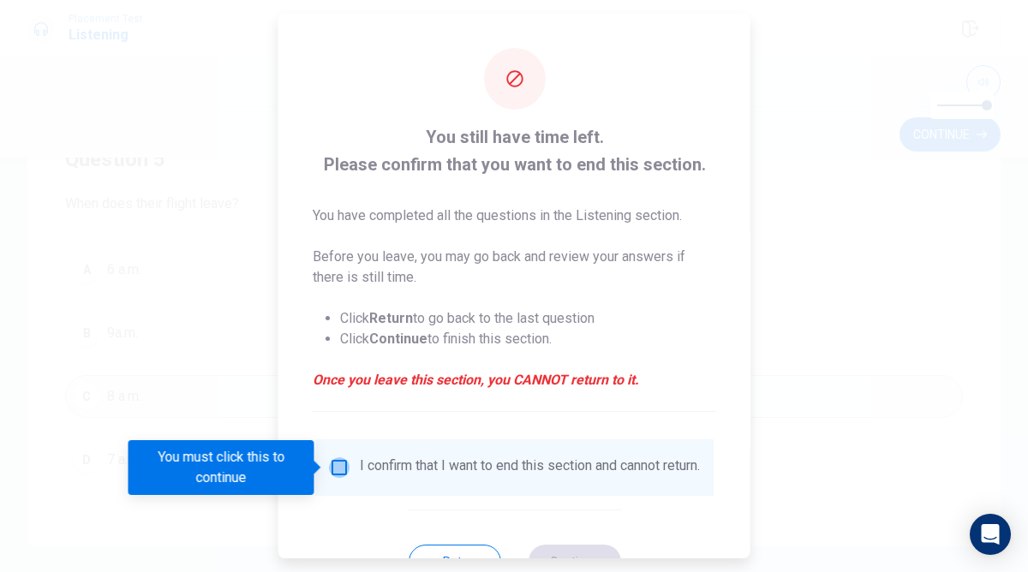
click at [343, 464] on input "You must click this to continue" at bounding box center [339, 467] width 21 height 21
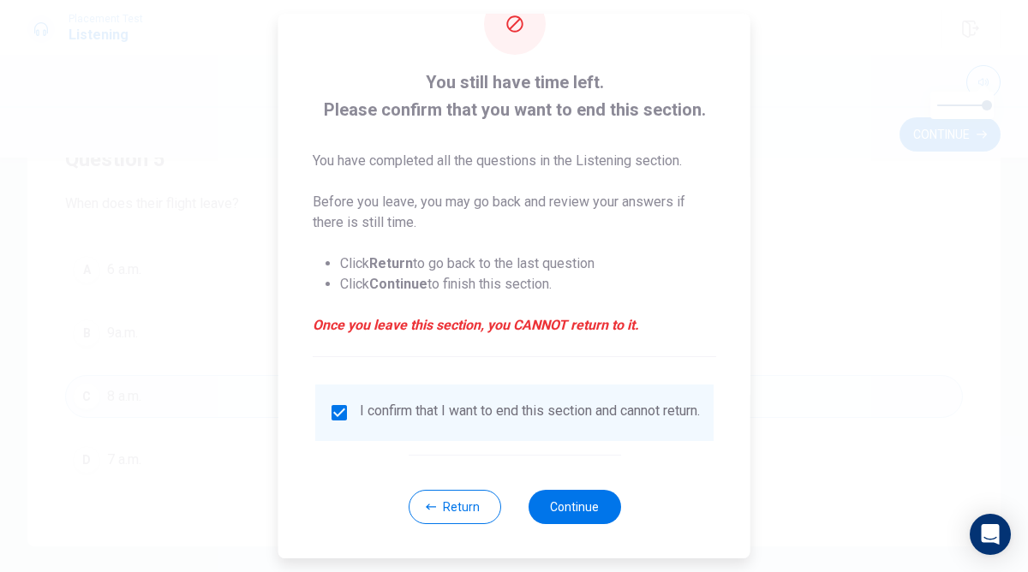
scroll to position [67, 0]
click at [565, 505] on button "Continue" at bounding box center [574, 507] width 93 height 34
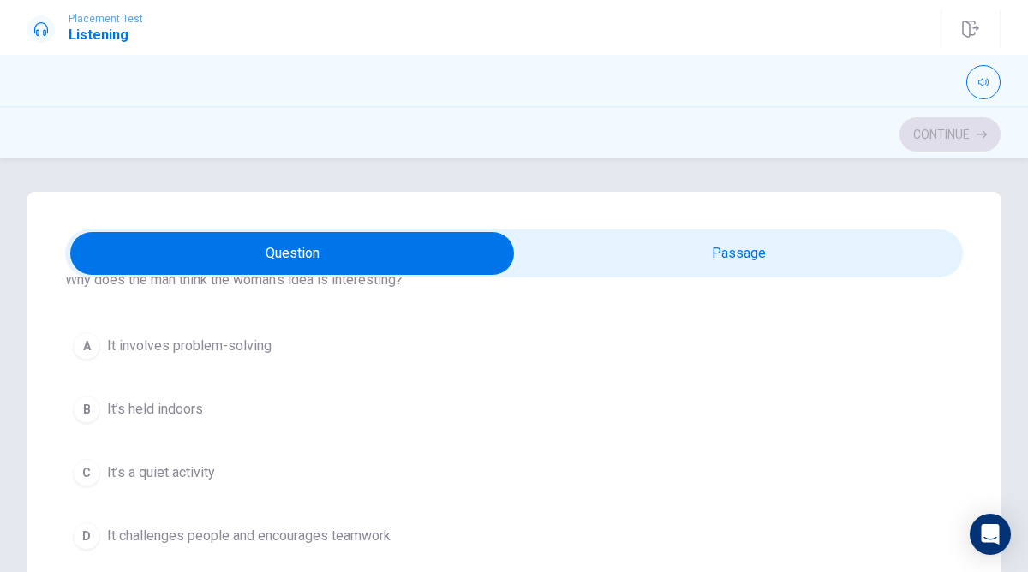
scroll to position [80, 0]
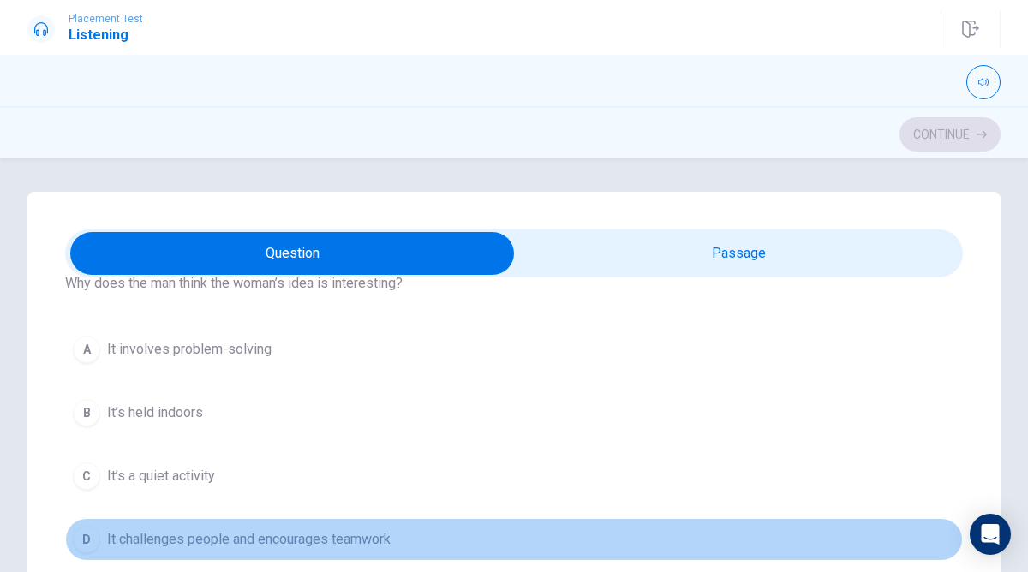
click at [222, 538] on span "It challenges people and encourages teamwork" at bounding box center [249, 539] width 284 height 21
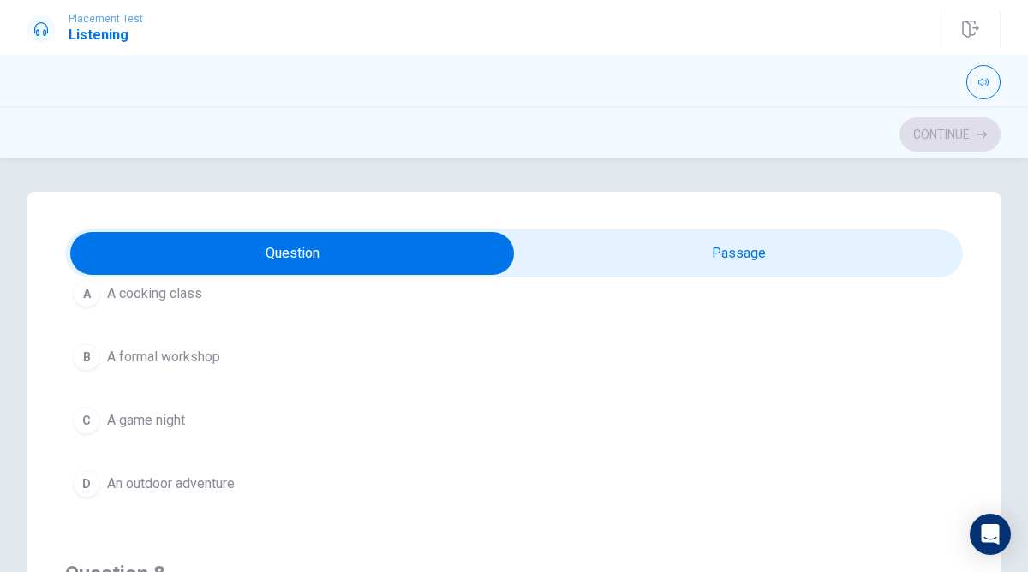
scroll to position [531, 0]
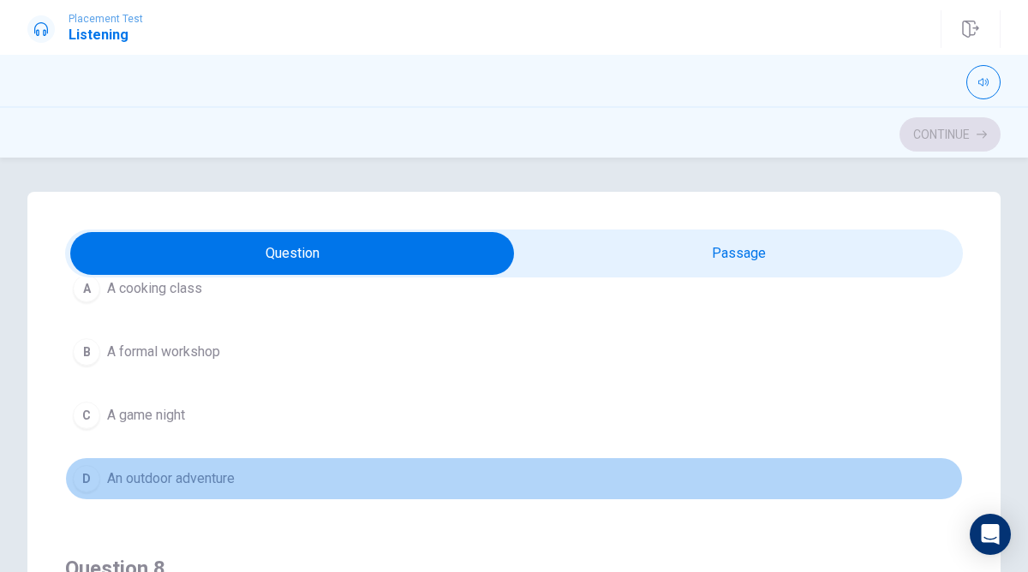
click at [277, 497] on button "D An outdoor adventure" at bounding box center [514, 478] width 898 height 43
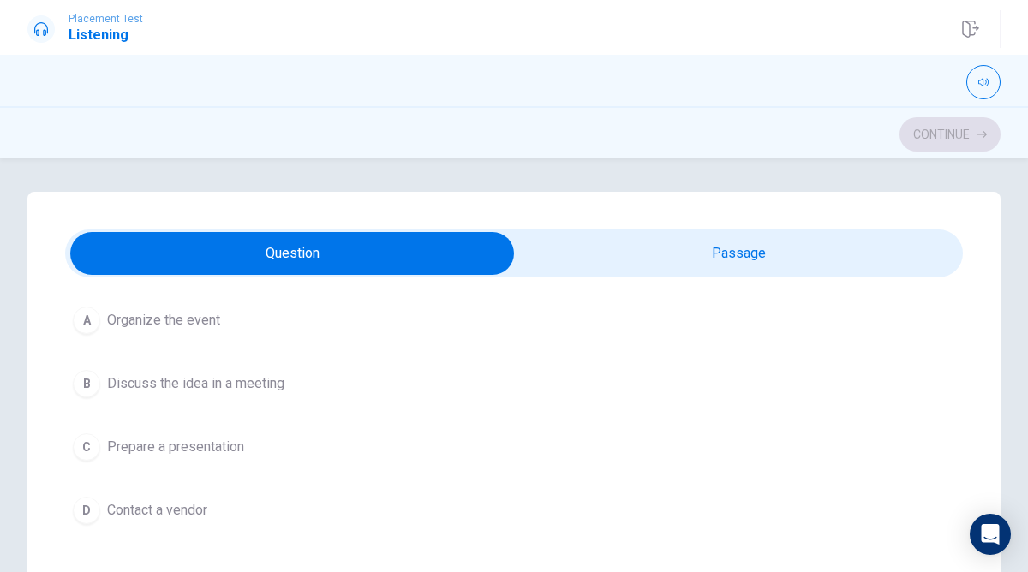
scroll to position [1286, 0]
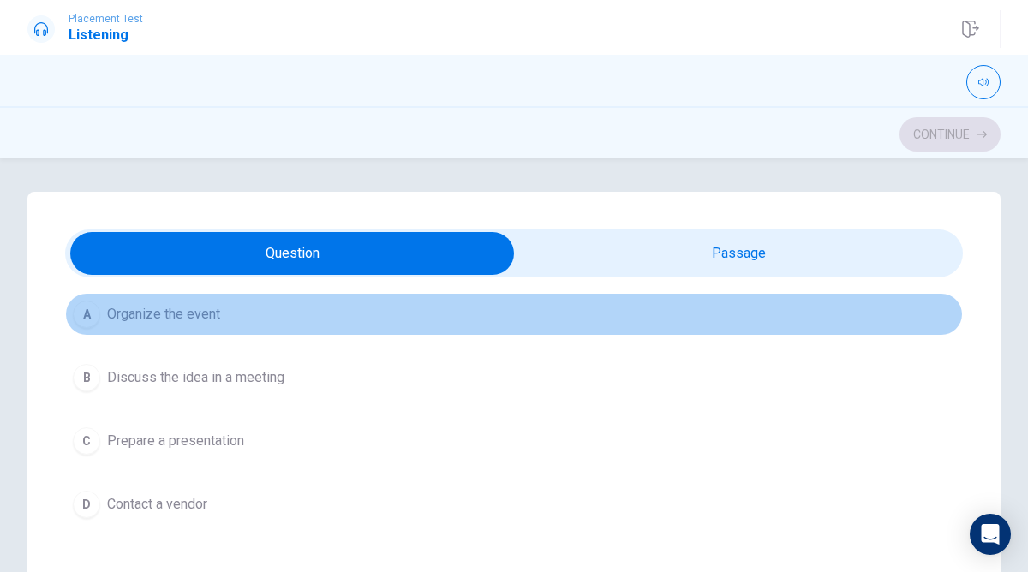
click at [259, 330] on button "A Organize the event" at bounding box center [514, 314] width 898 height 43
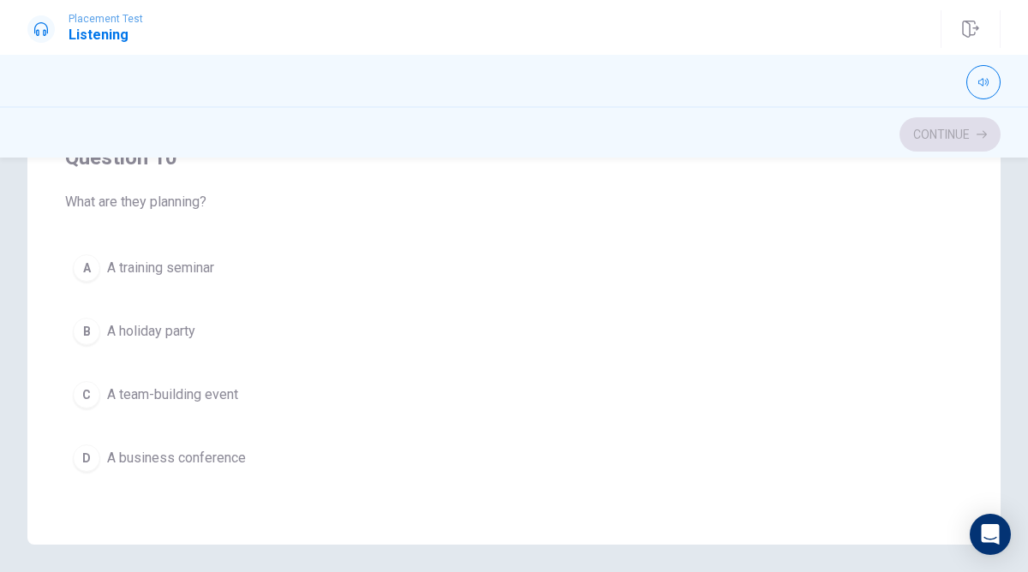
scroll to position [341, 0]
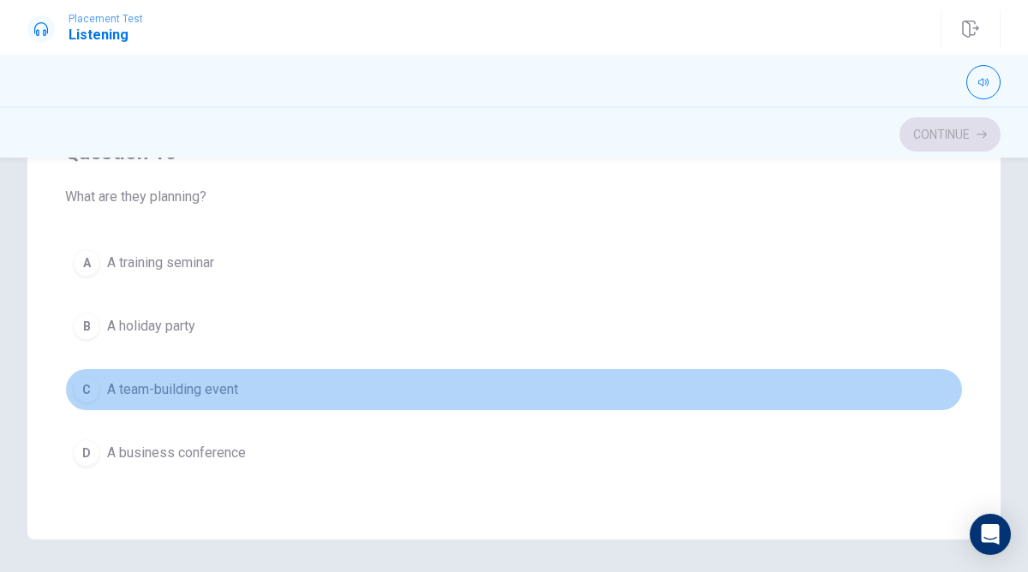
click at [269, 400] on button "C A team-building event" at bounding box center [514, 389] width 898 height 43
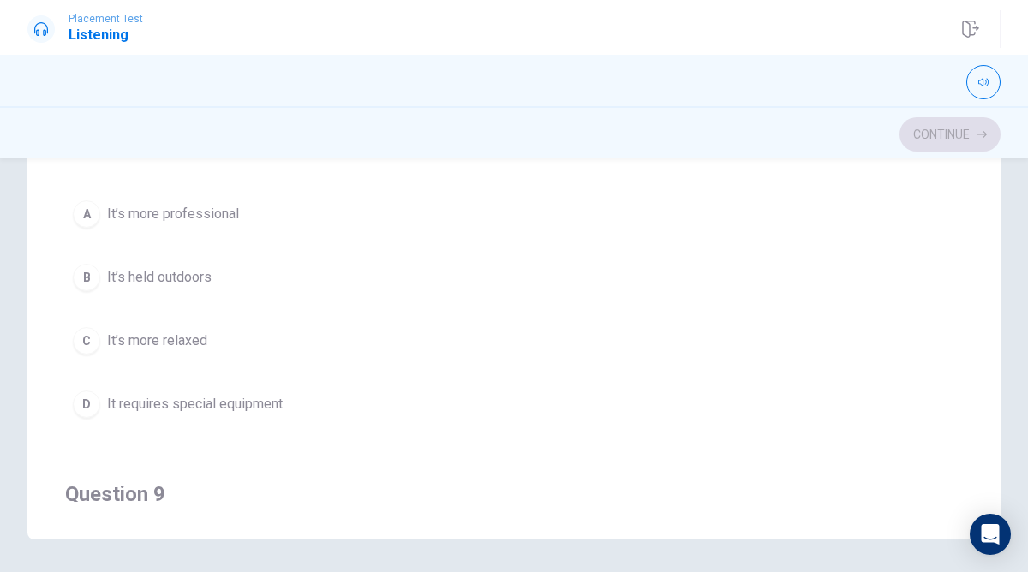
scroll to position [656, 0]
click at [329, 284] on button "B It’s held outdoors" at bounding box center [514, 276] width 898 height 43
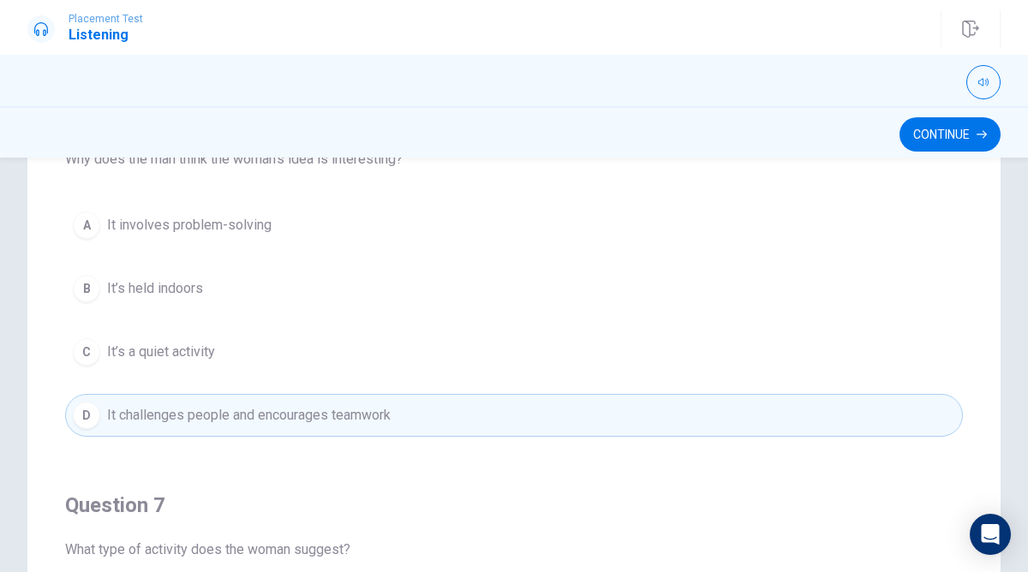
scroll to position [0, 0]
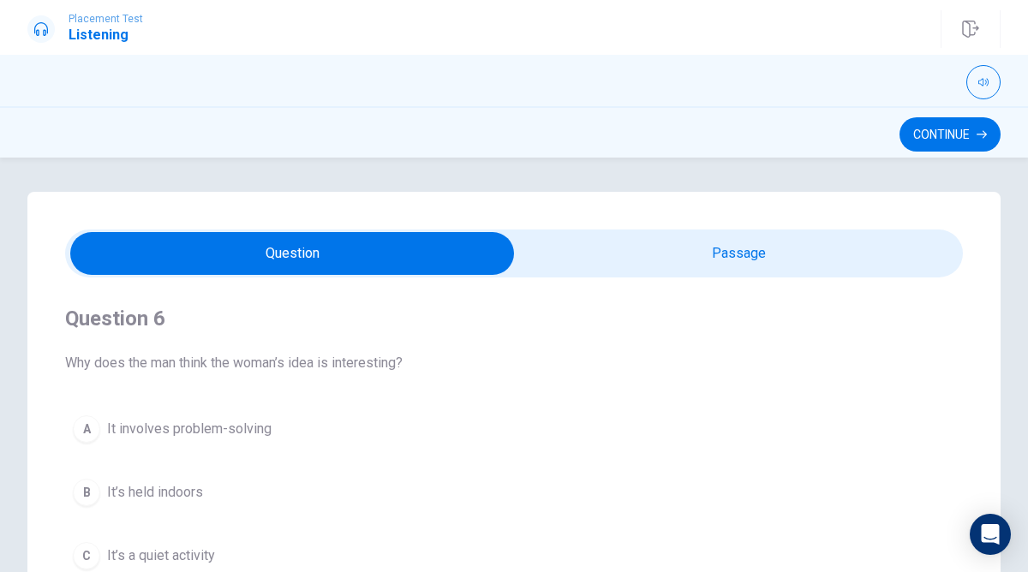
click at [580, 243] on input "checkbox" at bounding box center [292, 253] width 1346 height 43
checkbox input "true"
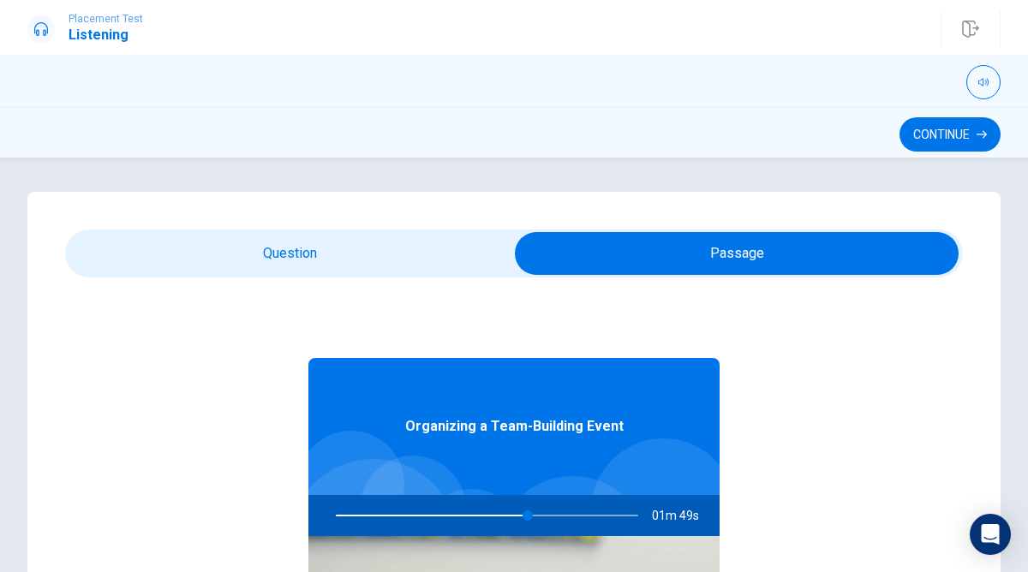
scroll to position [96, 0]
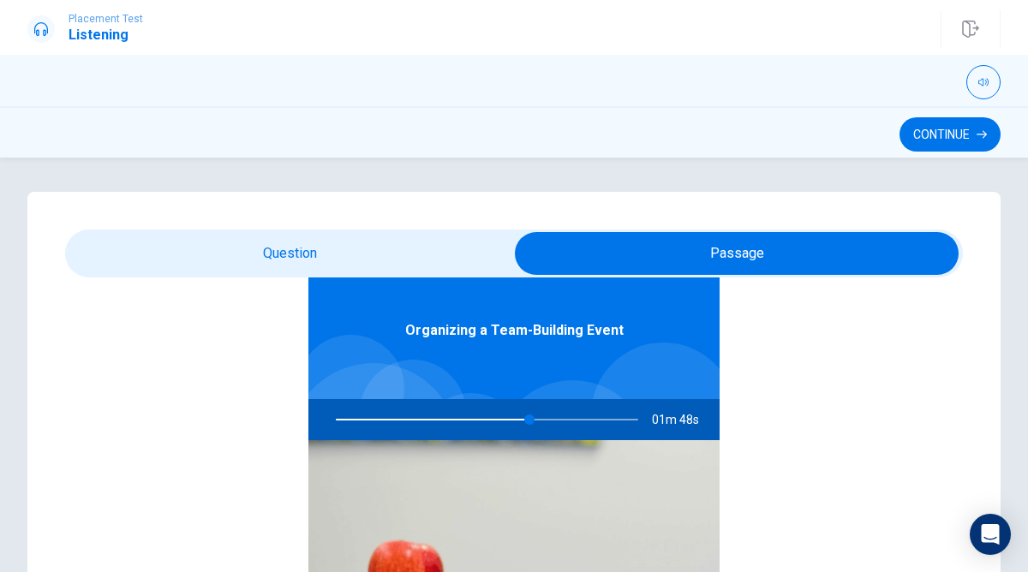
click at [527, 369] on div "Organizing a Team-Building Event" at bounding box center [513, 330] width 411 height 137
click at [531, 421] on div at bounding box center [483, 419] width 337 height 41
drag, startPoint x: 531, startPoint y: 421, endPoint x: 503, endPoint y: 403, distance: 34.0
click at [499, 403] on div at bounding box center [483, 419] width 337 height 41
click at [541, 424] on div at bounding box center [483, 419] width 337 height 41
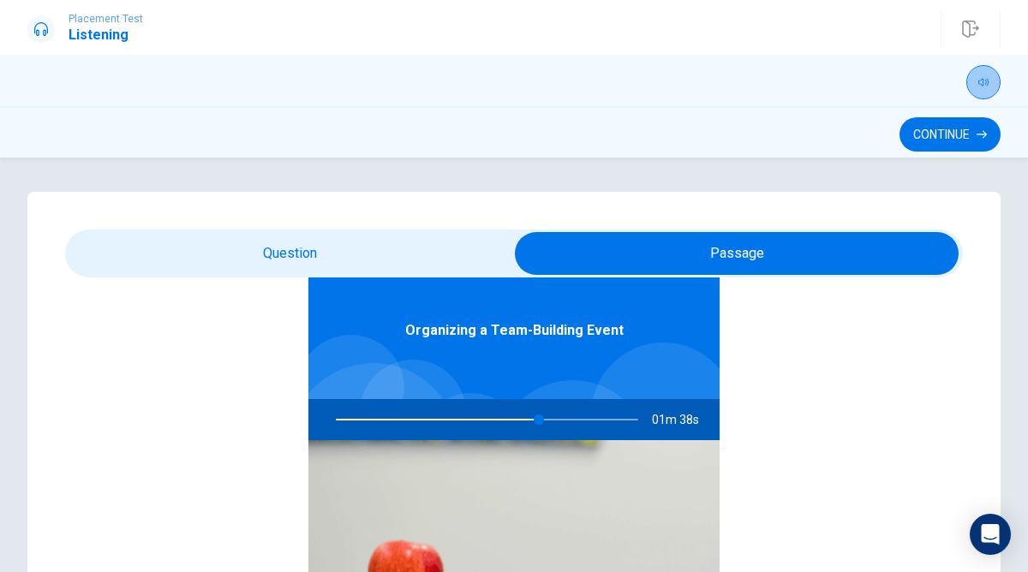
click at [976, 87] on button "button" at bounding box center [983, 82] width 34 height 34
click at [649, 405] on div at bounding box center [483, 419] width 337 height 41
click at [961, 138] on button "Continue" at bounding box center [949, 134] width 101 height 34
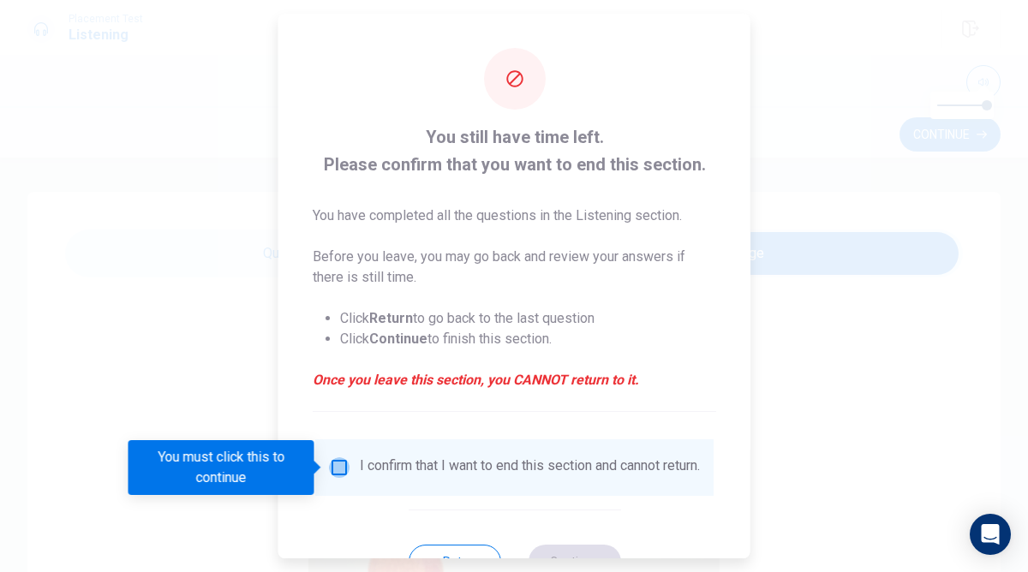
click at [333, 471] on input "You must click this to continue" at bounding box center [339, 467] width 21 height 21
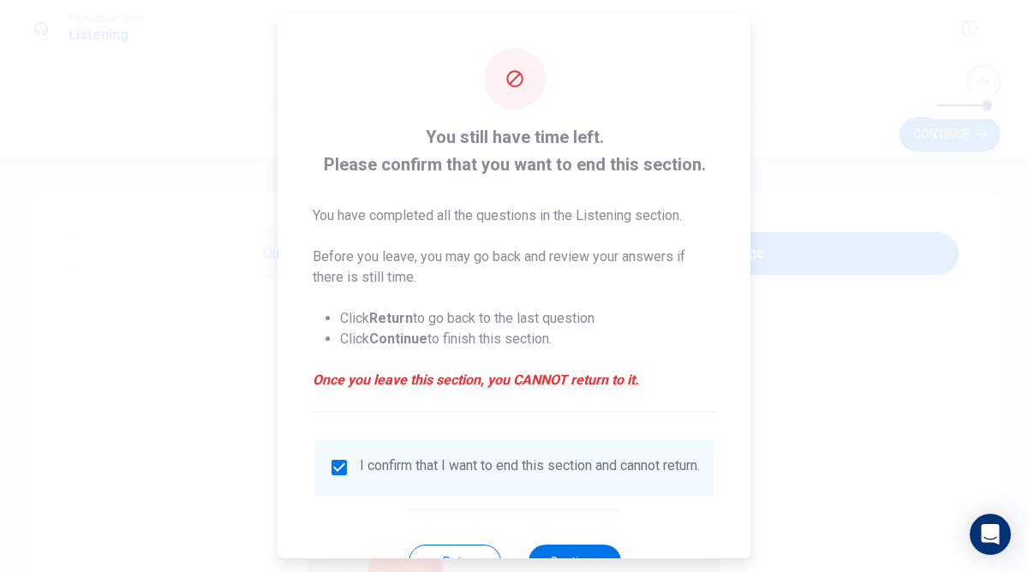
scroll to position [67, 0]
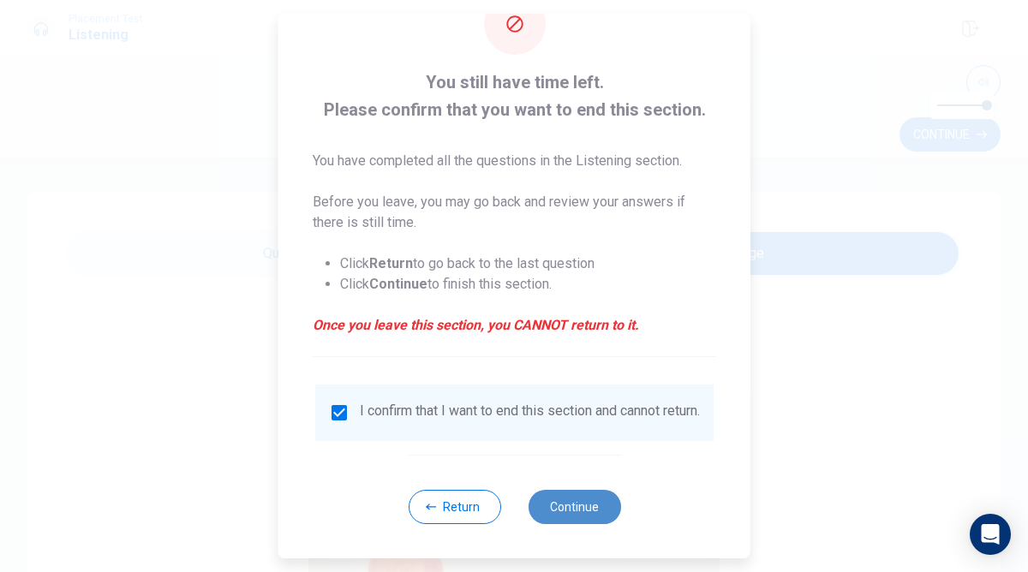
click at [549, 499] on button "Continue" at bounding box center [574, 507] width 93 height 34
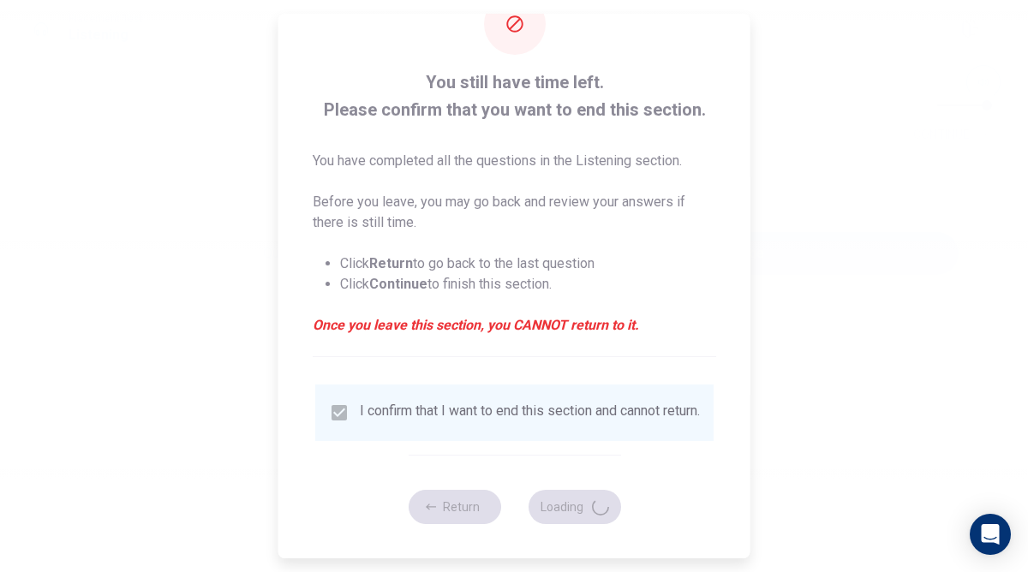
type input "73"
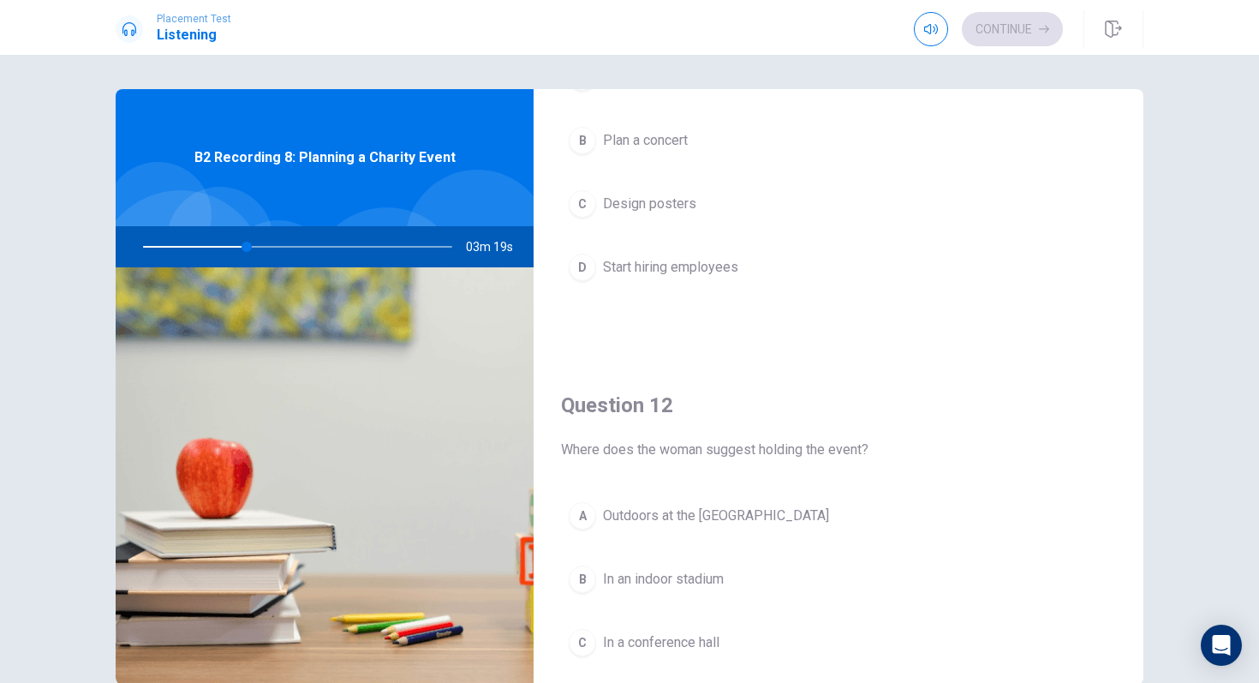
scroll to position [176, 0]
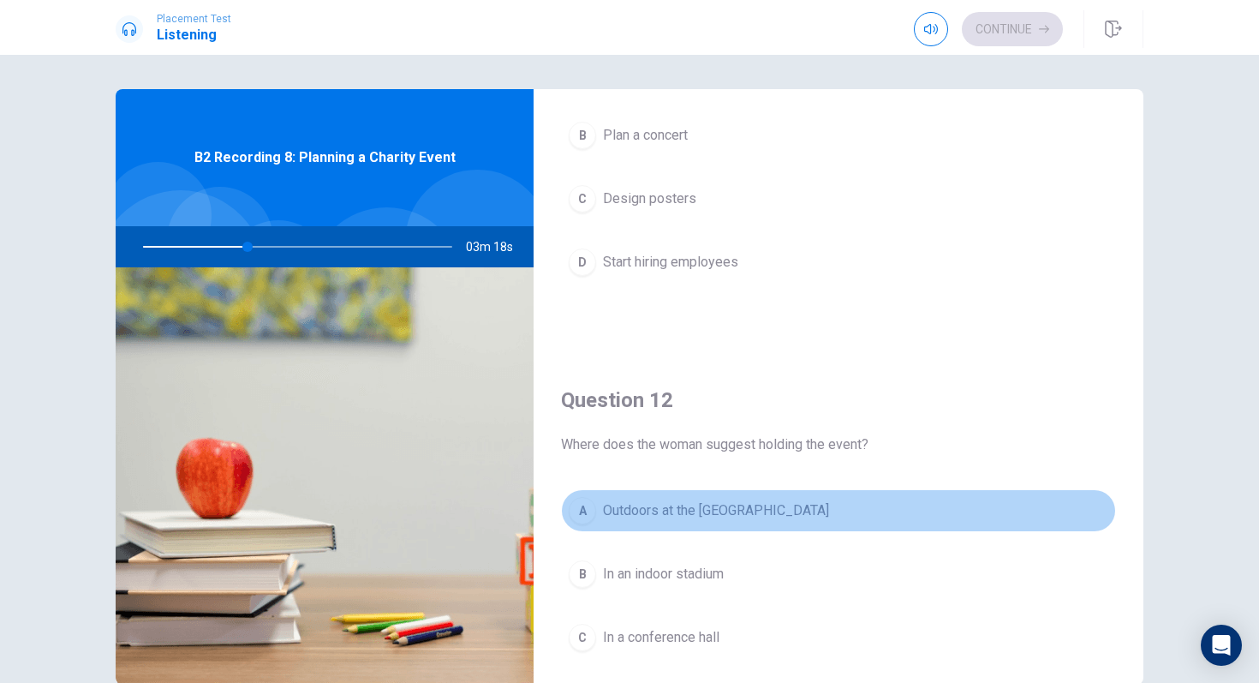
click at [678, 513] on span "Outdoors at the [GEOGRAPHIC_DATA]" at bounding box center [716, 510] width 226 height 21
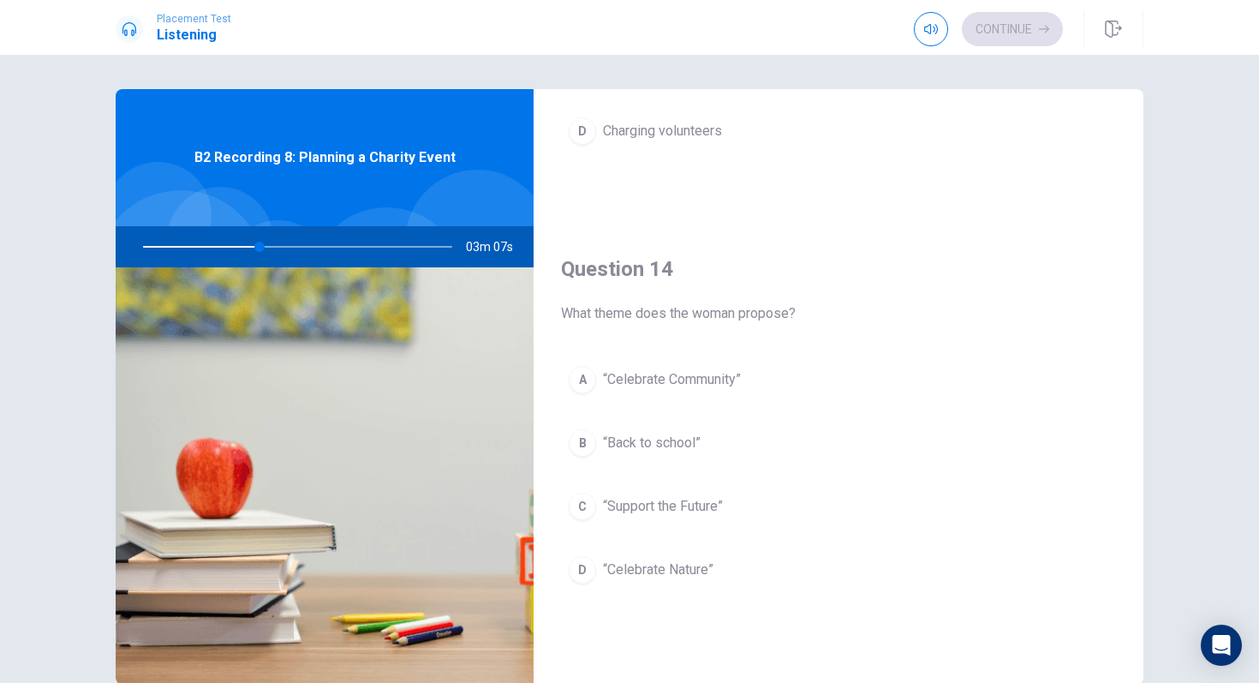
scroll to position [1199, 0]
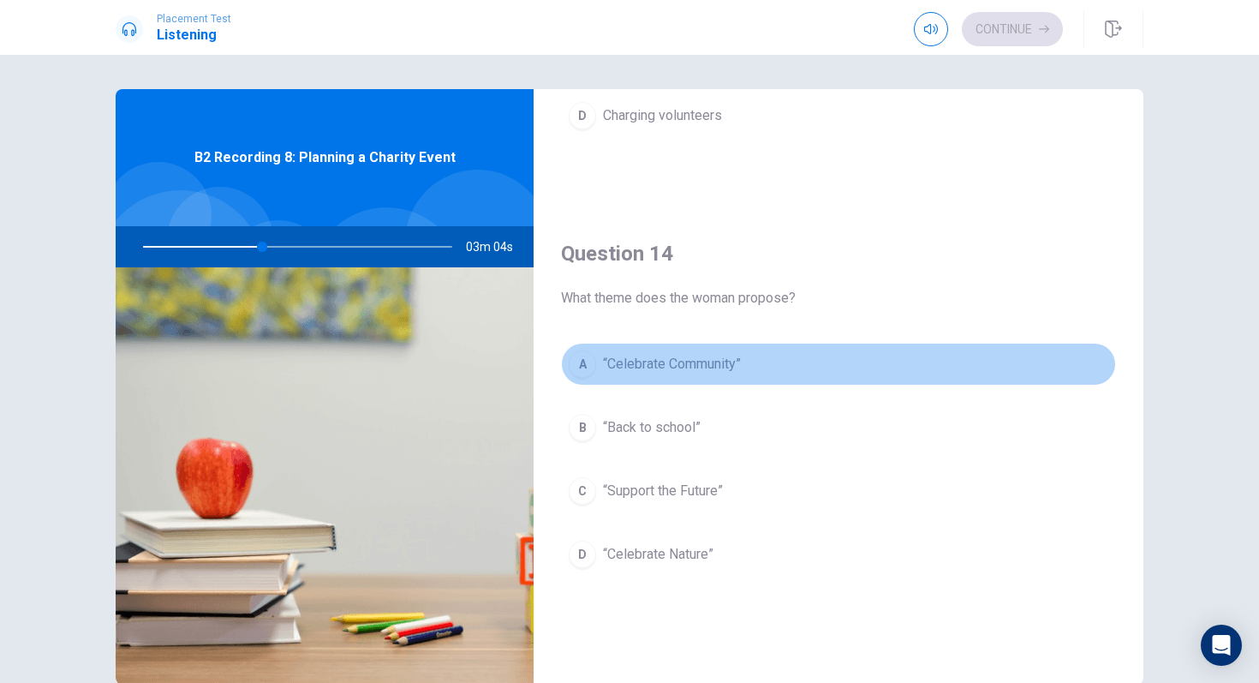
click at [745, 366] on button "A “Celebrate Community”" at bounding box center [838, 364] width 555 height 43
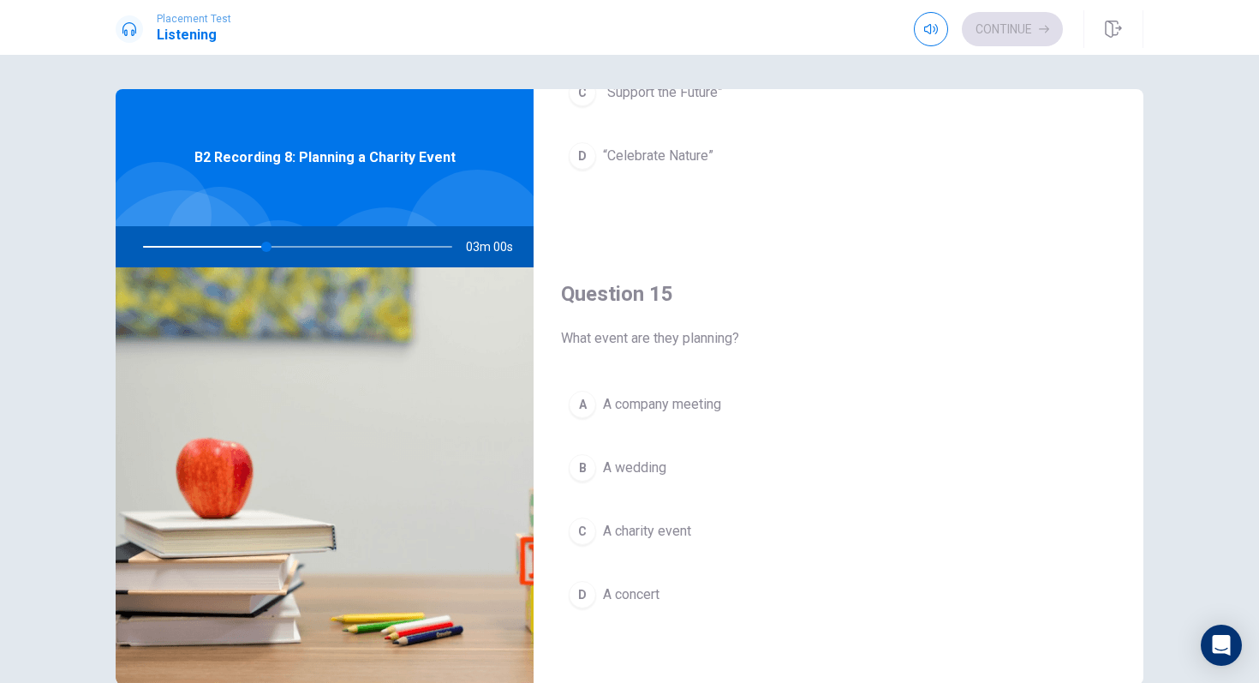
scroll to position [1593, 0]
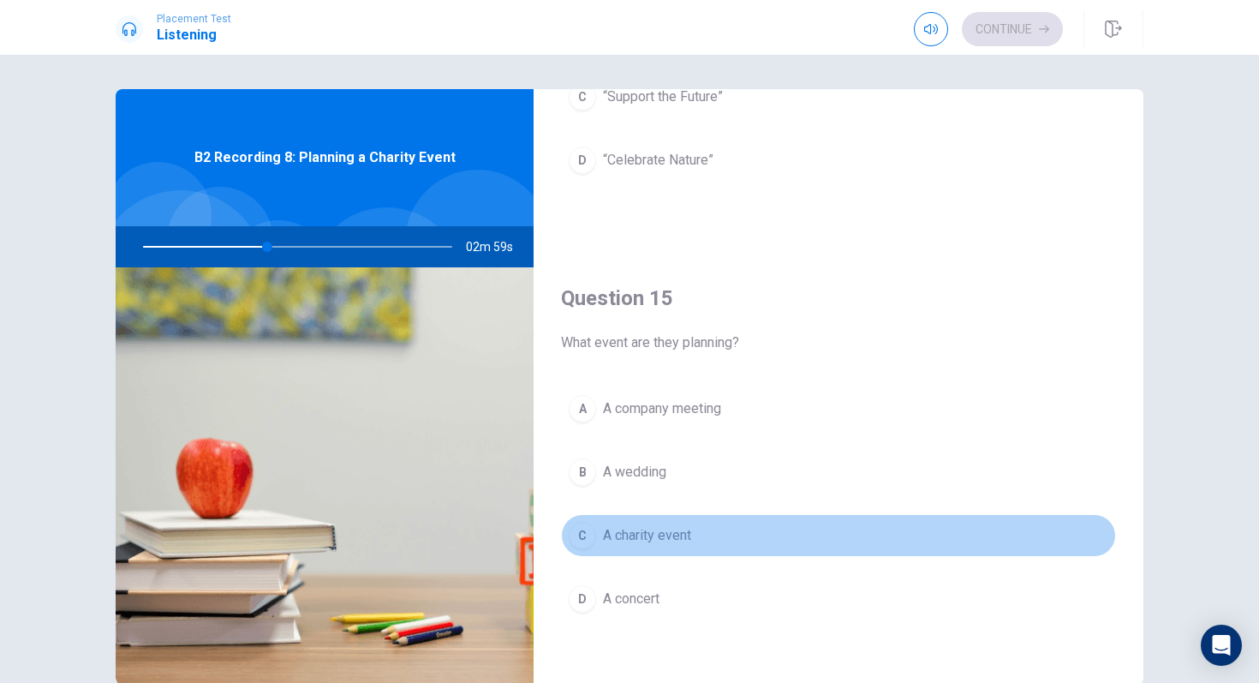
click at [719, 545] on button "C A charity event" at bounding box center [838, 535] width 555 height 43
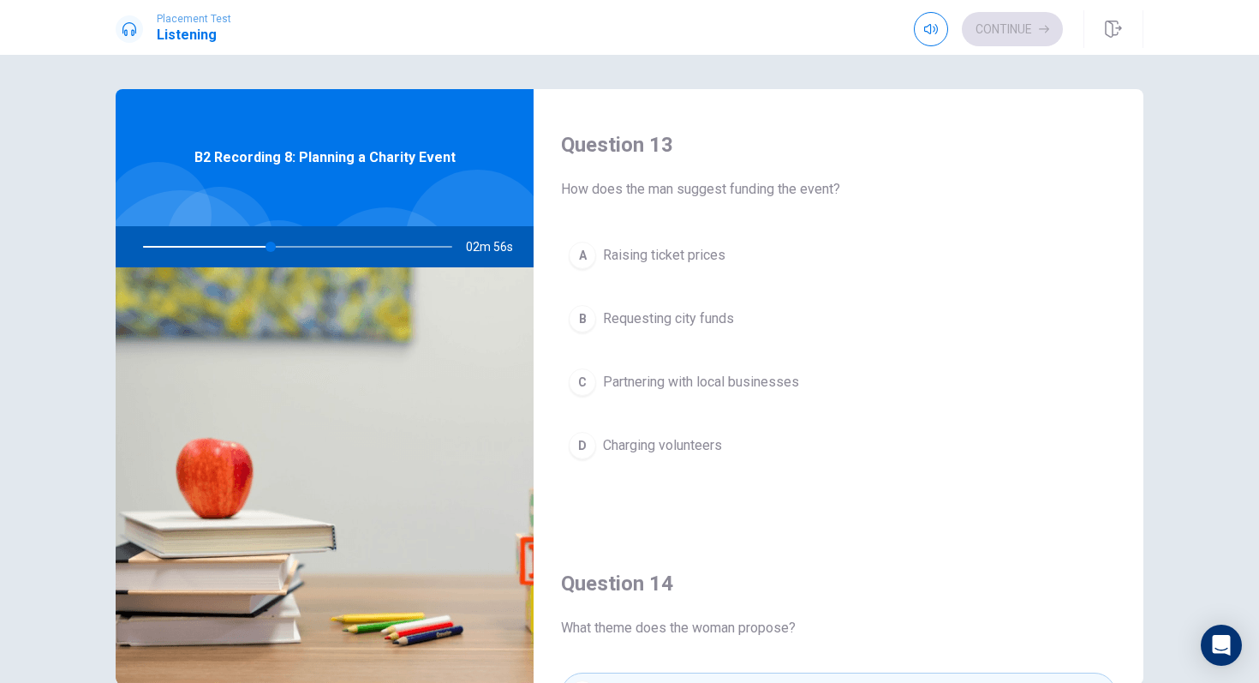
scroll to position [865, 0]
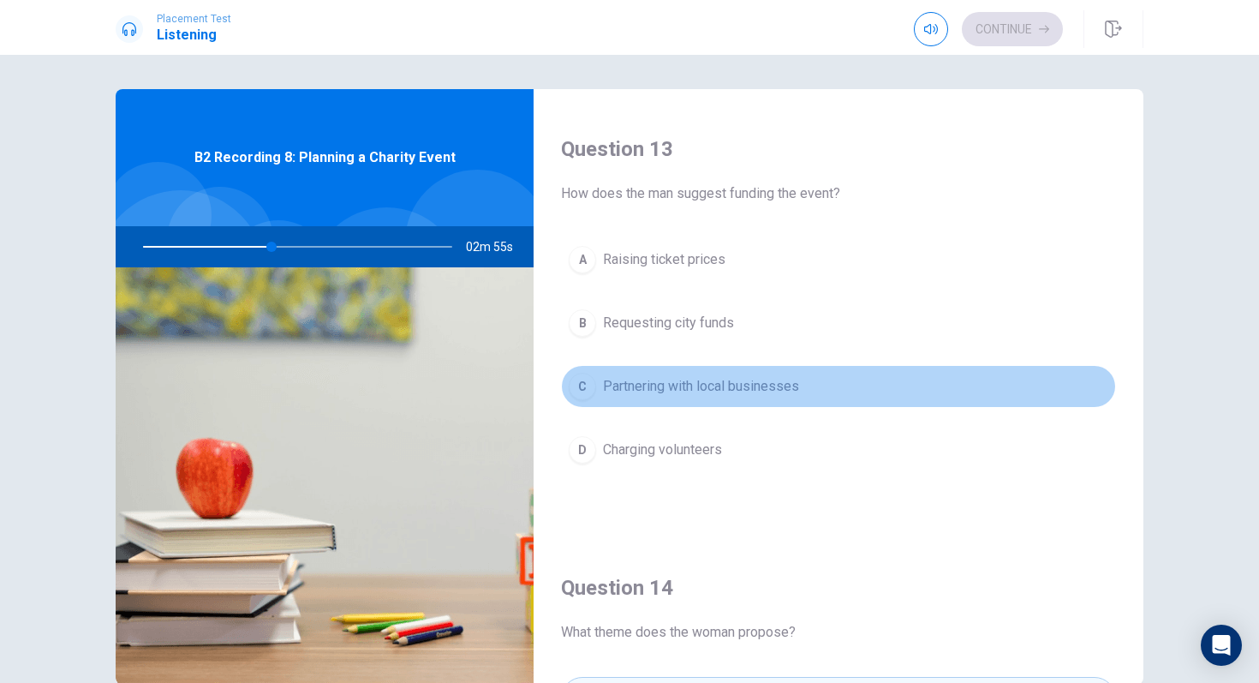
click at [752, 397] on button "C Partnering with local businesses" at bounding box center [838, 386] width 555 height 43
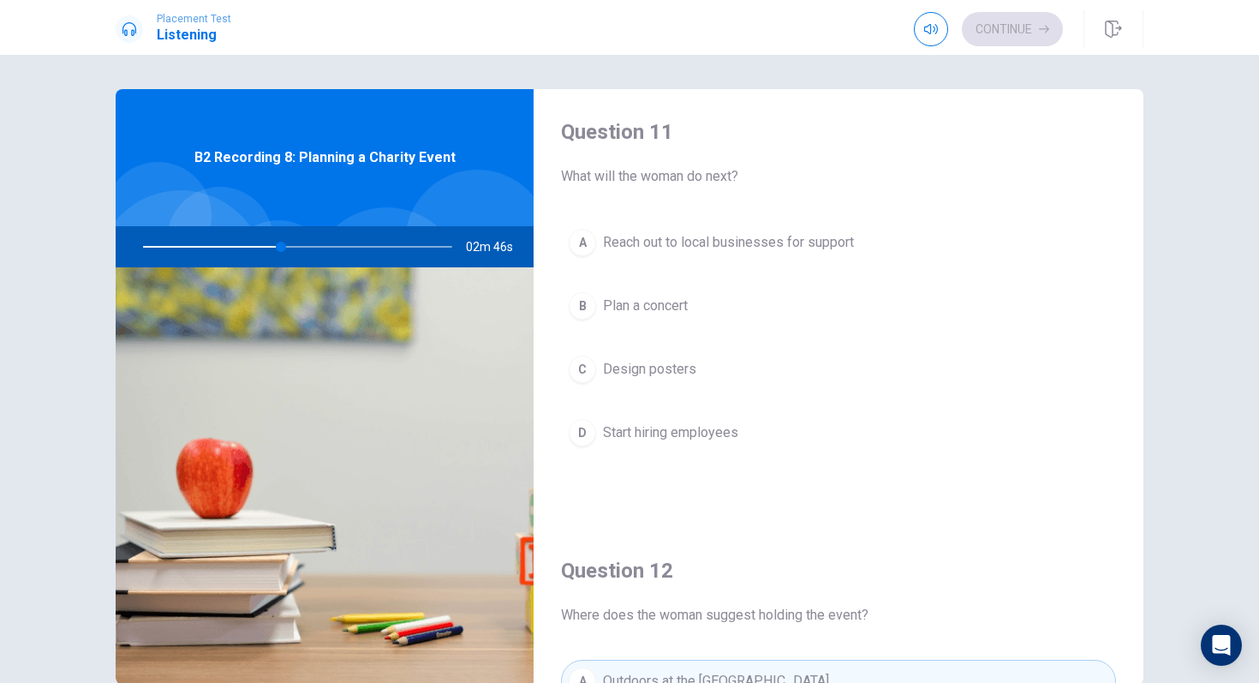
scroll to position [0, 0]
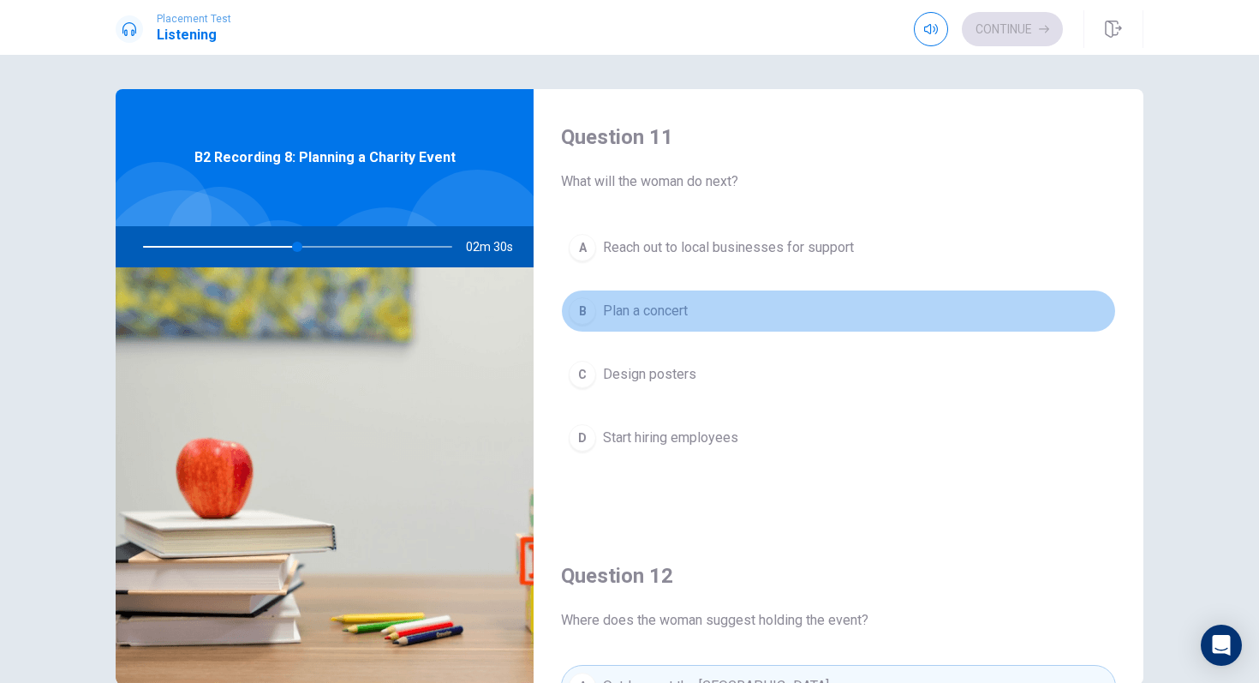
click at [712, 318] on button "B Plan a concert" at bounding box center [838, 311] width 555 height 43
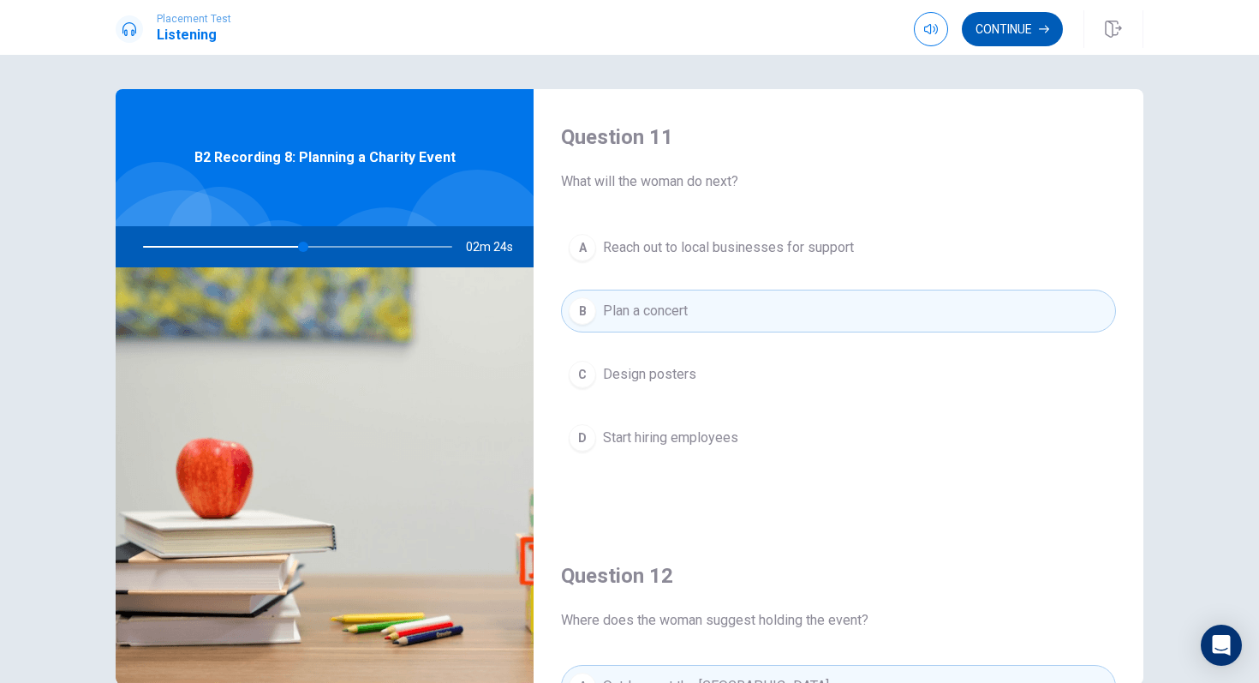
click at [987, 38] on button "Continue" at bounding box center [1012, 29] width 101 height 34
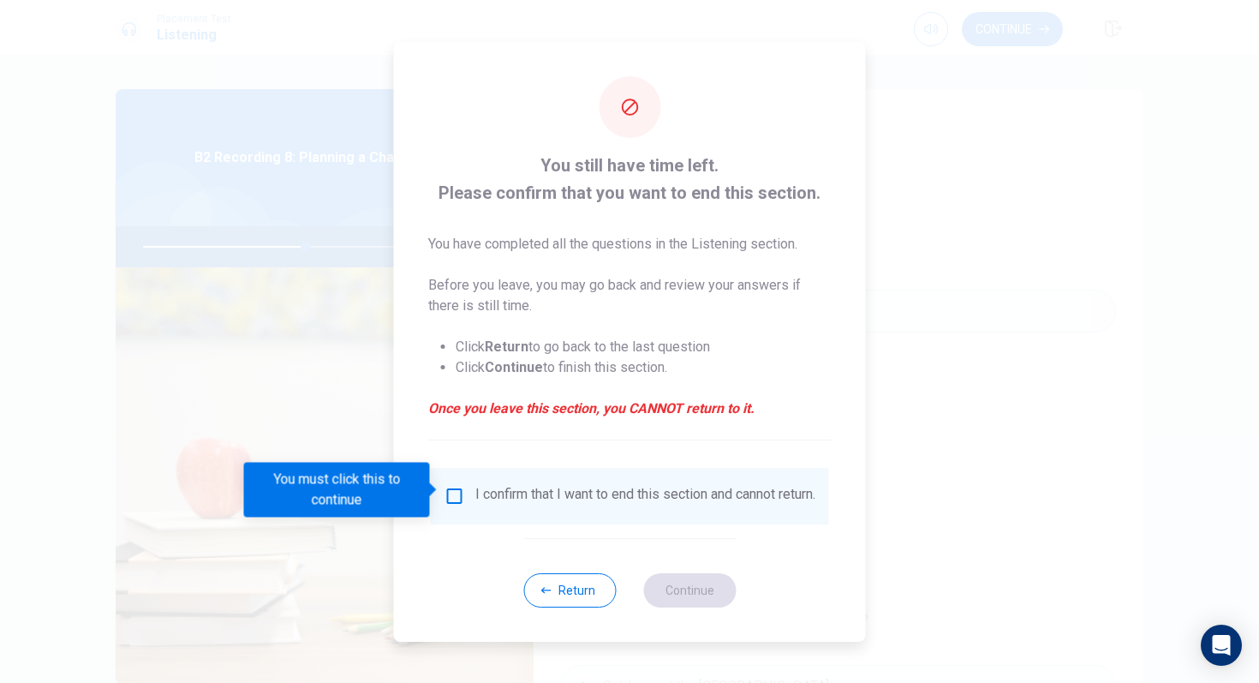
click at [522, 491] on div "I confirm that I want to end this section and cannot return." at bounding box center [645, 496] width 340 height 21
click at [453, 490] on input "You must click this to continue" at bounding box center [455, 496] width 21 height 21
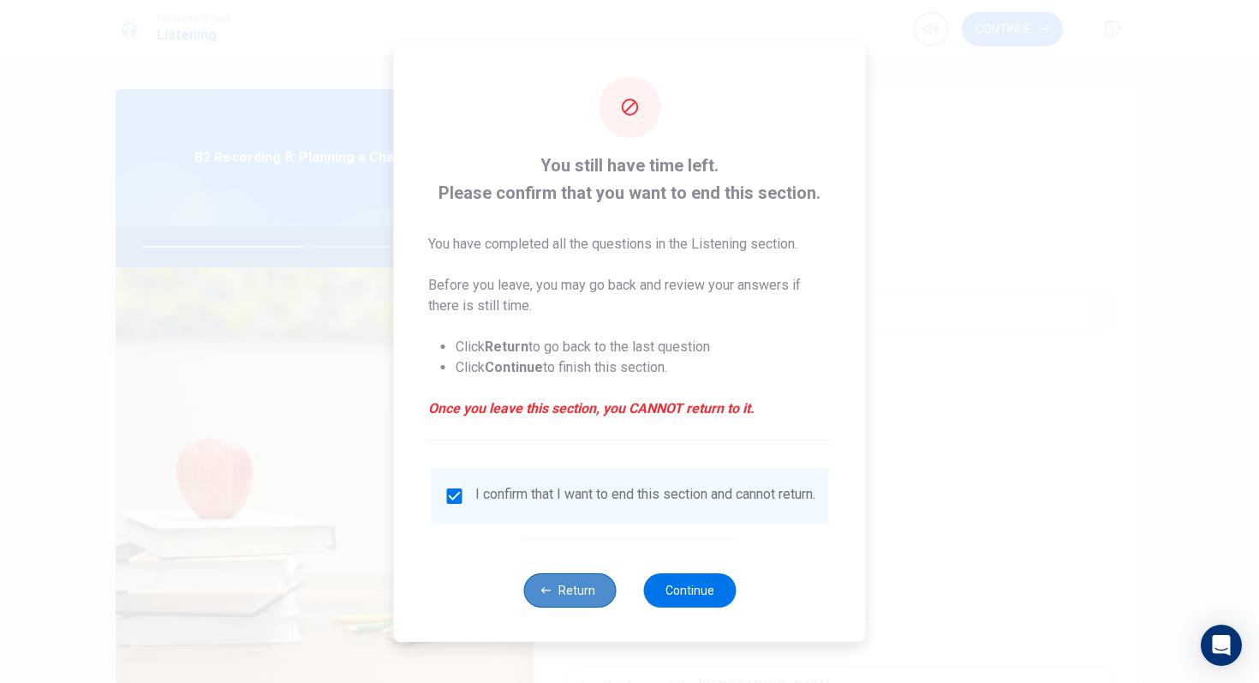
click at [588, 571] on button "Return" at bounding box center [569, 590] width 93 height 34
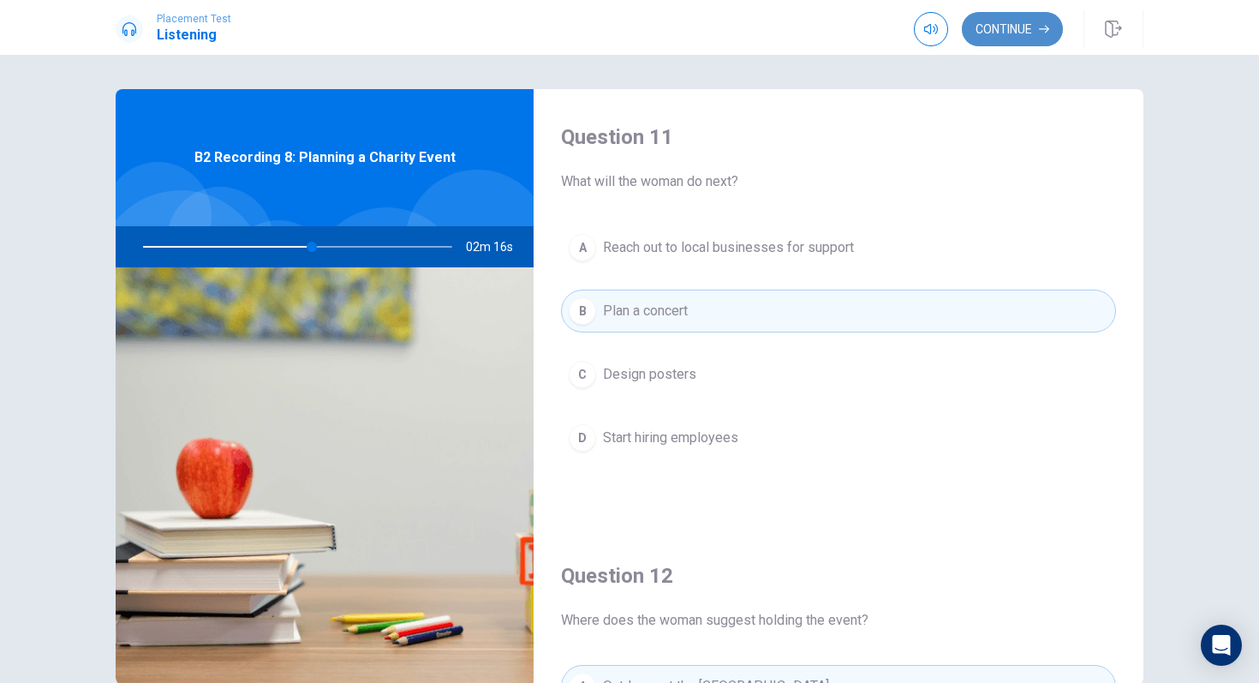
click at [1020, 29] on button "Continue" at bounding box center [1012, 29] width 101 height 34
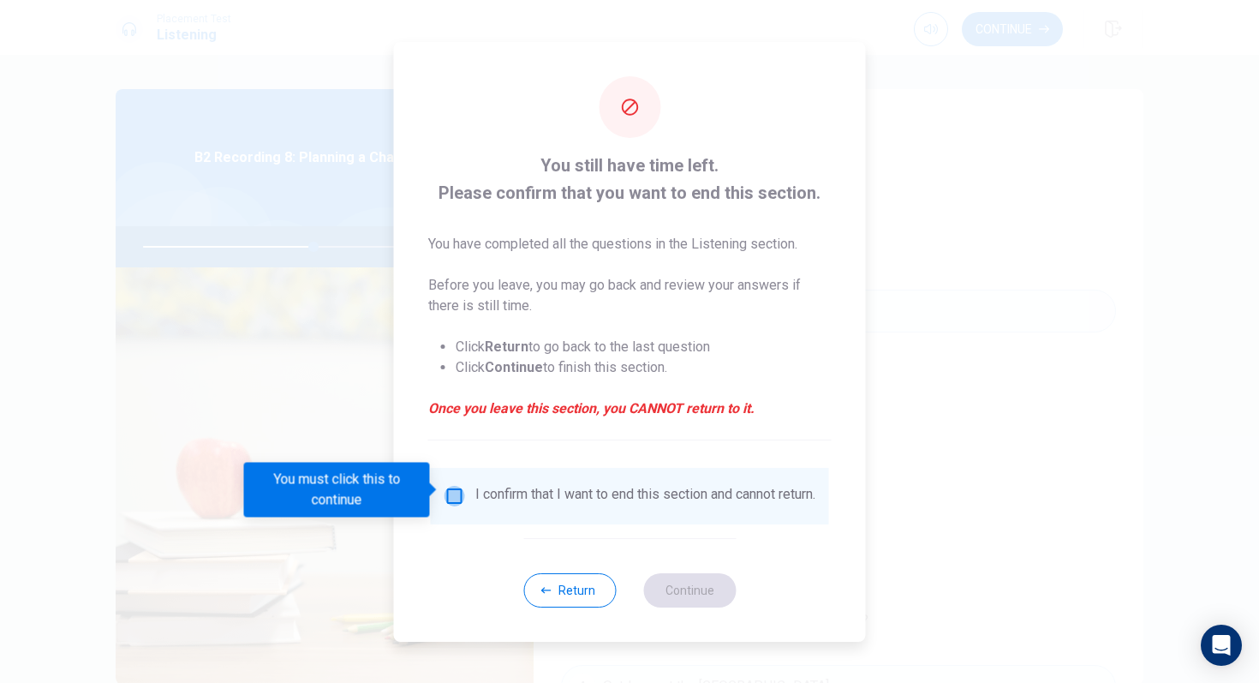
click at [457, 498] on input "You must click this to continue" at bounding box center [455, 496] width 21 height 21
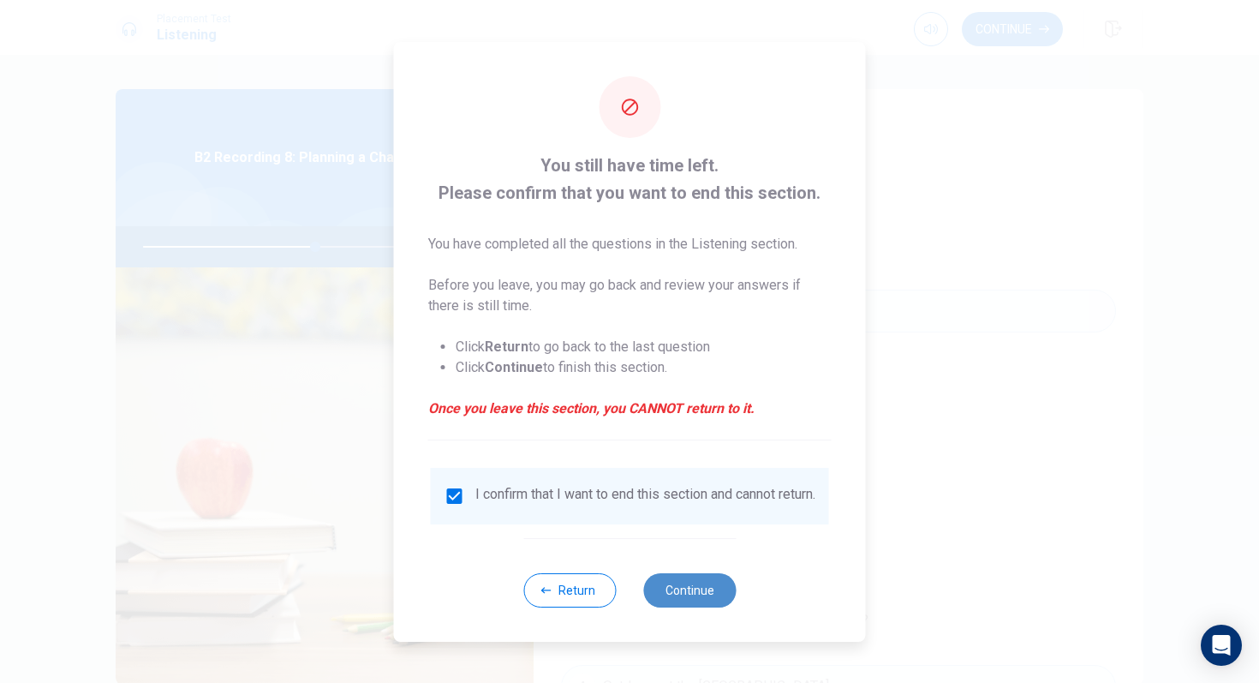
click at [660, 571] on button "Continue" at bounding box center [689, 590] width 93 height 34
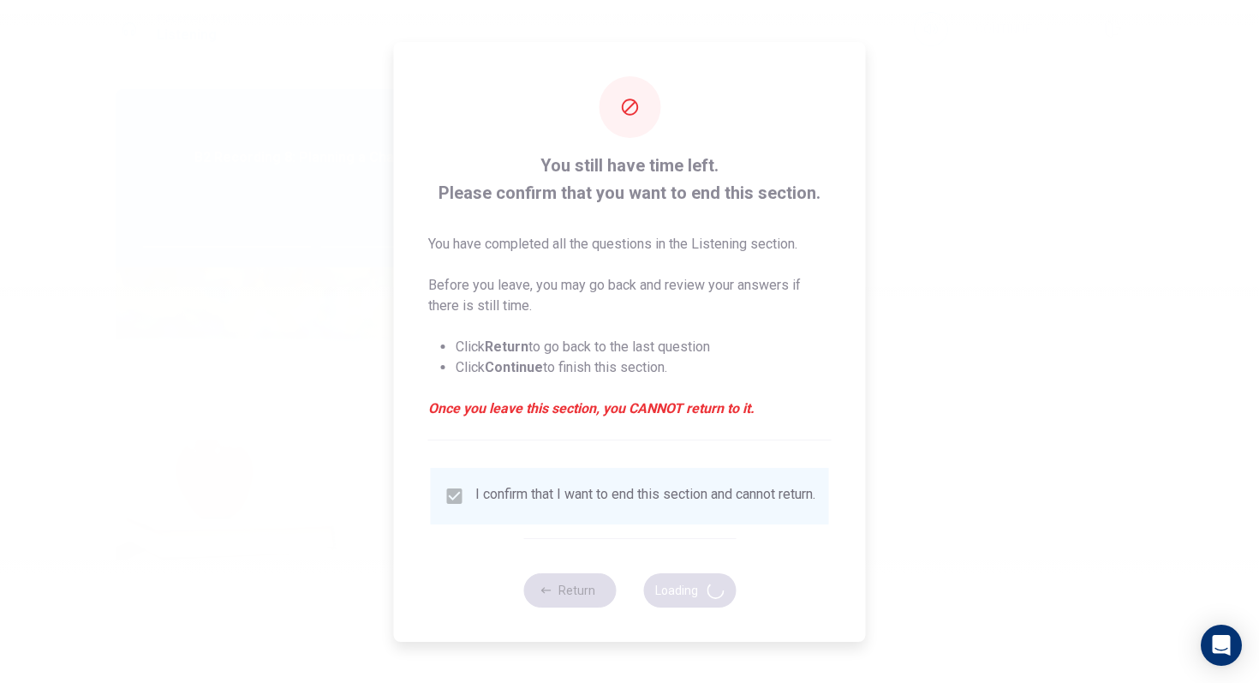
type input "56"
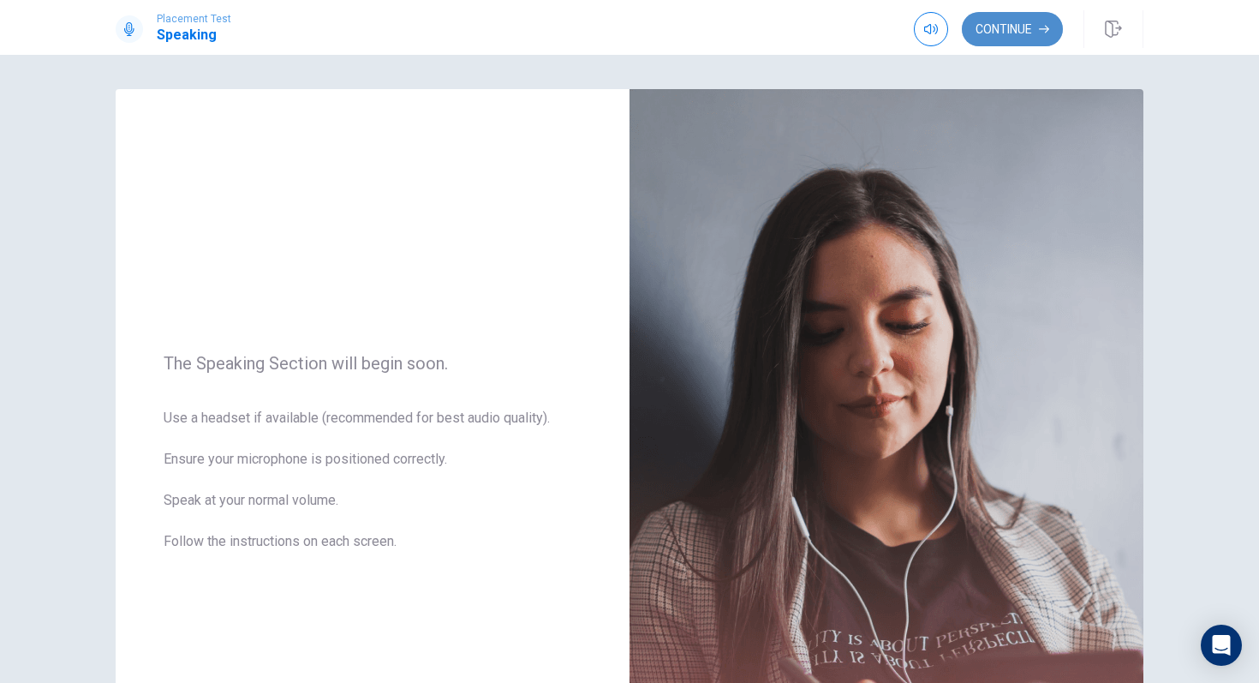
click at [1000, 17] on button "Continue" at bounding box center [1012, 29] width 101 height 34
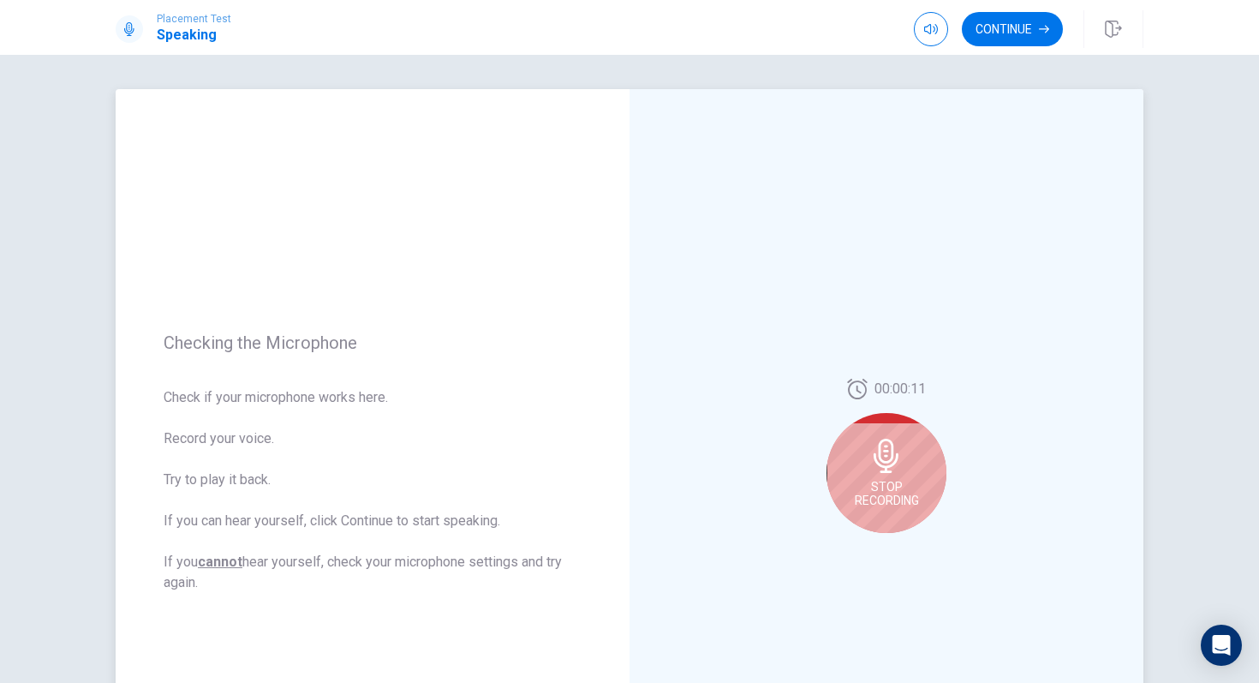
click at [978, 525] on div "00:00:11 Stop Recording" at bounding box center [887, 462] width 514 height 747
click at [886, 481] on span "Stop Recording" at bounding box center [887, 493] width 64 height 27
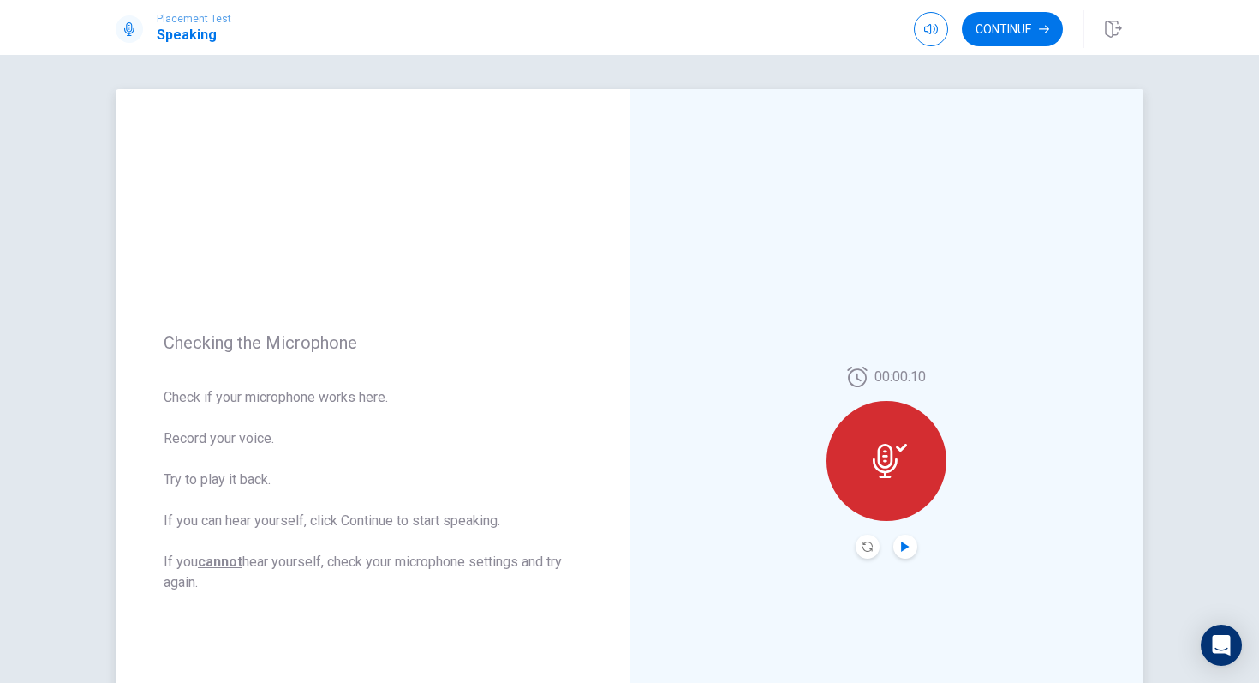
click at [910, 544] on icon "Play Audio" at bounding box center [905, 546] width 10 height 10
click at [910, 544] on icon "Pause Audio" at bounding box center [905, 546] width 10 height 10
click at [985, 36] on button "Continue" at bounding box center [1012, 29] width 101 height 34
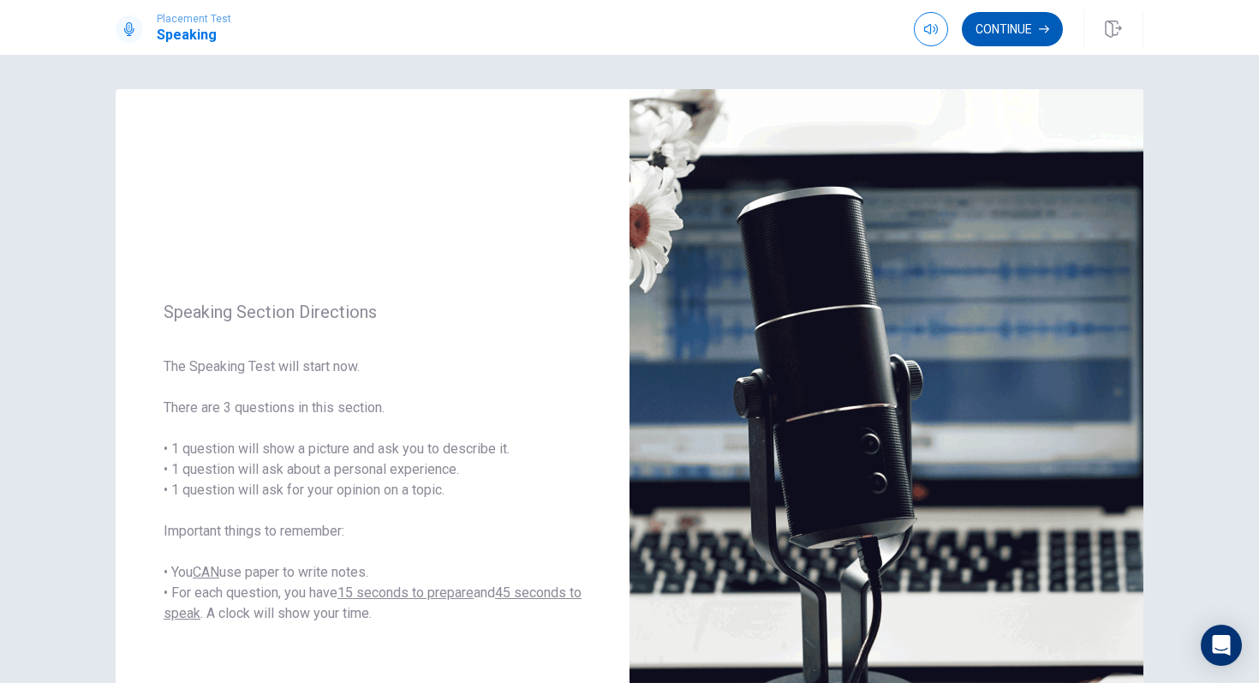
click at [1008, 24] on button "Continue" at bounding box center [1012, 29] width 101 height 34
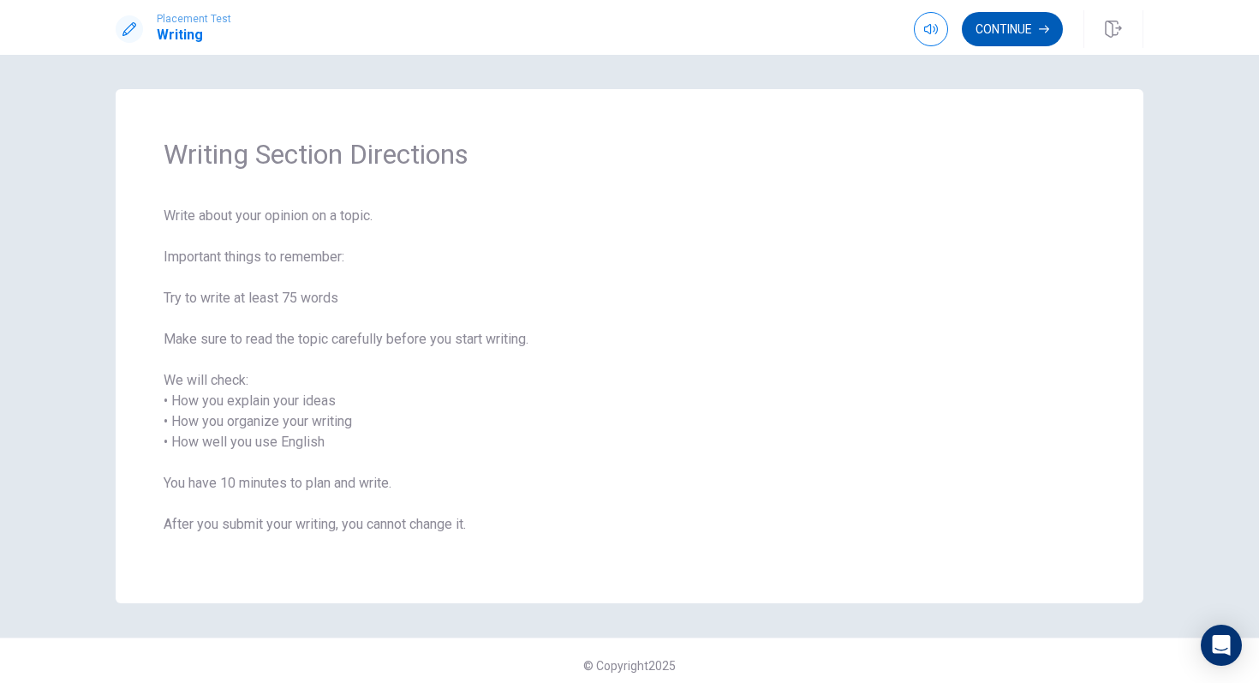
click at [1006, 33] on button "Continue" at bounding box center [1012, 29] width 101 height 34
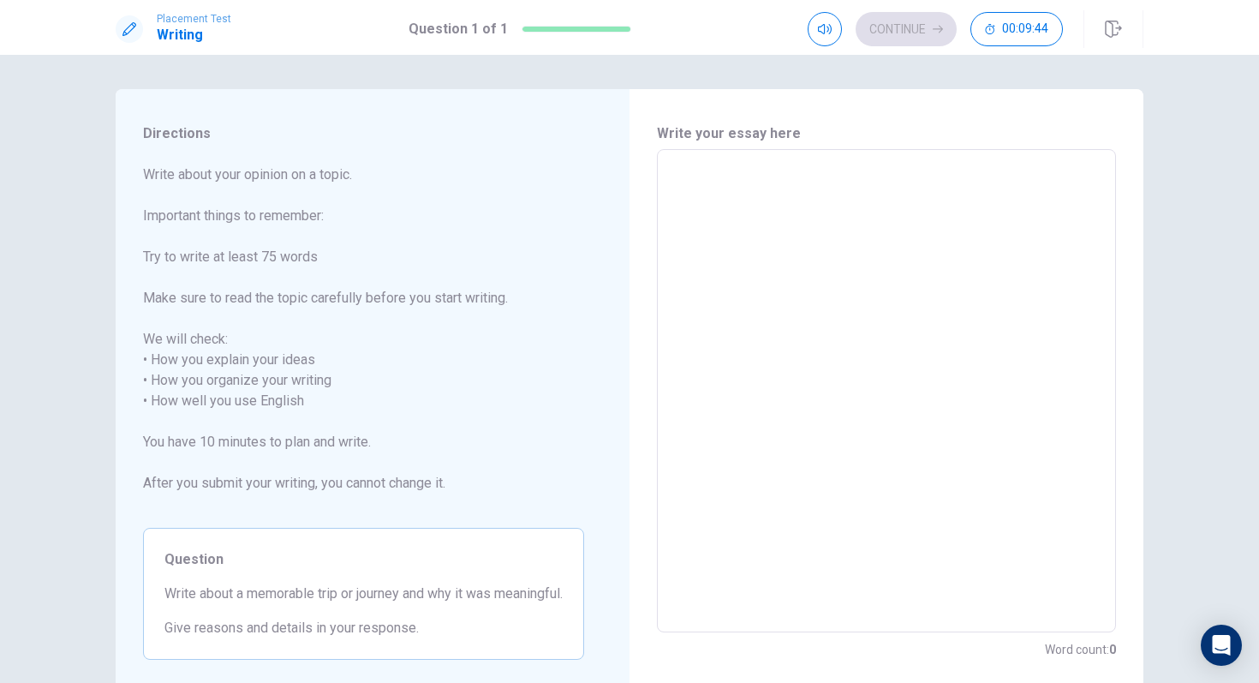
click at [797, 195] on textarea at bounding box center [886, 391] width 435 height 455
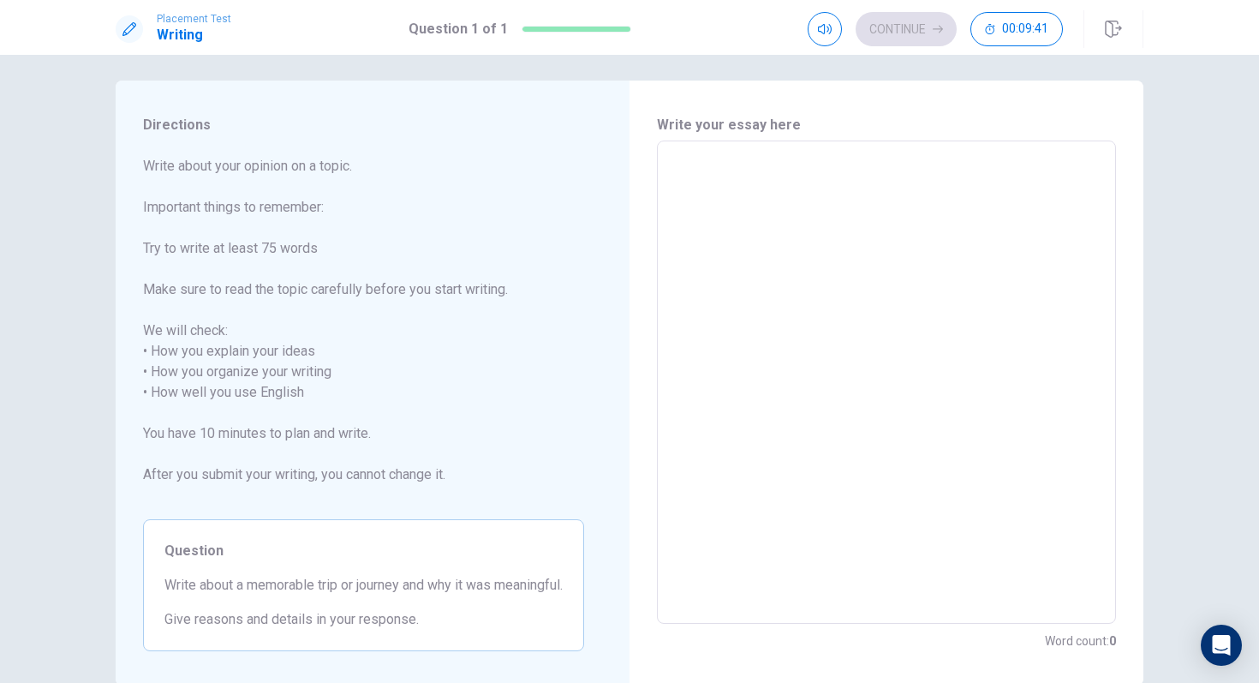
scroll to position [4, 0]
type textarea "i"
type textarea "x"
type textarea "in"
type textarea "x"
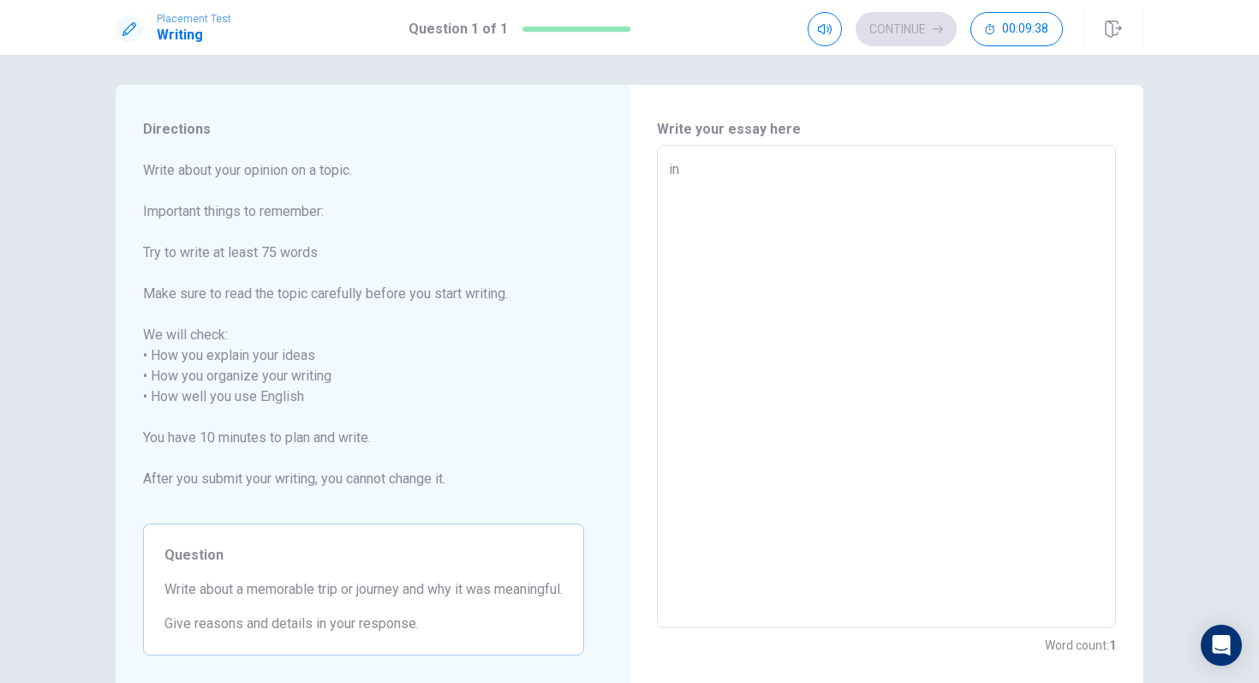
type textarea "in"
type textarea "x"
type textarea "in"
type textarea "x"
type textarea "i"
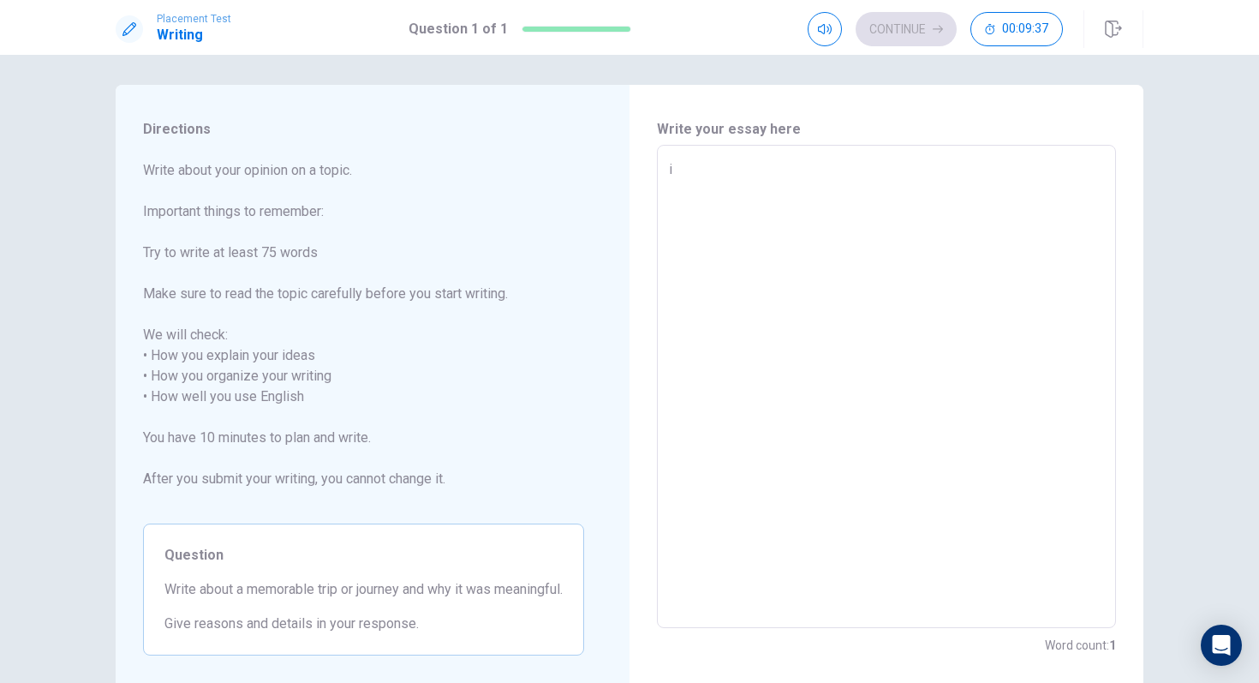
type textarea "x"
type textarea "I"
type textarea "x"
type textarea "IN"
type textarea "x"
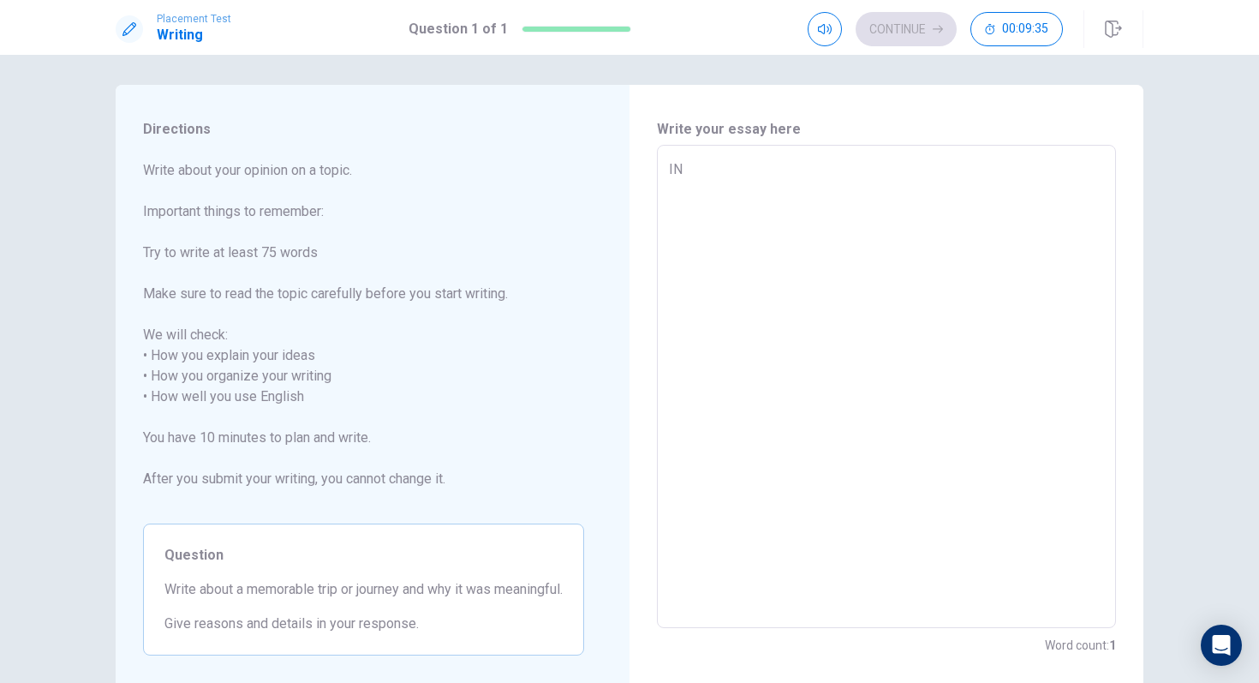
type textarea "IN"
type textarea "x"
type textarea "IN"
type textarea "x"
type textarea "I"
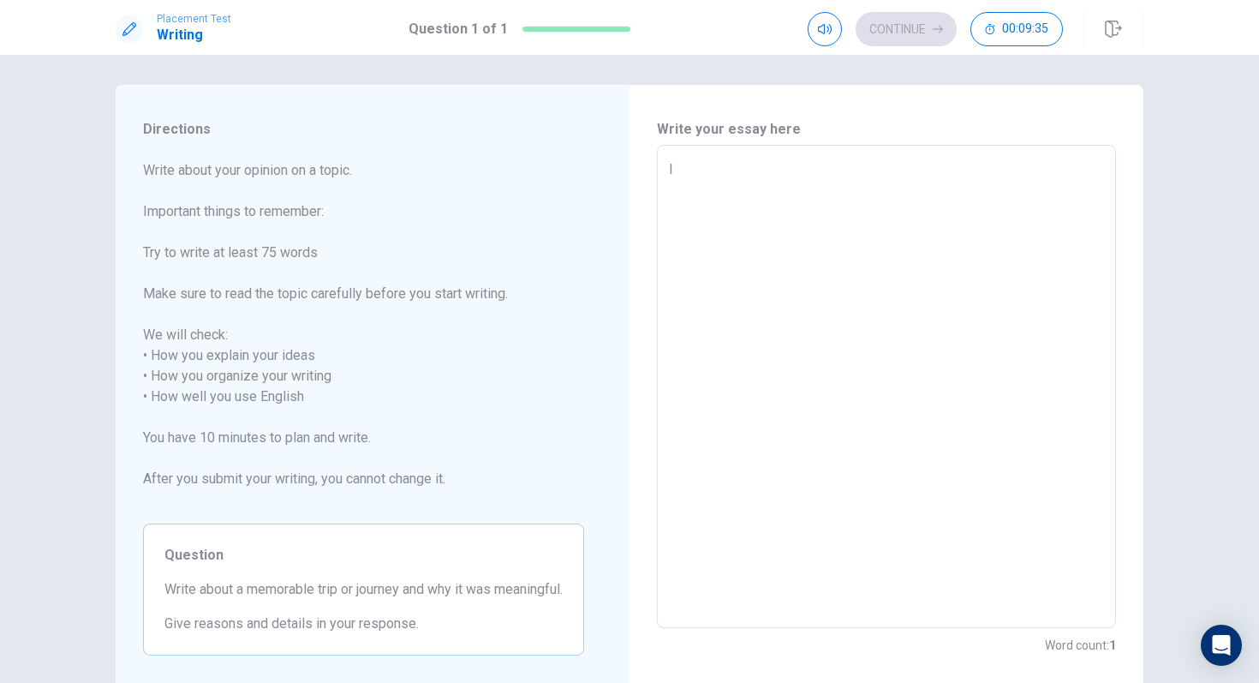
type textarea "x"
type textarea "IN"
type textarea "x"
type textarea "IN"
type textarea "x"
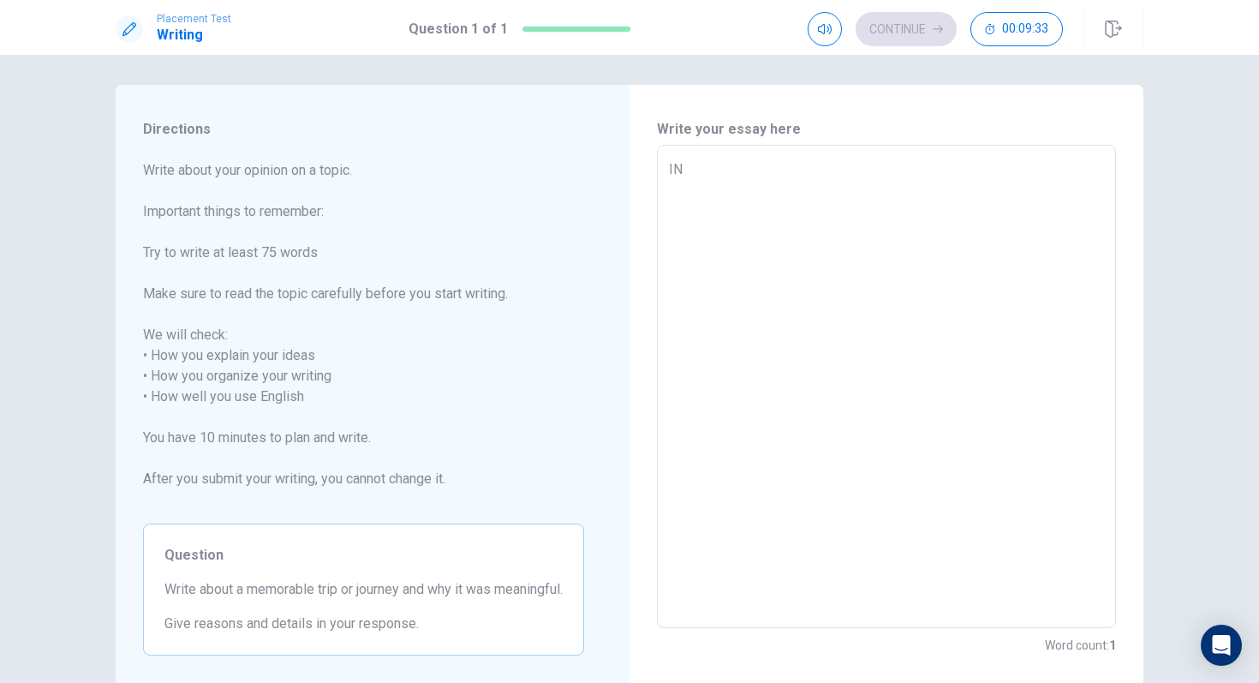
type textarea "IN T"
type textarea "x"
type textarea "IN TH"
type textarea "x"
type textarea "IN THI"
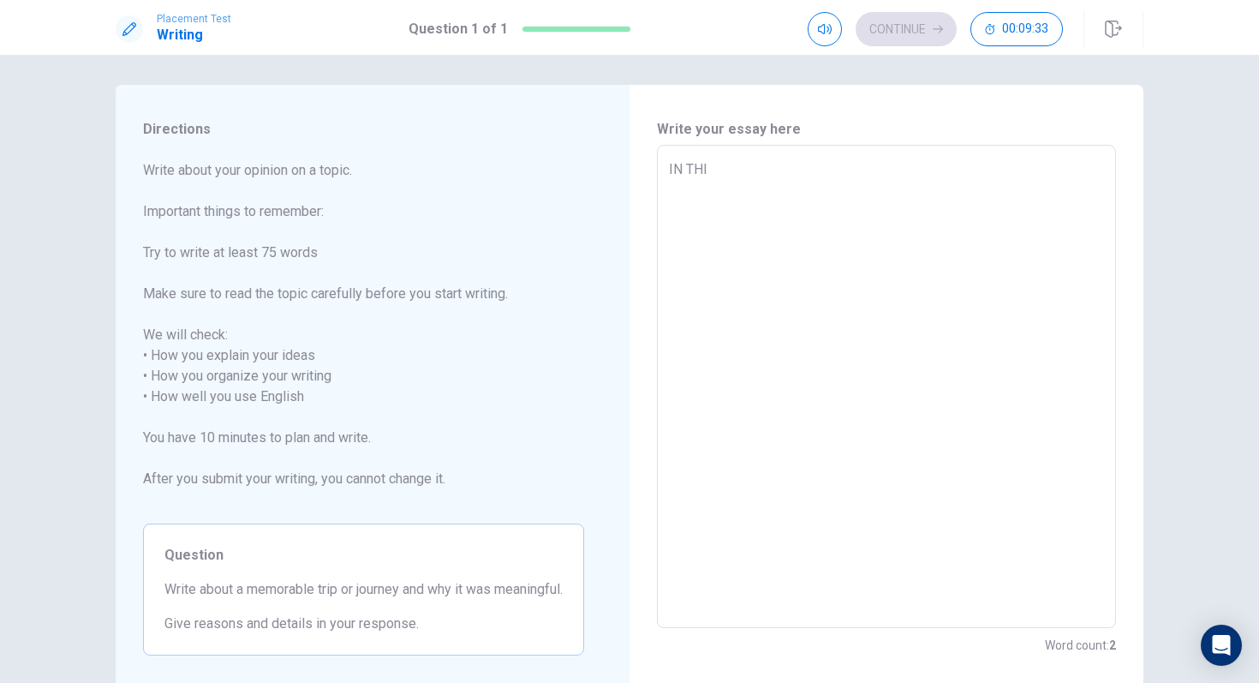
type textarea "x"
type textarea "IN THIS"
type textarea "x"
type textarea "IN THIS"
type textarea "x"
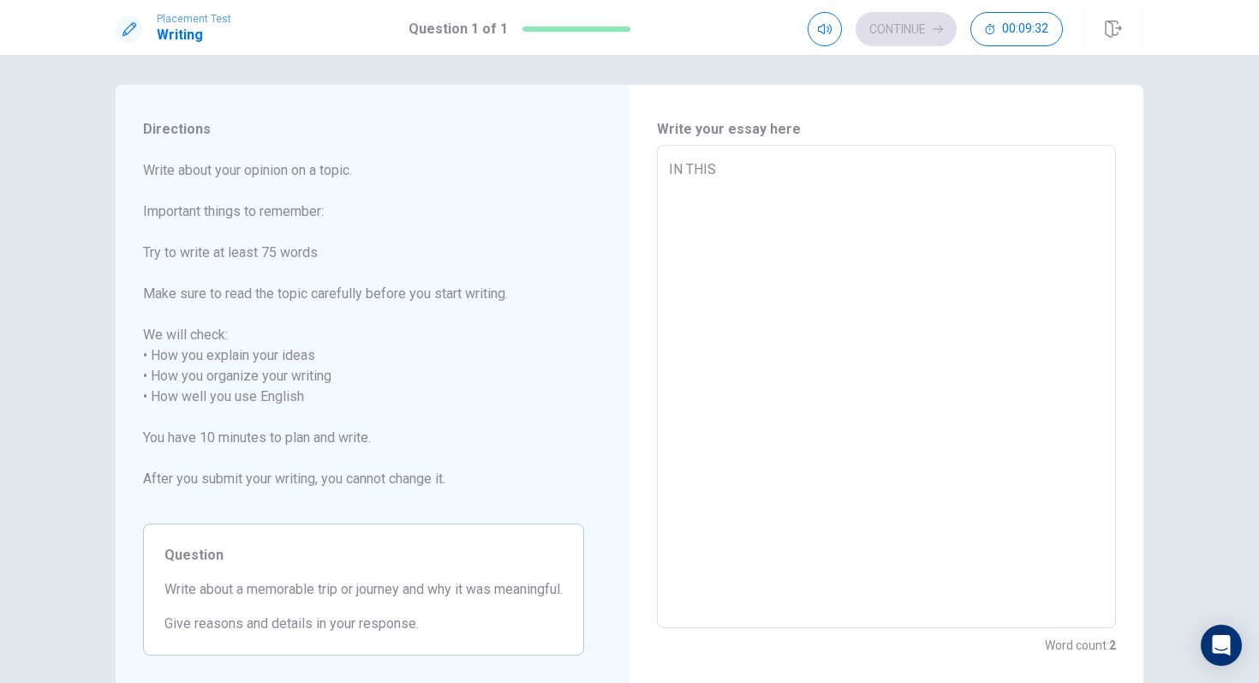
type textarea "IN THIS H"
type textarea "x"
type textarea "IN THIS HO"
type textarea "x"
type textarea "IN THIS HOL"
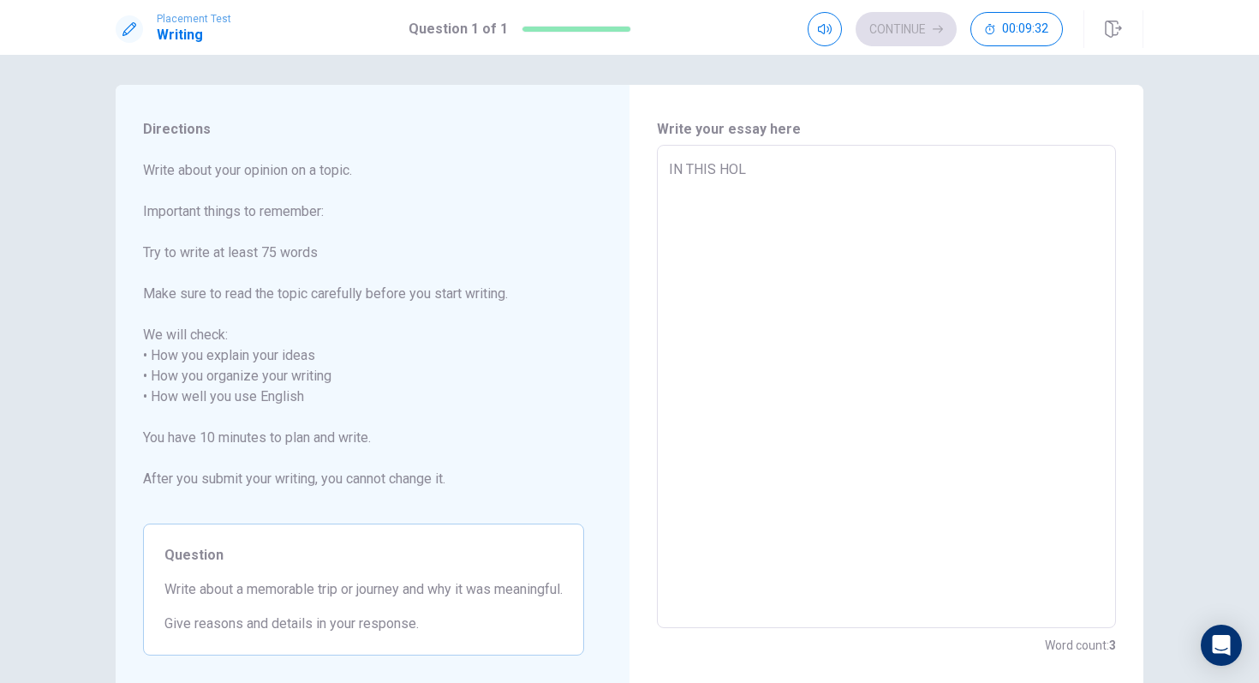
type textarea "x"
type textarea "IN THIS [DATE]"
type textarea "x"
type textarea "IN THIS HOLID"
type textarea "x"
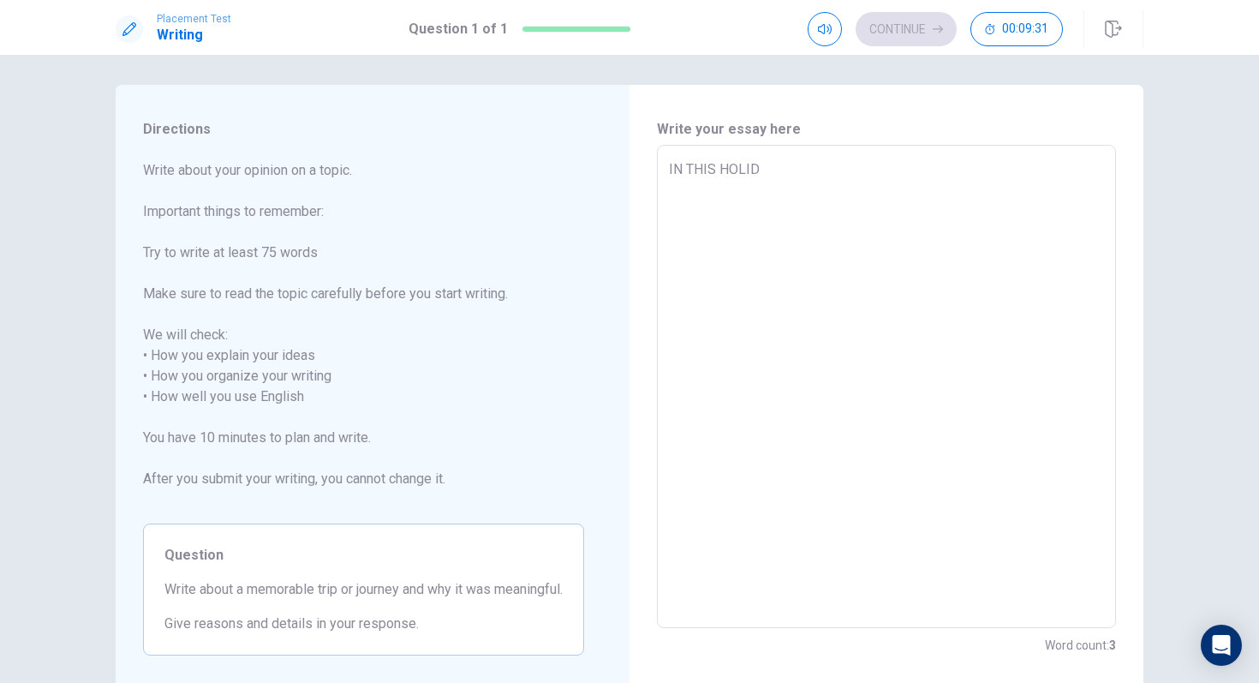
type textarea "IN THIS HOLIDA"
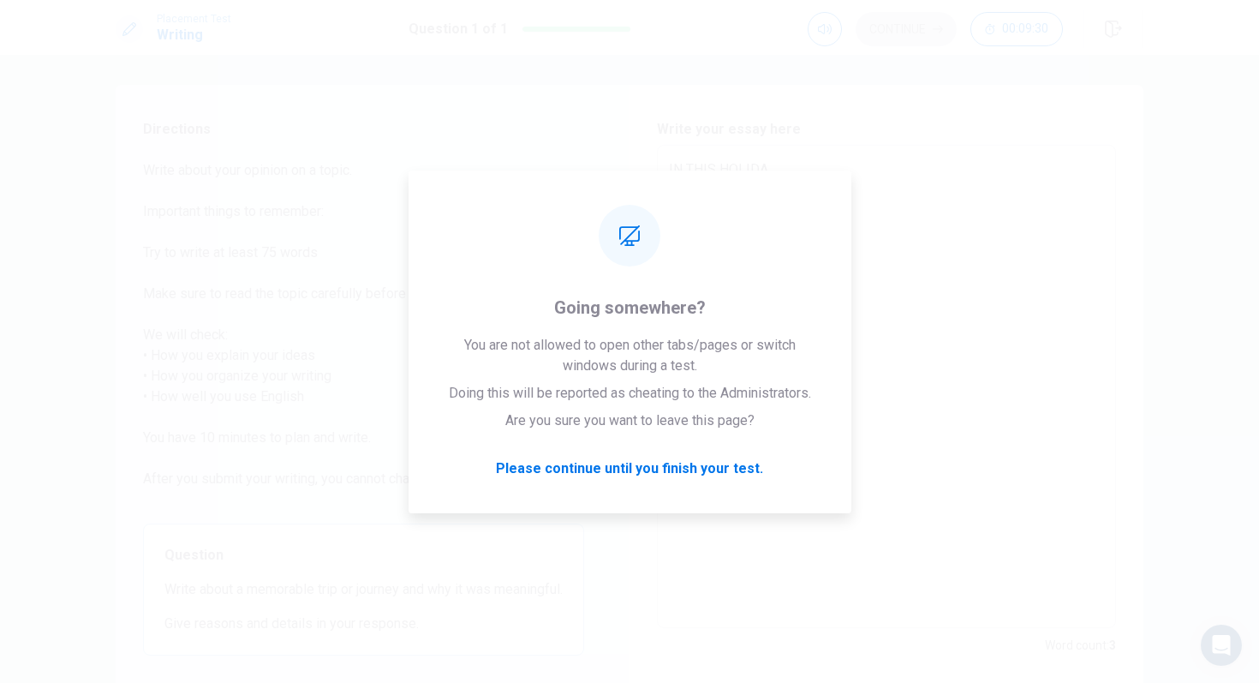
type textarea "x"
type textarea "IN THIS HOLIDAY"
type textarea "x"
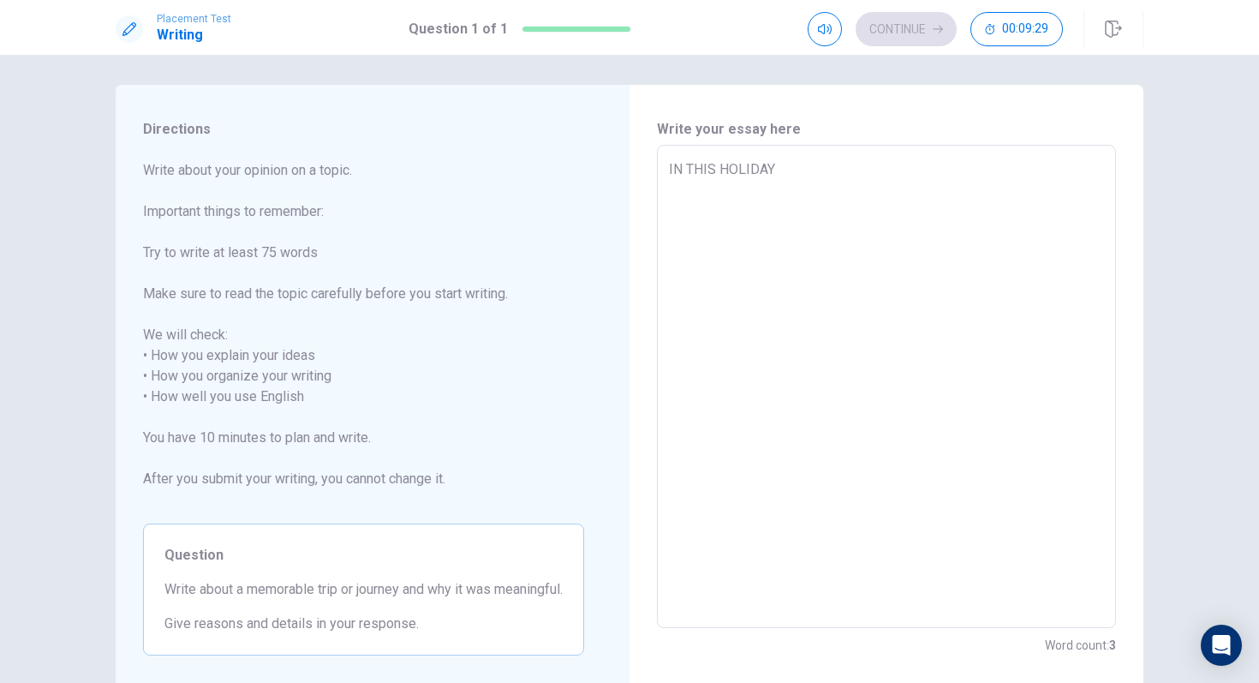
type textarea "IN THIS HOLIDAYS"
type textarea "x"
type textarea "IN THIS HOLIDAYS"
type textarea "x"
type textarea "IN THIS HOLIDAYS"
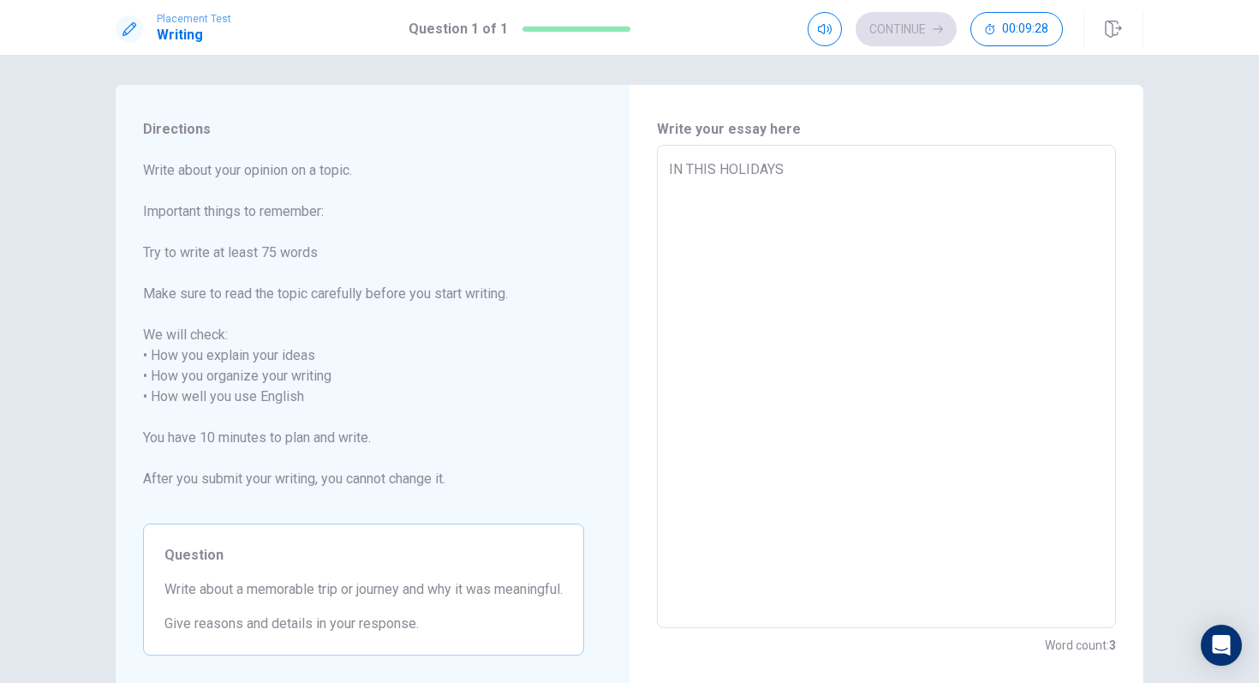
type textarea "x"
type textarea "IN THIS HOLIDAY"
type textarea "x"
type textarea "IN THIS HOLIDA"
type textarea "x"
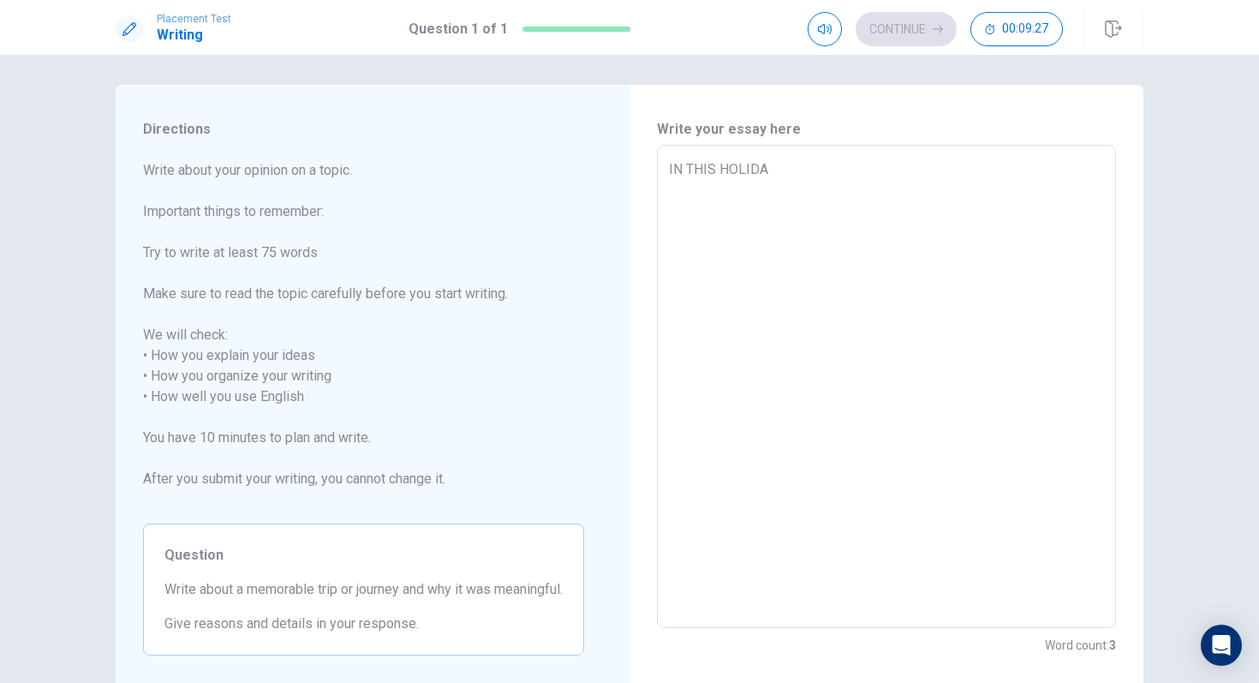
type textarea "IN THIS HOLID"
type textarea "x"
type textarea "IN THIS [DATE]"
type textarea "x"
type textarea "IN THIS HOL"
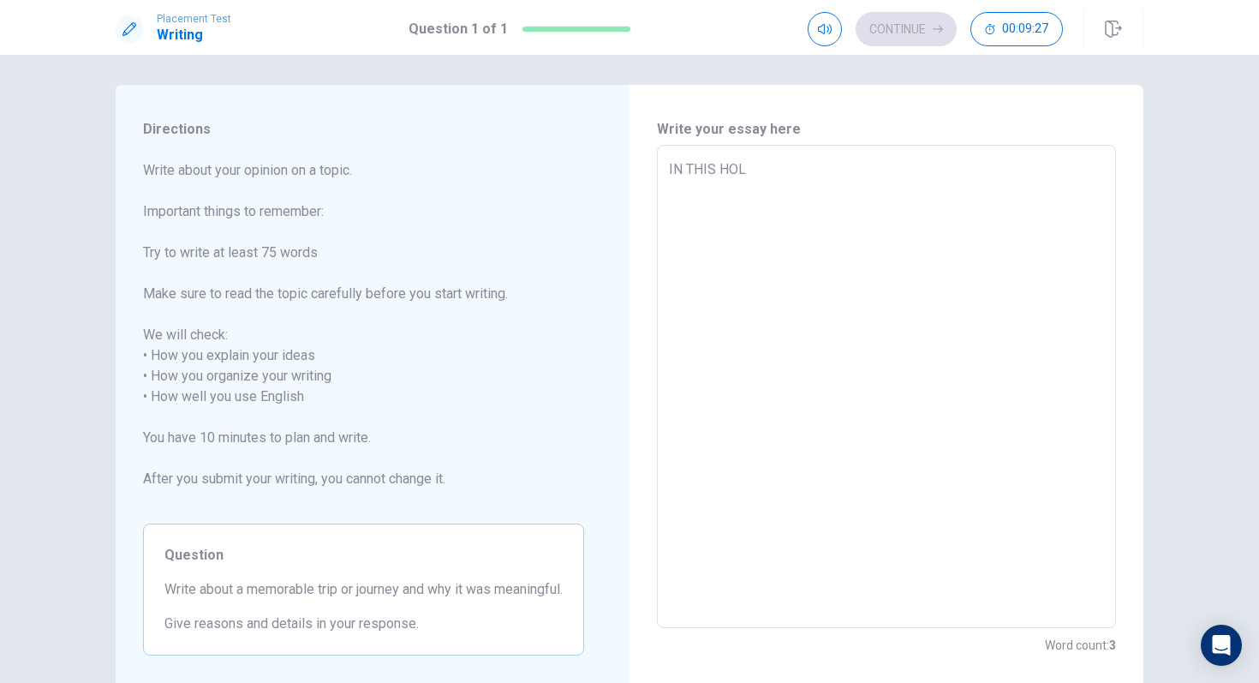
type textarea "x"
type textarea "IN THIS HO"
type textarea "x"
type textarea "IN THIS H"
type textarea "x"
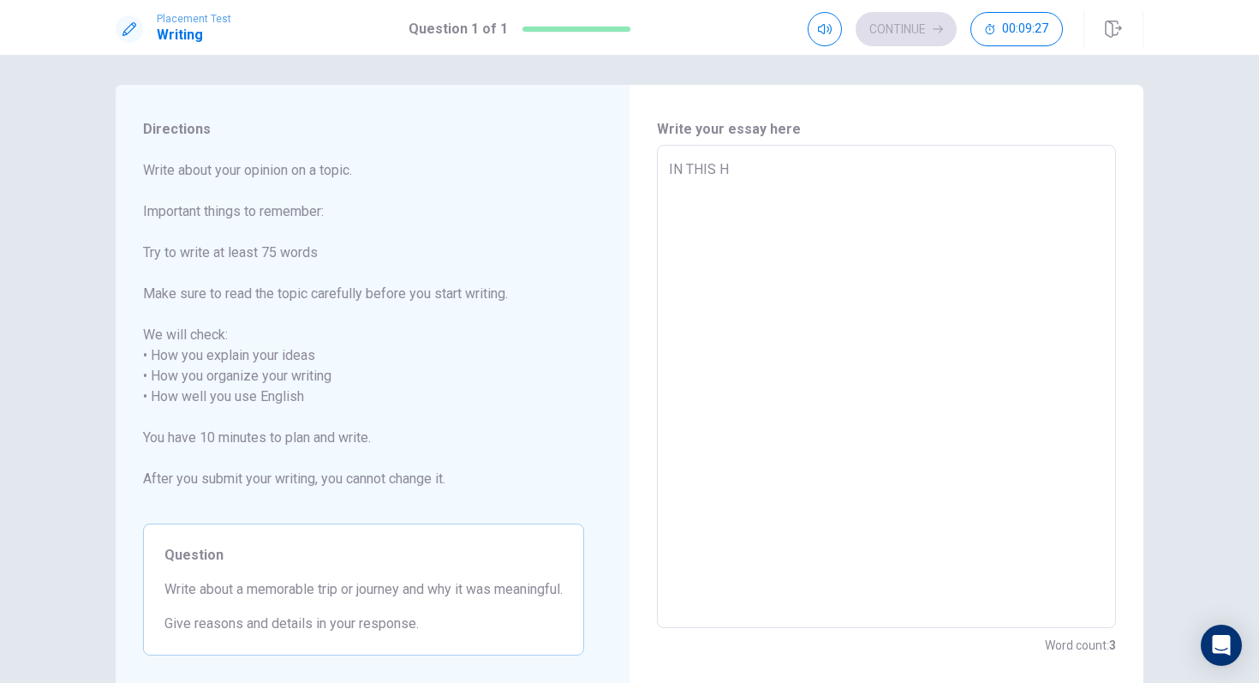
type textarea "IN THIS"
type textarea "x"
type textarea "IN THIS"
type textarea "x"
type textarea "IN THI"
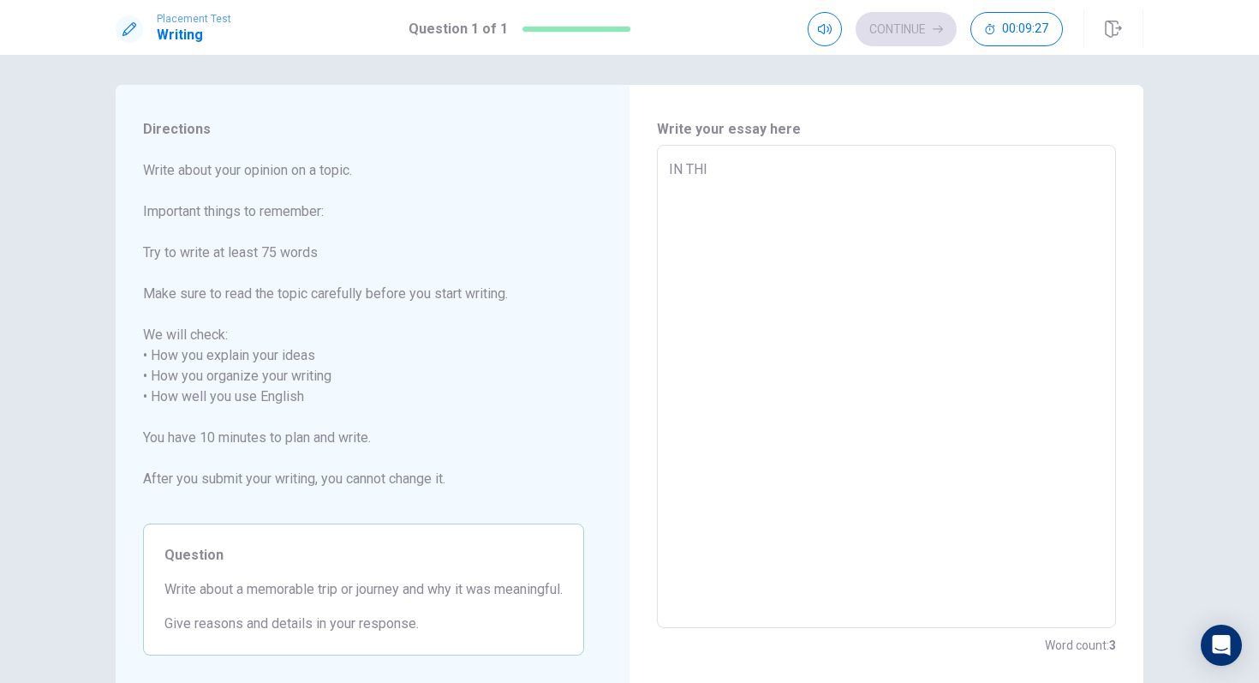
type textarea "x"
type textarea "IN TH"
type textarea "x"
type textarea "IN T"
type textarea "x"
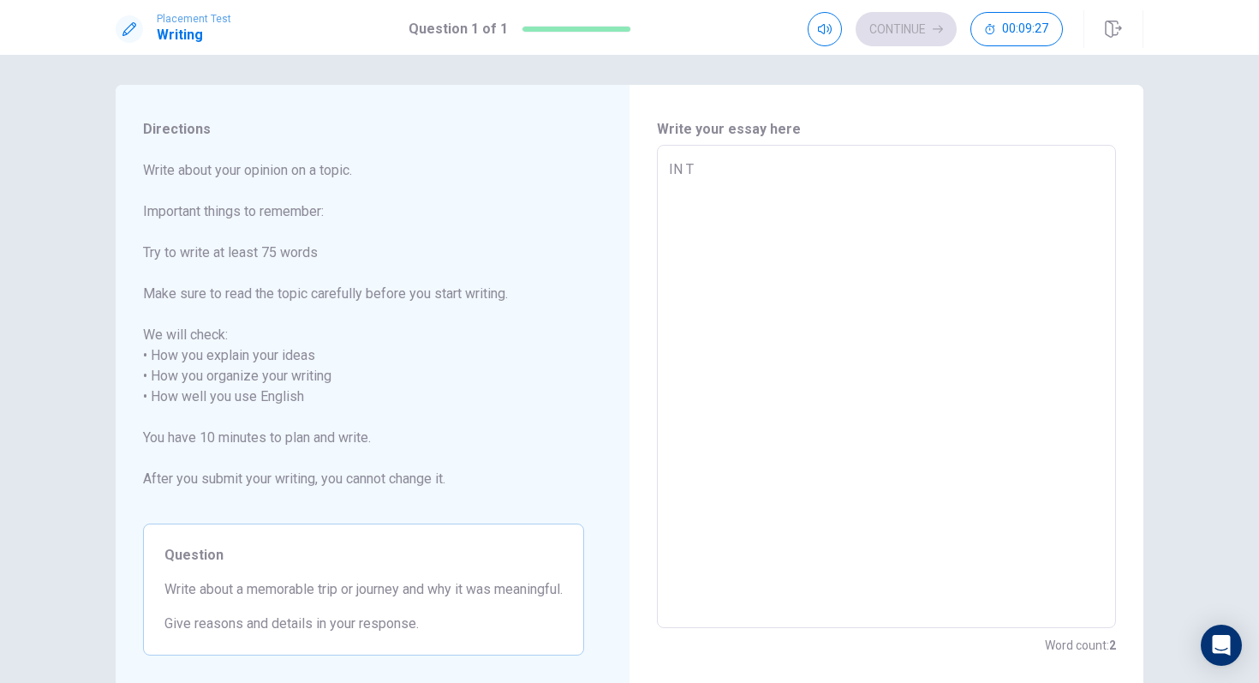
type textarea "IN"
type textarea "x"
type textarea "IN"
type textarea "x"
type textarea "I"
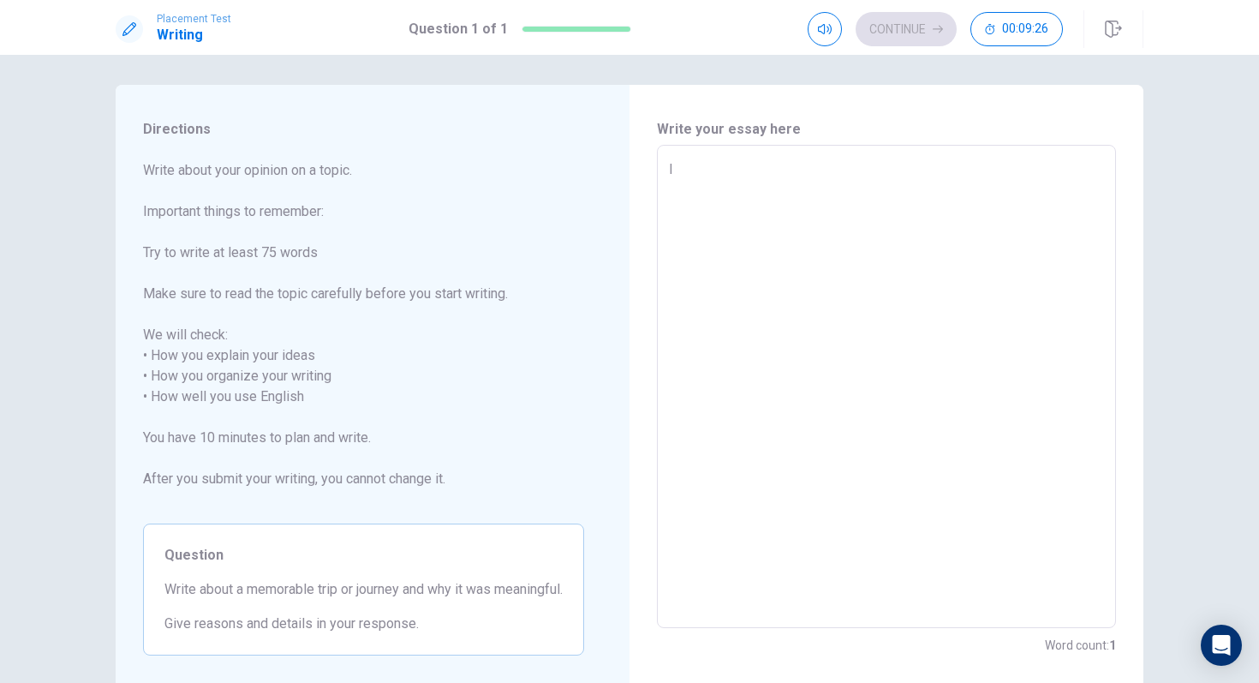
type textarea "x"
type textarea "I"
type textarea "x"
type textarea "In"
type textarea "x"
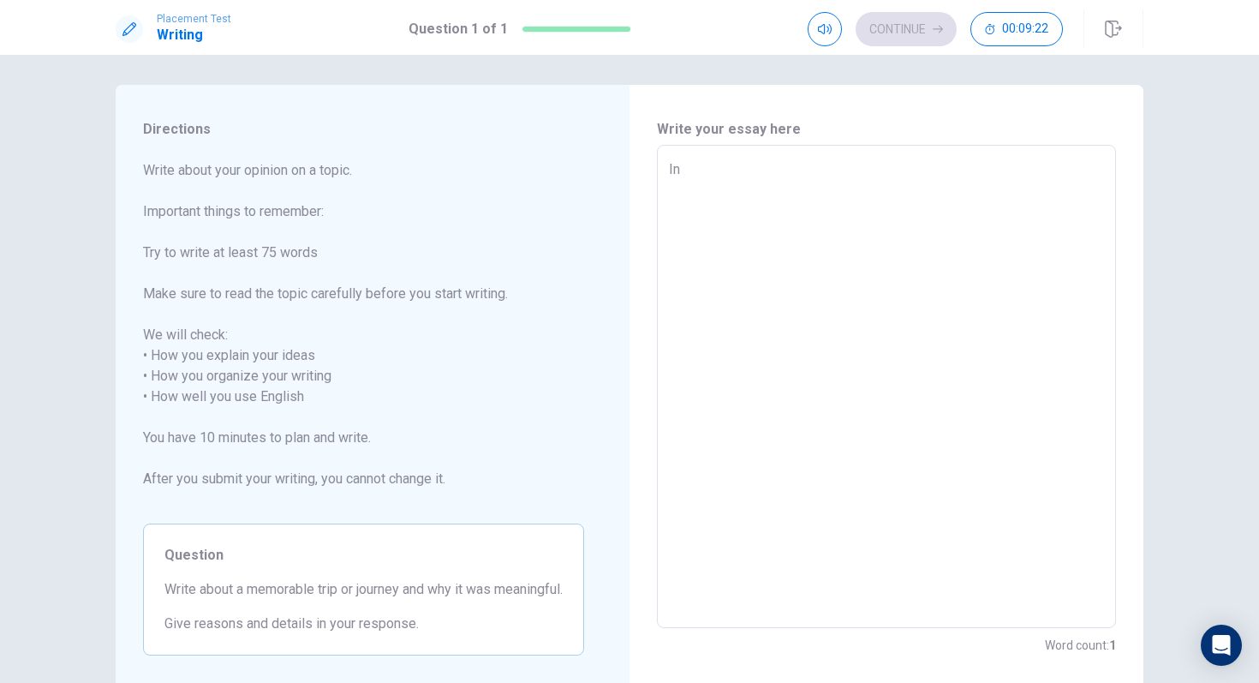
type textarea "In"
type textarea "x"
type textarea "In t"
type textarea "x"
type textarea "In th"
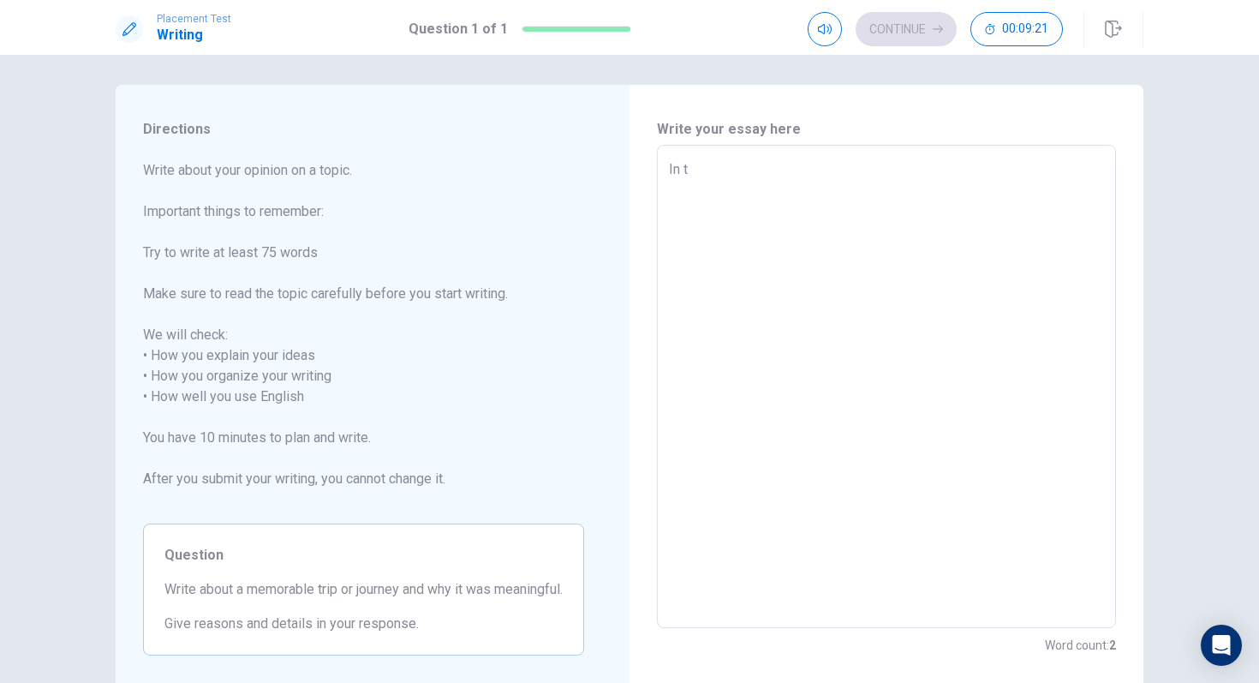
type textarea "x"
type textarea "In thi"
type textarea "x"
type textarea "In thid"
type textarea "x"
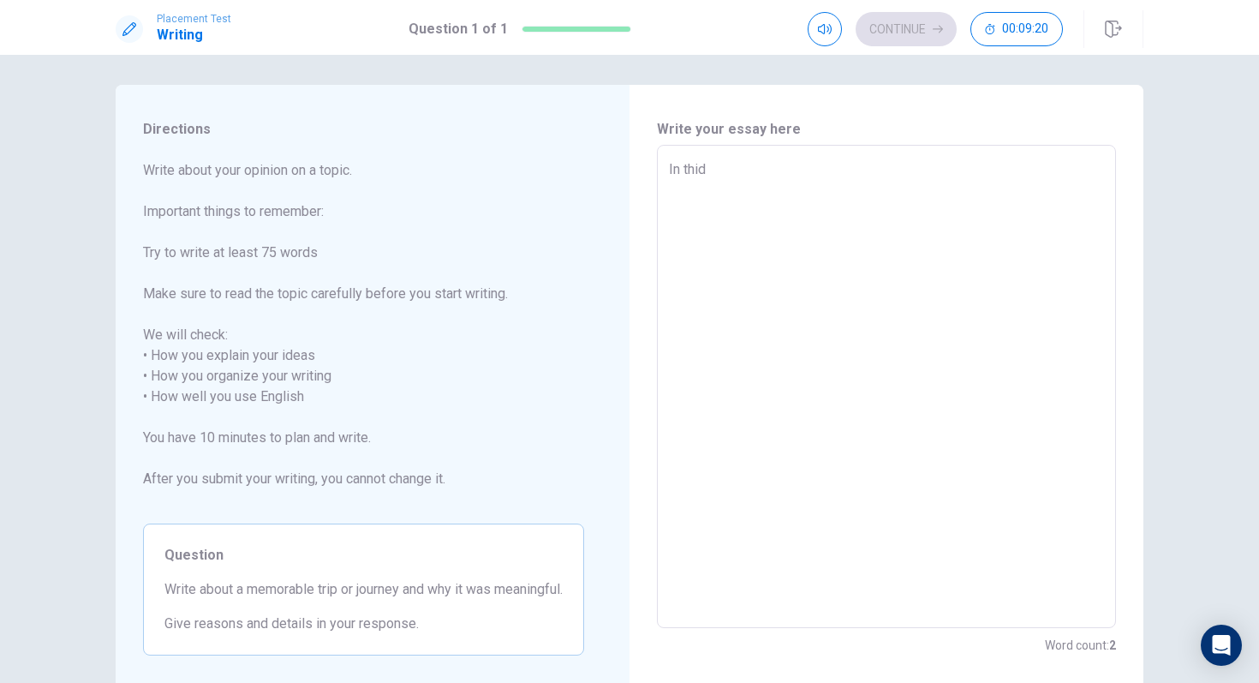
type textarea "In thid"
type textarea "x"
type textarea "In thid j"
type textarea "x"
type textarea "In thid"
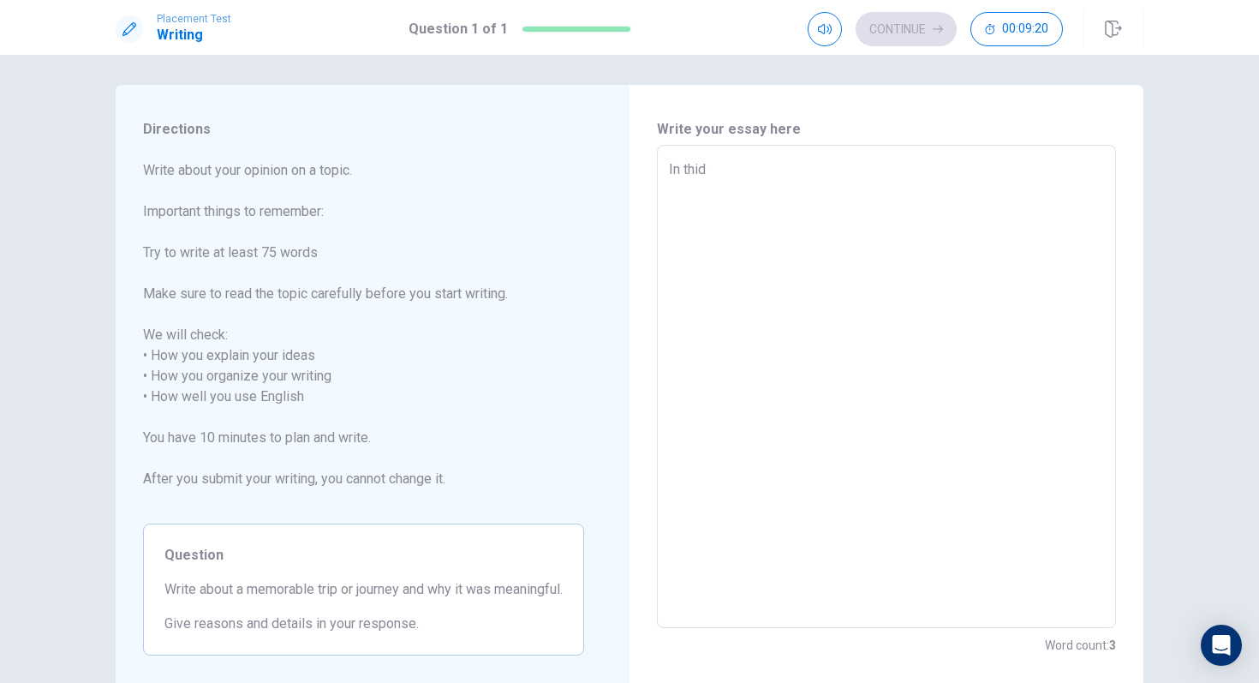
type textarea "x"
type textarea "In thid"
type textarea "x"
type textarea "In thi"
type textarea "x"
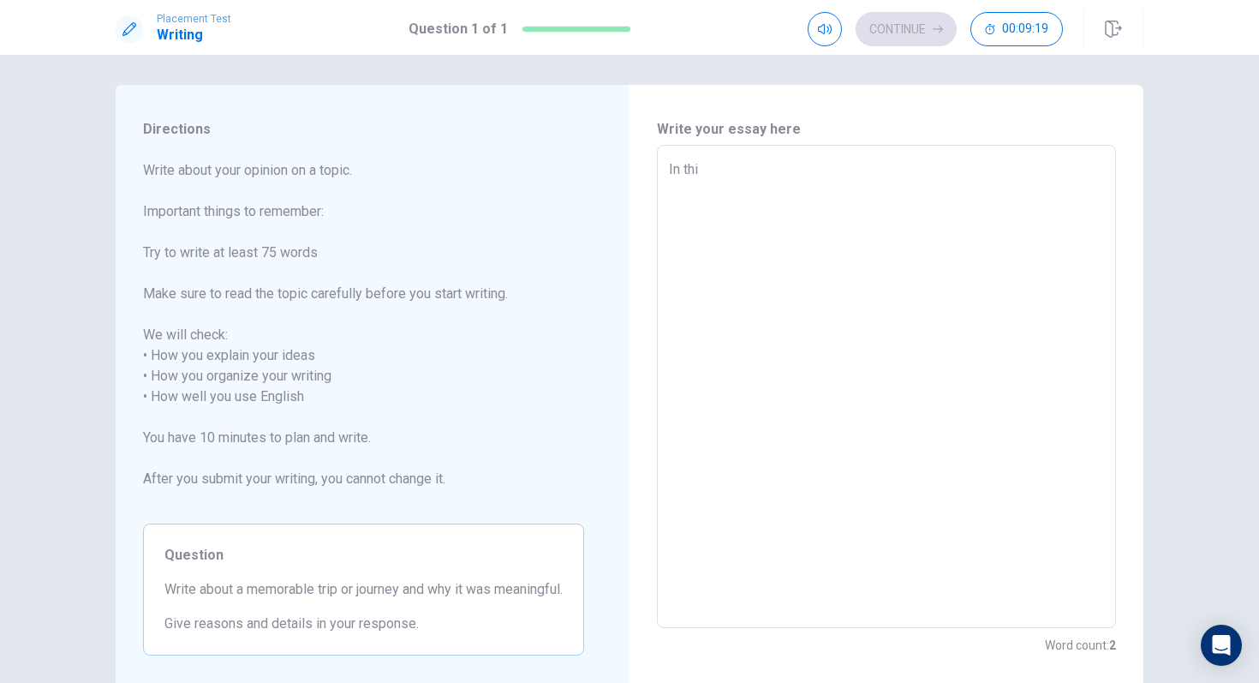
type textarea "In this"
type textarea "x"
type textarea "In this"
type textarea "x"
type textarea "In this h"
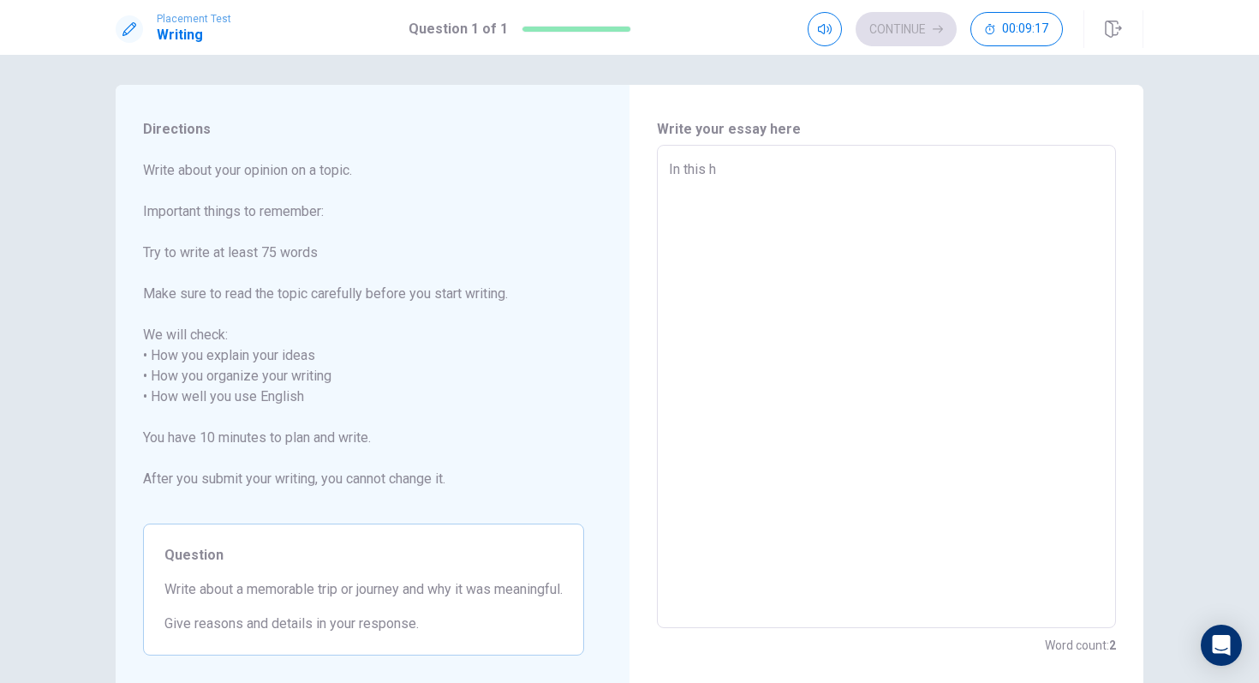
type textarea "x"
type textarea "In this ho"
type textarea "x"
type textarea "In this hol"
type textarea "x"
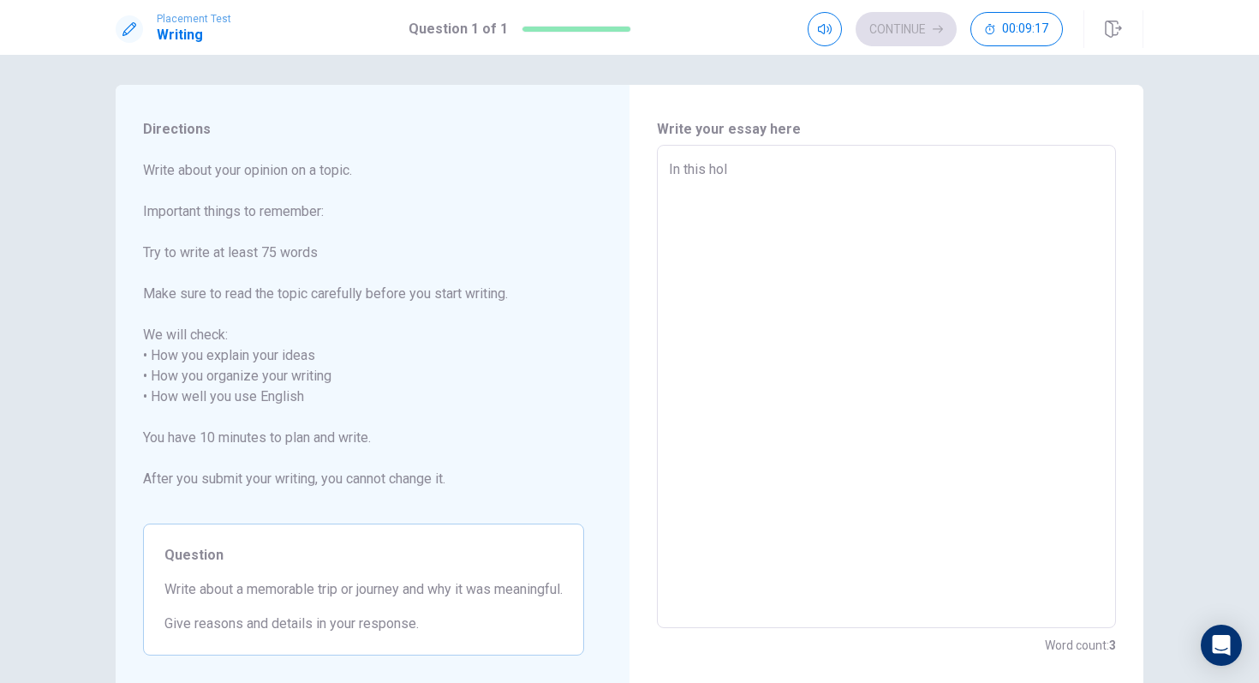
type textarea "In this [DATE]"
type textarea "x"
type textarea "In this holid"
type textarea "x"
type textarea "In this holida"
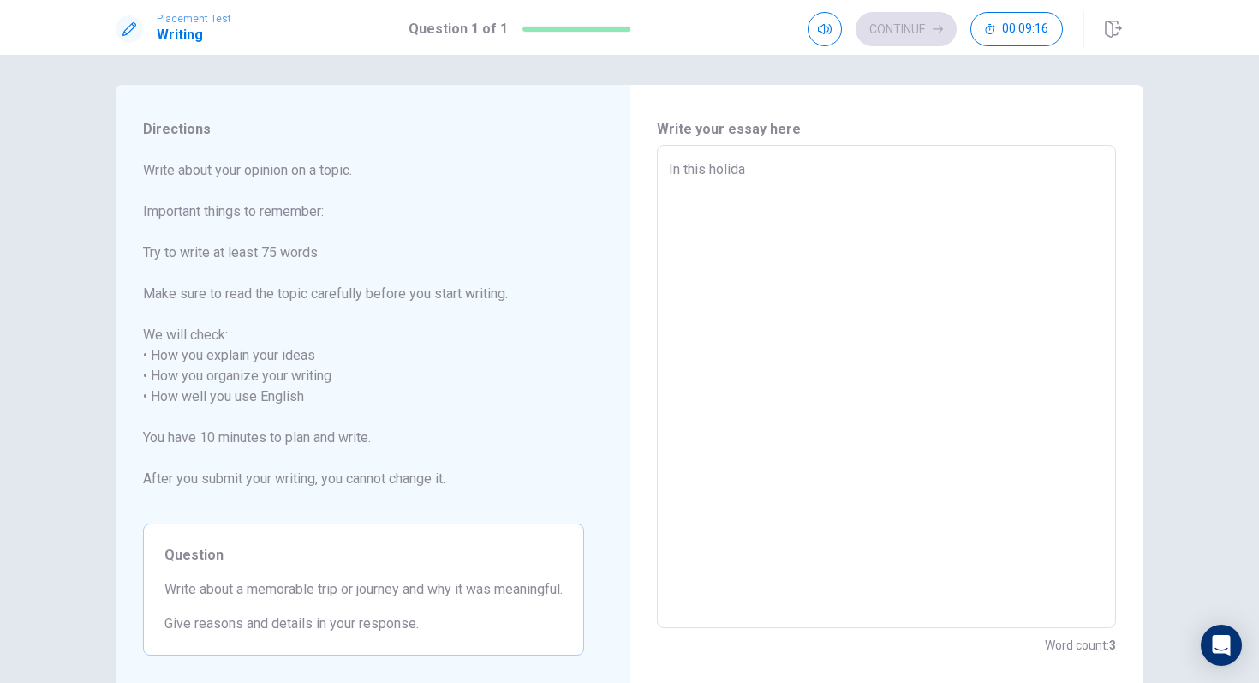
type textarea "x"
type textarea "In this holiday"
type textarea "x"
type textarea "In this holidays"
type textarea "x"
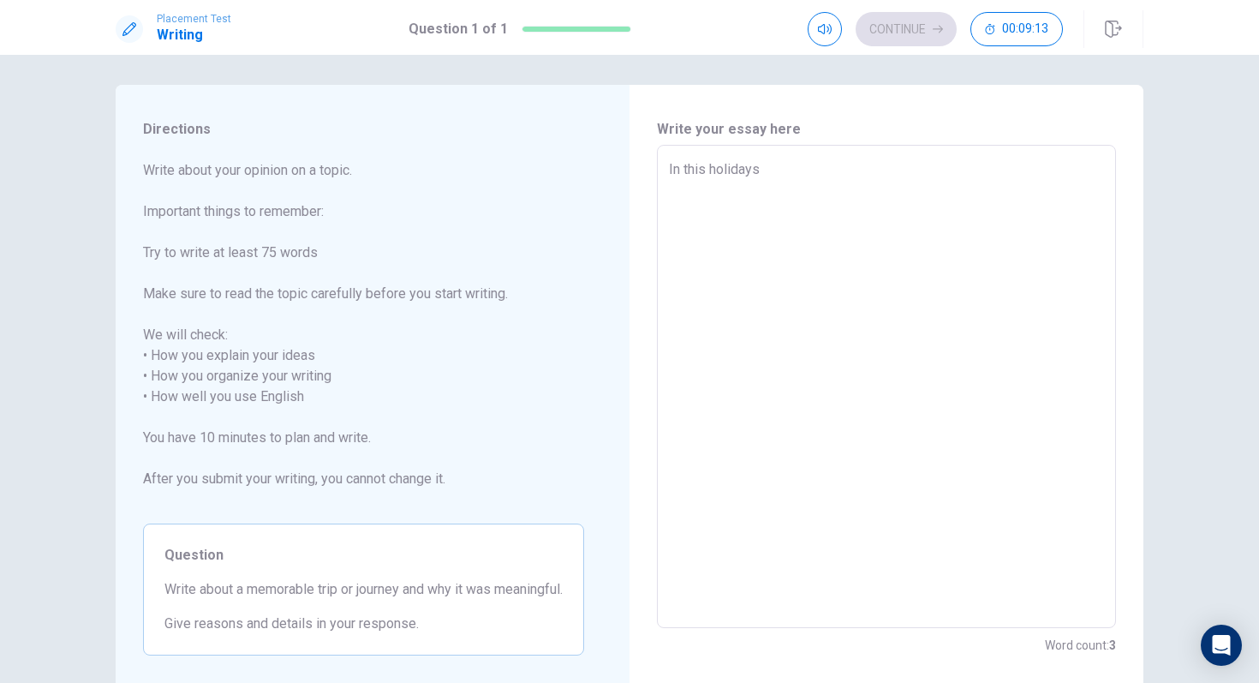
type textarea "In this holidays"
type textarea "x"
type textarea "In this holidays i"
type textarea "x"
type textarea "In this holidays"
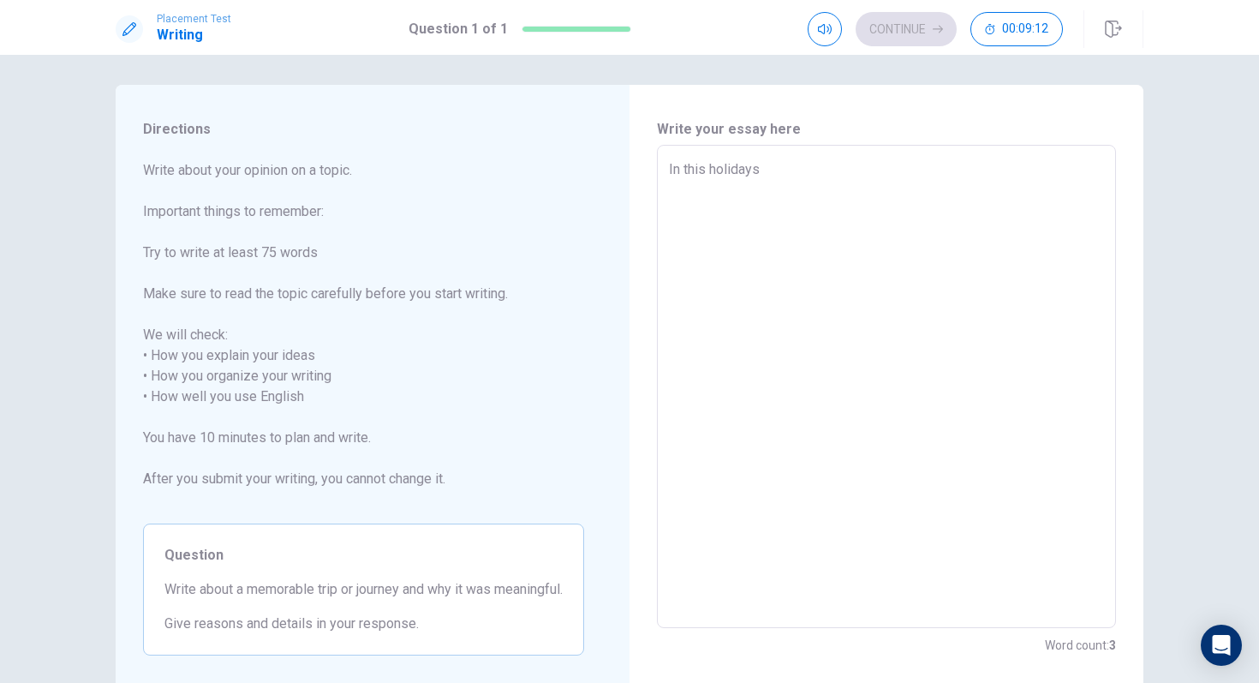
type textarea "x"
type textarea "In this holidays I"
type textarea "x"
type textarea "In this holidays I"
type textarea "x"
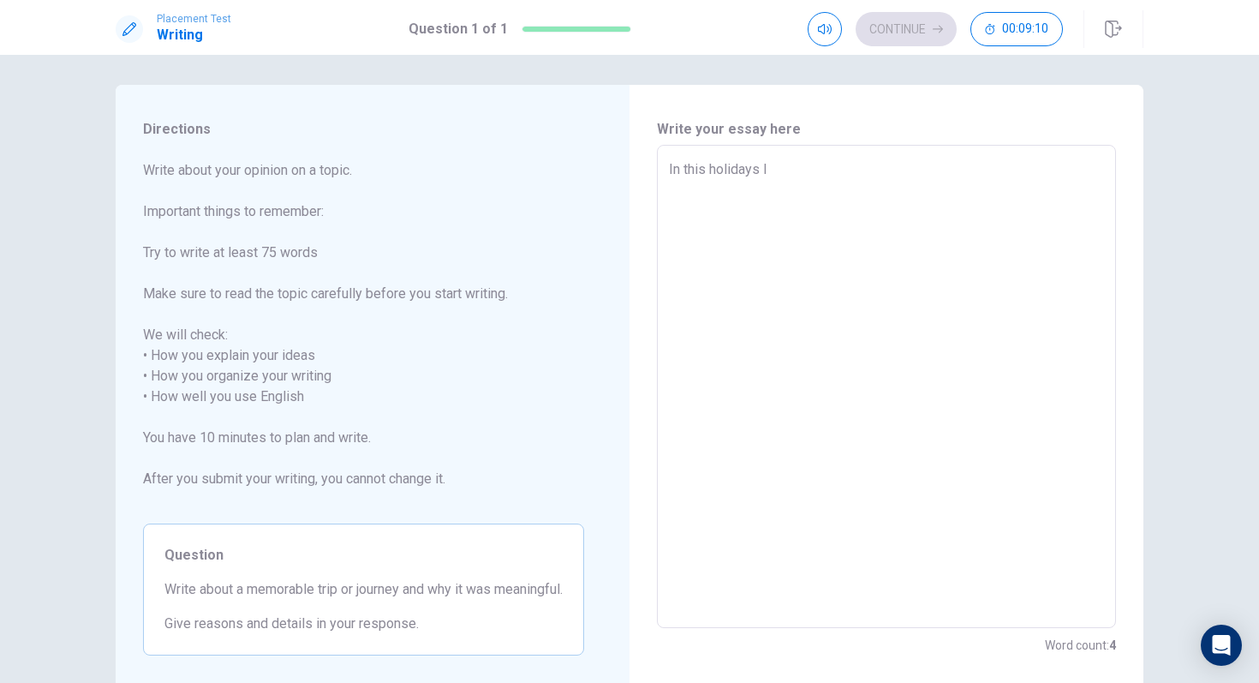
type textarea "In this holidays I w"
type textarea "x"
type textarea "In this holidays I [GEOGRAPHIC_DATA]"
type textarea "x"
type textarea "In this holidays I was"
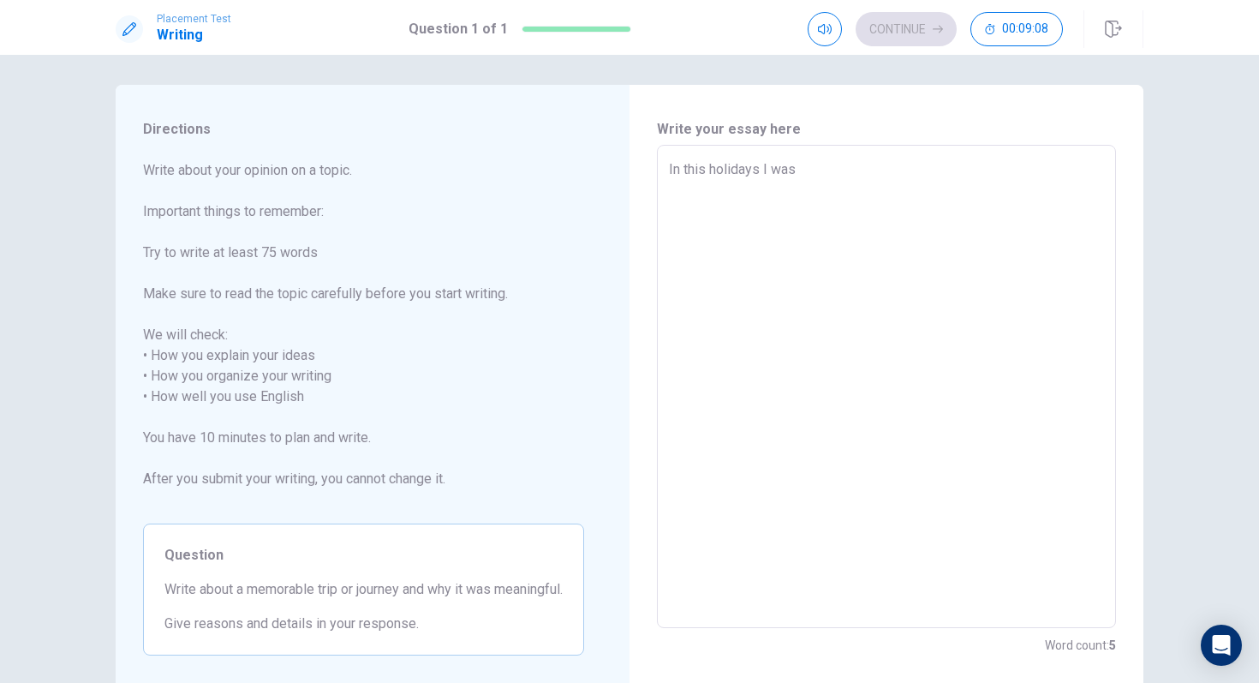
type textarea "x"
type textarea "In this holidays I was"
type textarea "x"
type textarea "In this holidays I was t"
type textarea "x"
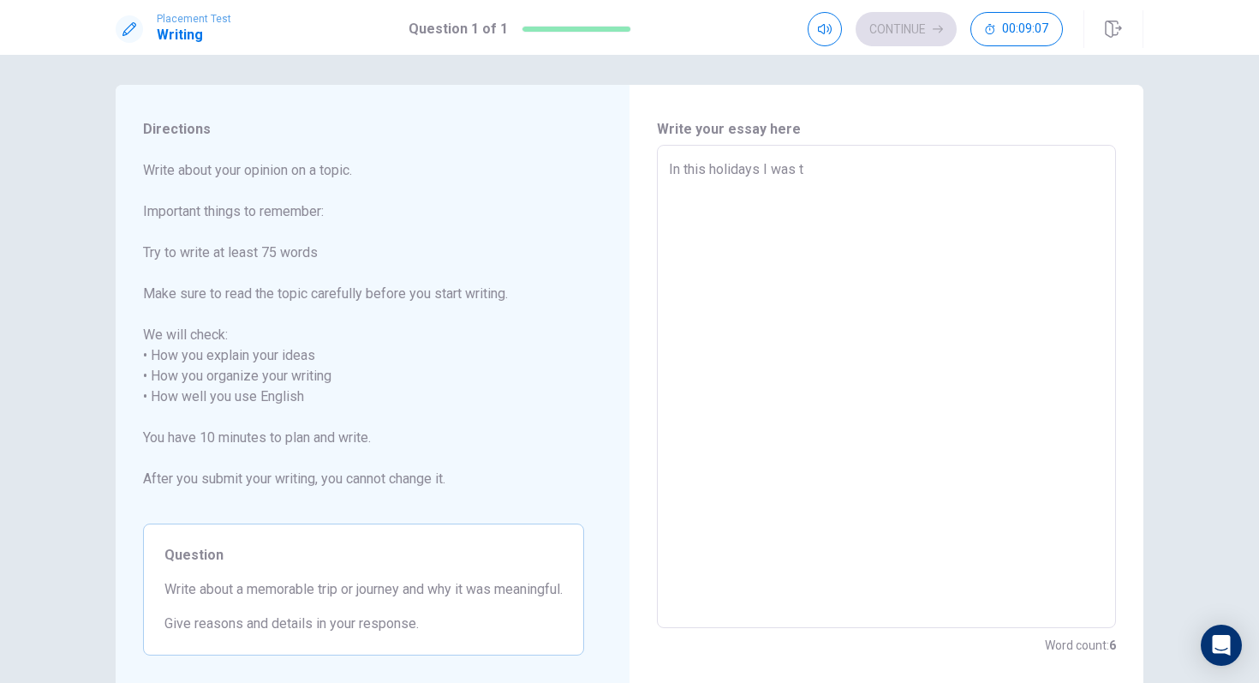
type textarea "In this holidays I was to"
type textarea "x"
type textarea "In this holidays I was tog"
type textarea "x"
type textarea "In this holidays I was togh"
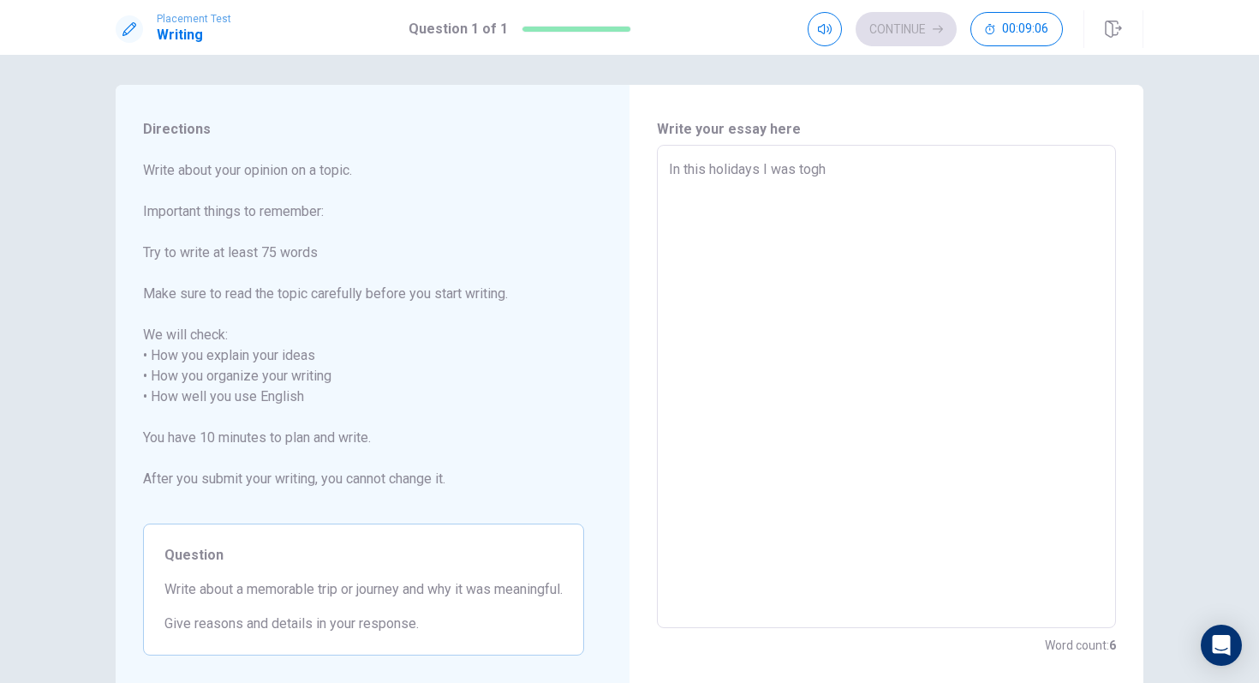
type textarea "x"
type textarea "In this holidays I was toghe"
type textarea "x"
type textarea "In this holidays I was toghet"
type textarea "x"
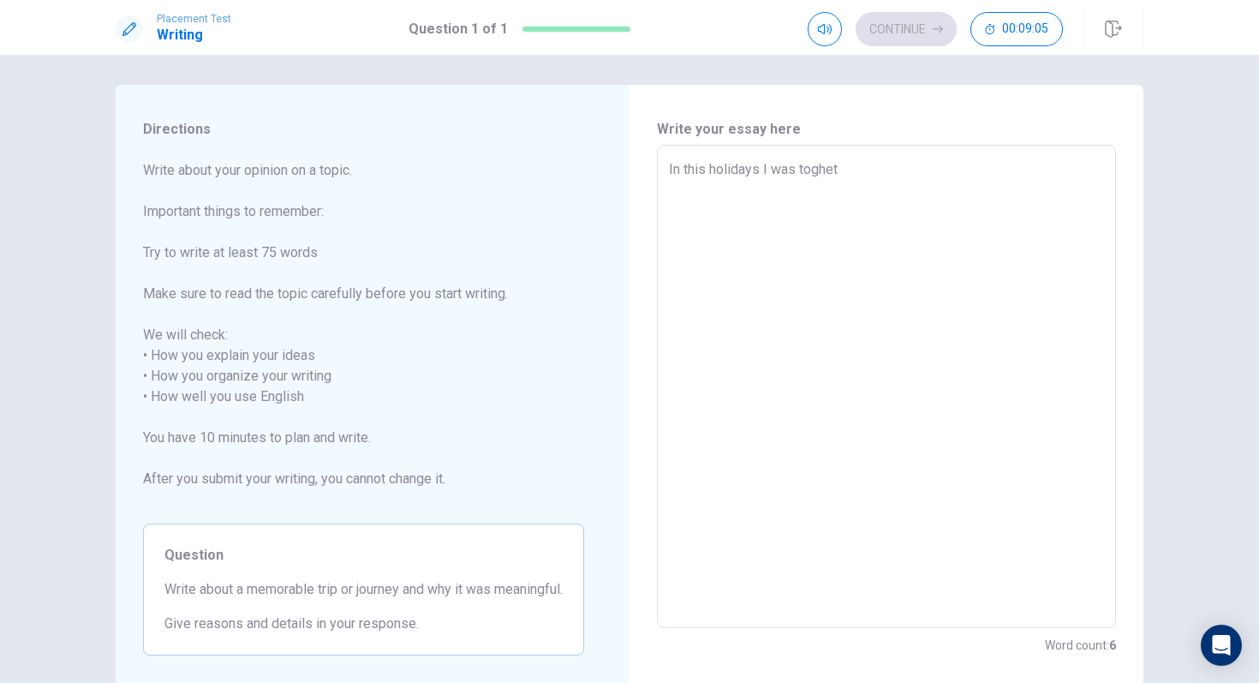
type textarea "In this holidays I was togheth"
type textarea "x"
type textarea "In this holidays I was toghethe"
type textarea "x"
type textarea "In this holidays I was toghether"
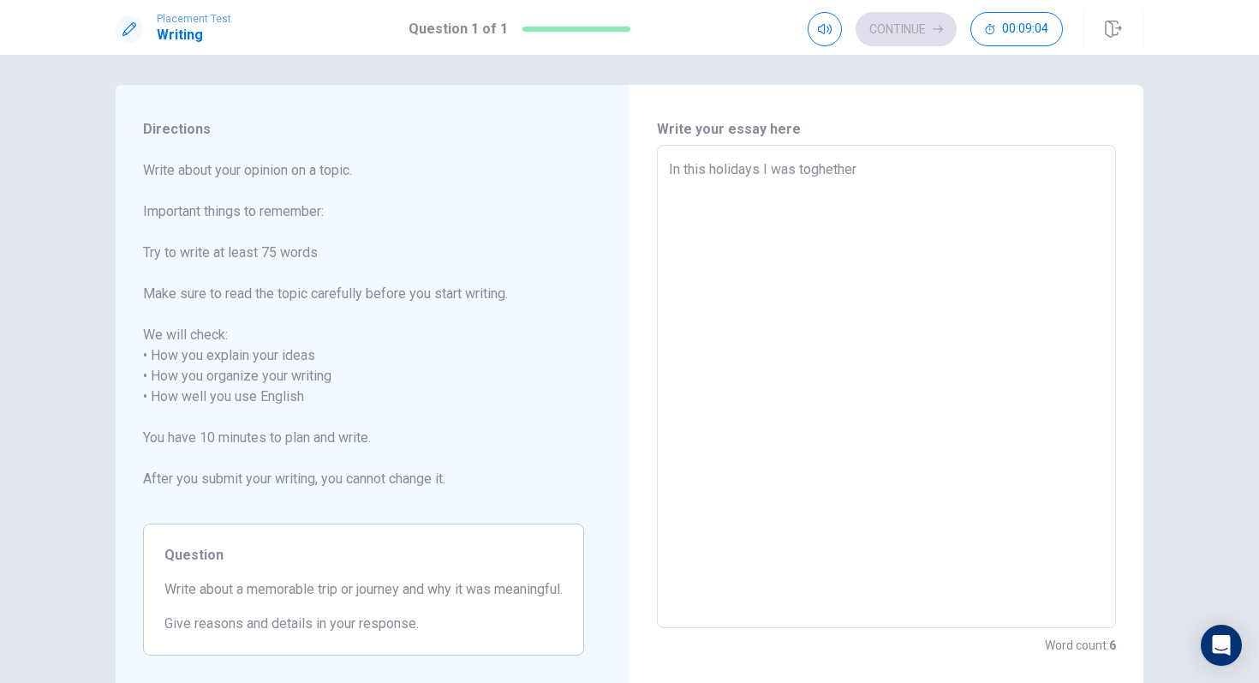
type textarea "x"
type textarea "In this holidays I was toghether"
type textarea "x"
type textarea "In this holidays I was toghether i"
type textarea "x"
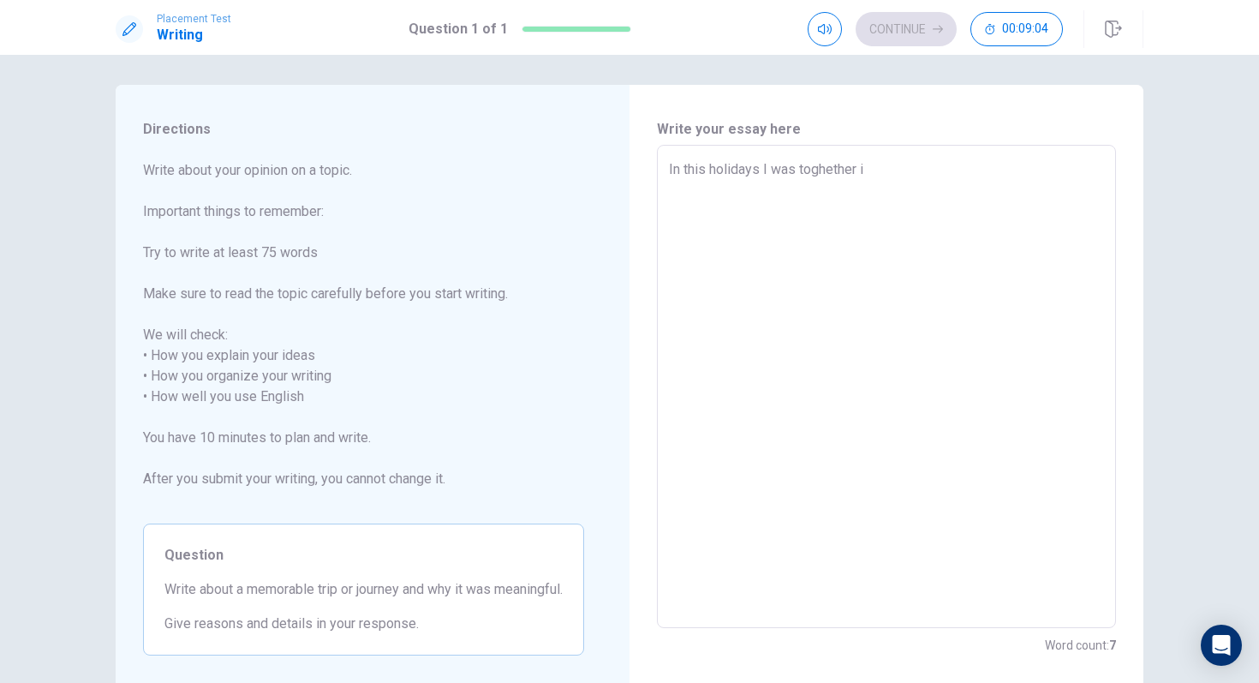
type textarea "In this holidays I was toghether"
type textarea "x"
type textarea "In this holidays I was toghether w"
type textarea "x"
type textarea "In this holidays I was toghether wh"
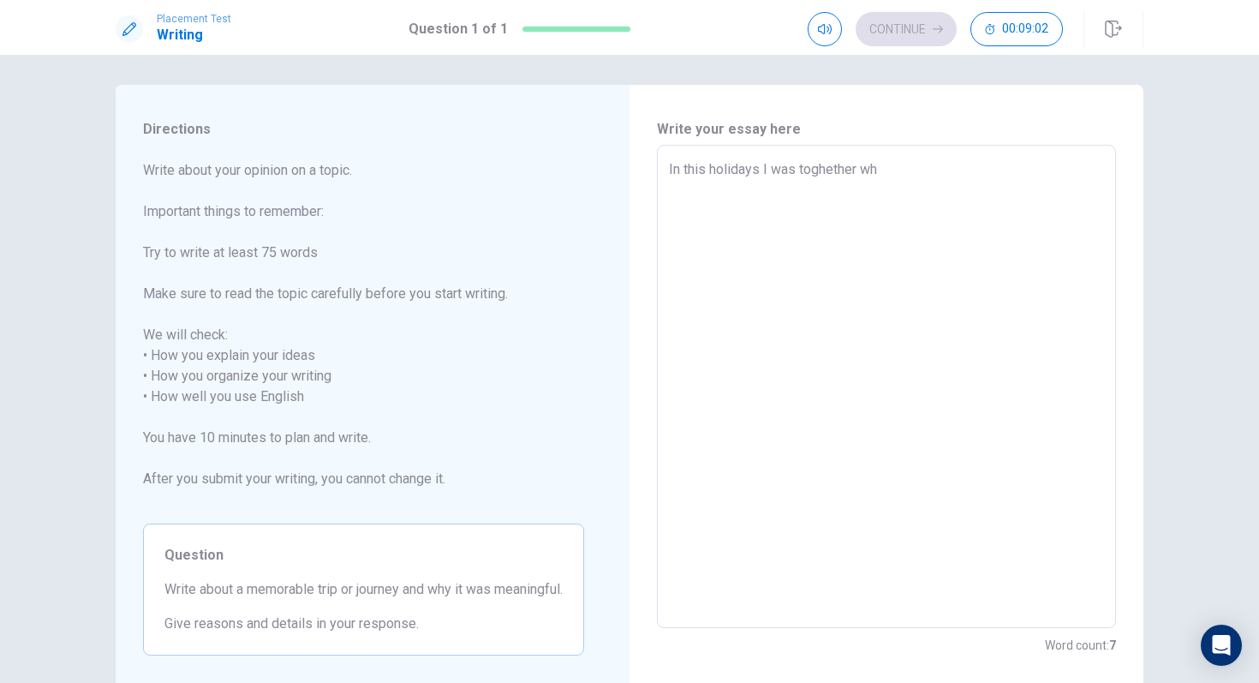
type textarea "x"
type textarea "In this holidays I was toghether whi"
type textarea "x"
type textarea "In this holidays I was toghether whit"
type textarea "x"
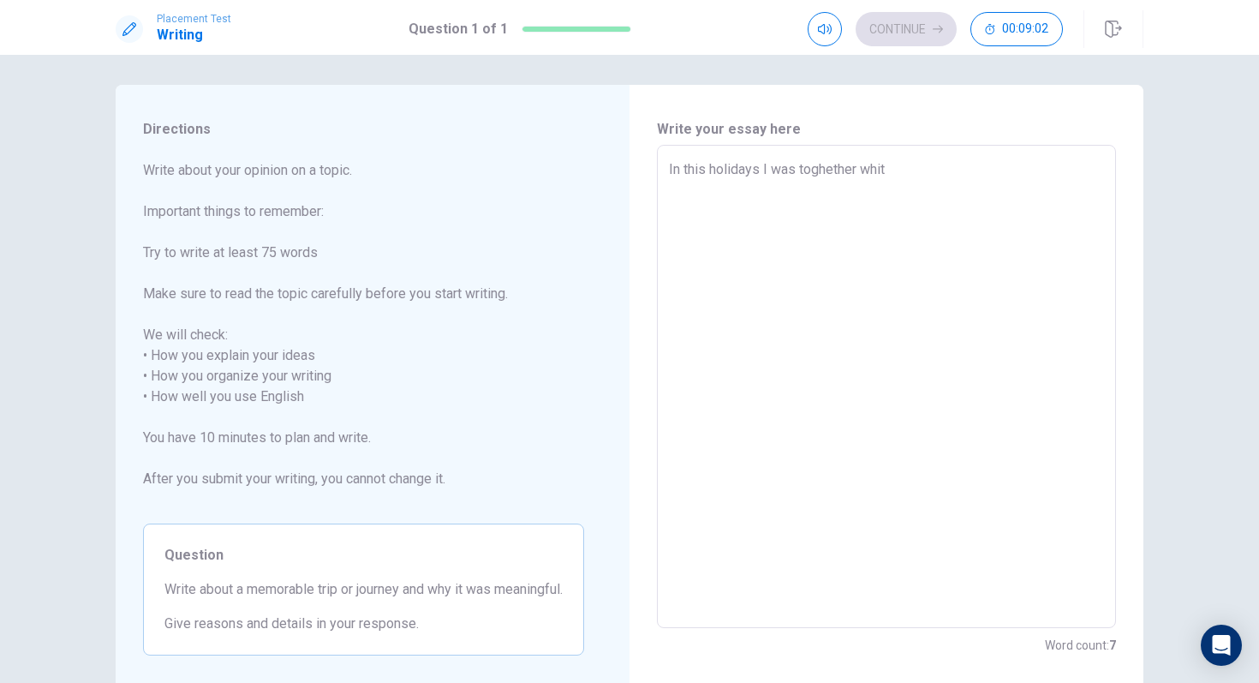
type textarea "In this holidays I was toghether whith"
type textarea "x"
type textarea "In this holidays I was toghether whith"
type textarea "x"
type textarea "In this holidays I was toghether whith"
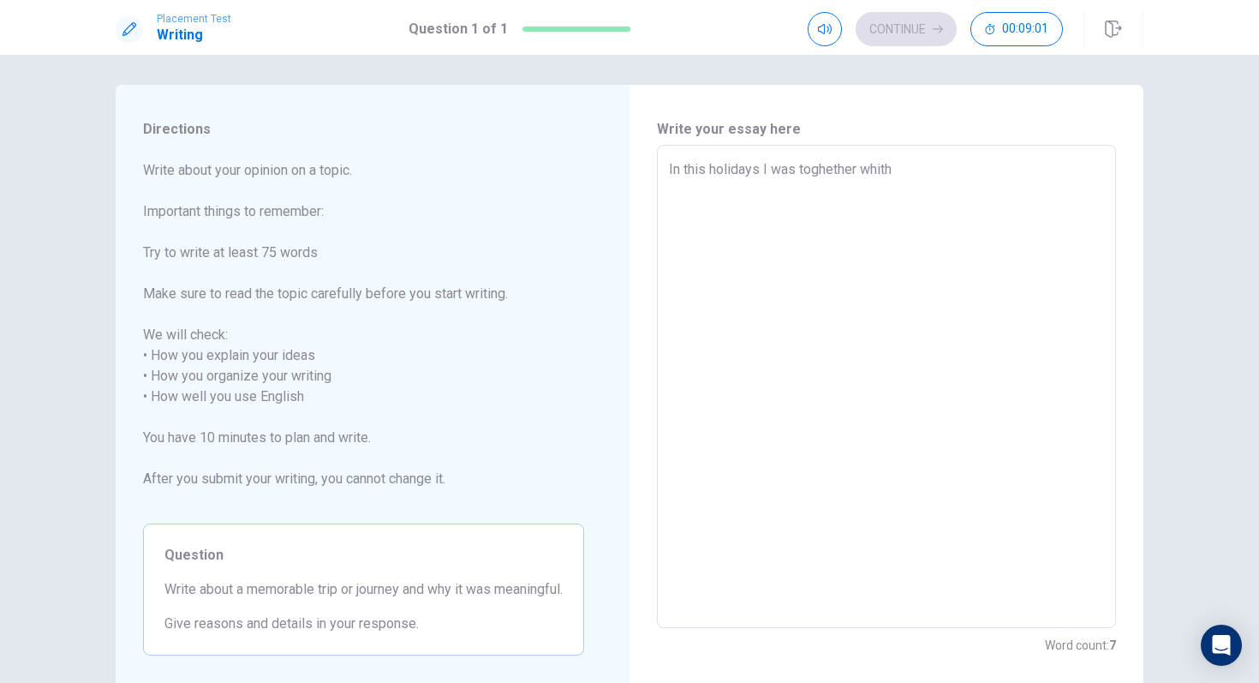
type textarea "x"
type textarea "In this holidays I was toghether whit"
type textarea "x"
type textarea "In this holidays I was toghether whi"
type textarea "x"
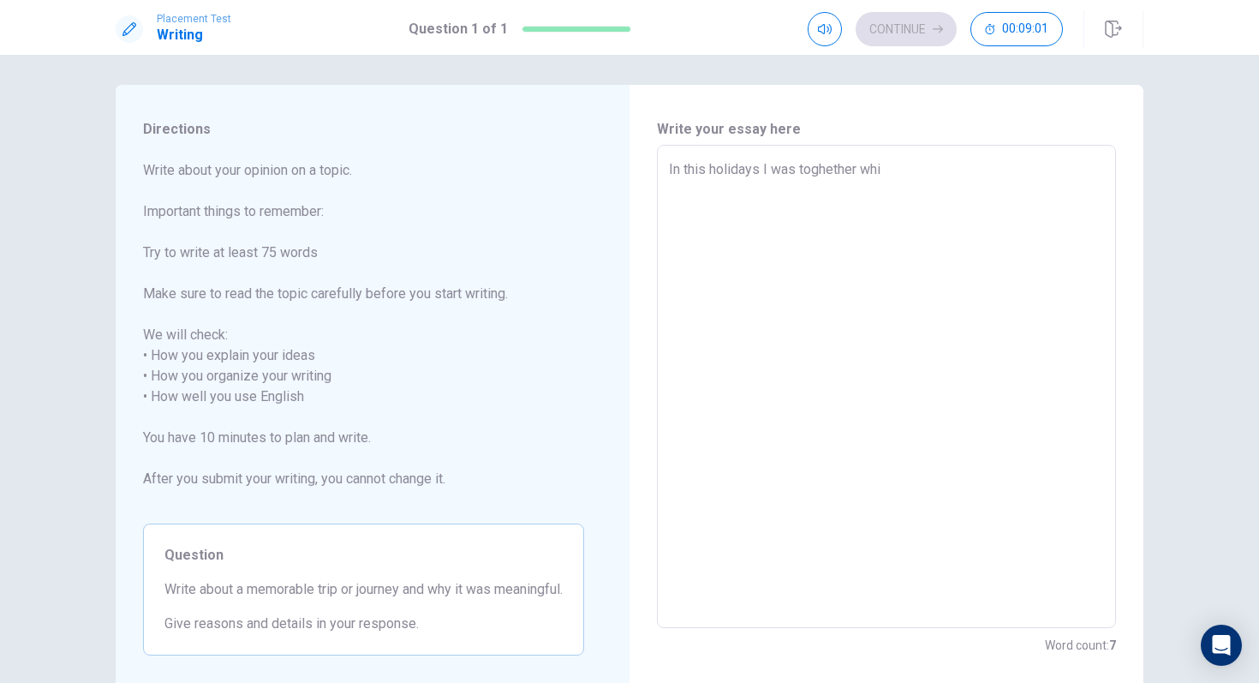
type textarea "In this holidays I was toghether wh"
type textarea "x"
type textarea "In this holidays I was toghether w"
type textarea "x"
type textarea "In this holidays I was toghether wi"
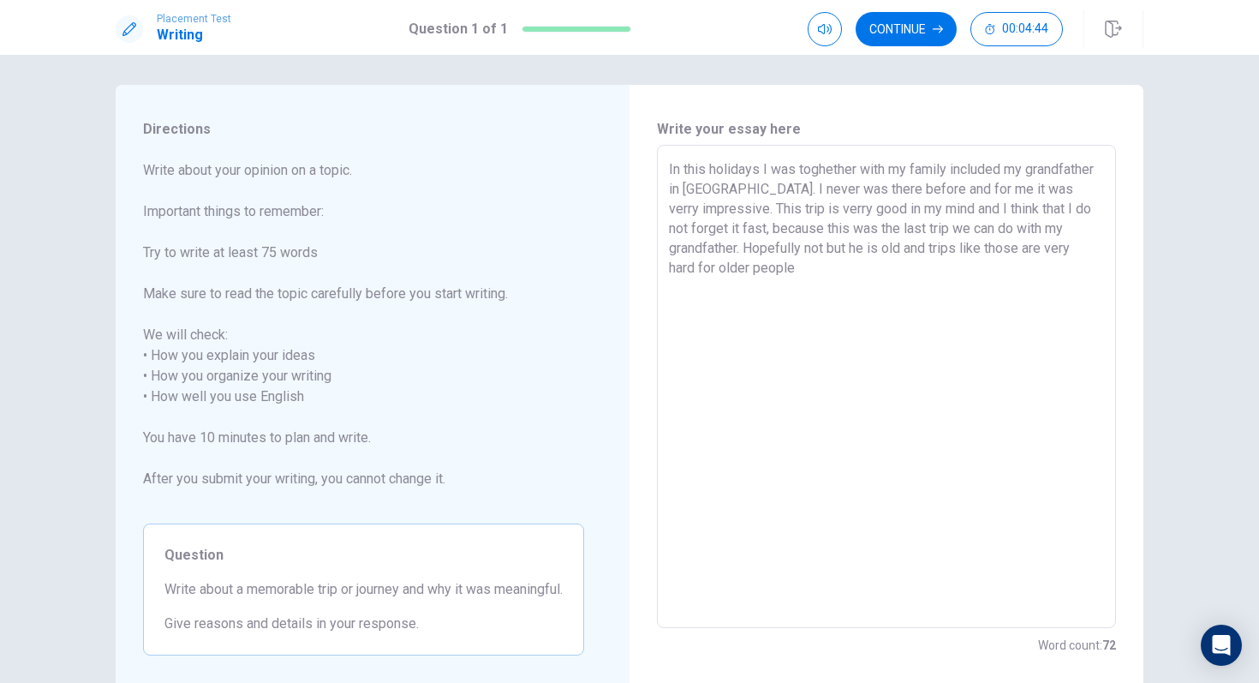
click at [935, 248] on textarea "In this holidays I was toghether with my family included my grandfather in [GEO…" at bounding box center [886, 386] width 435 height 455
click at [910, 265] on textarea "In this holidays I was toghether with my family included my grandfather in [GEO…" at bounding box center [886, 386] width 435 height 455
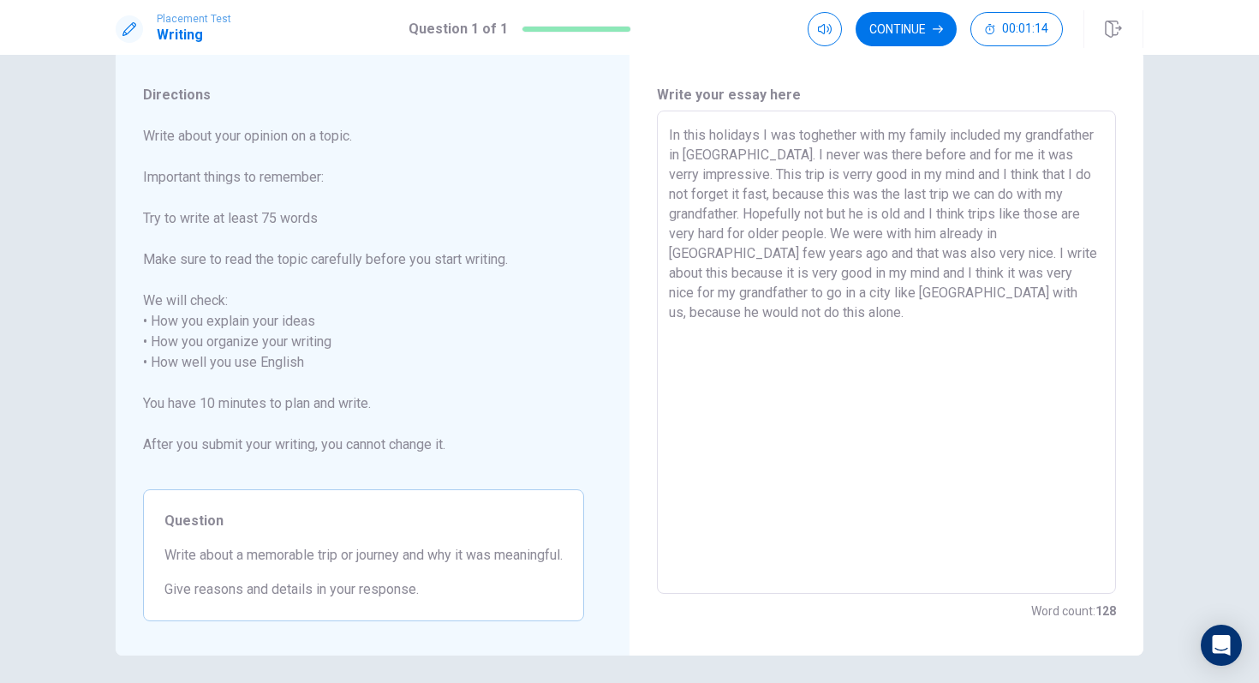
scroll to position [37, 0]
click at [902, 40] on button "Continue" at bounding box center [906, 29] width 101 height 34
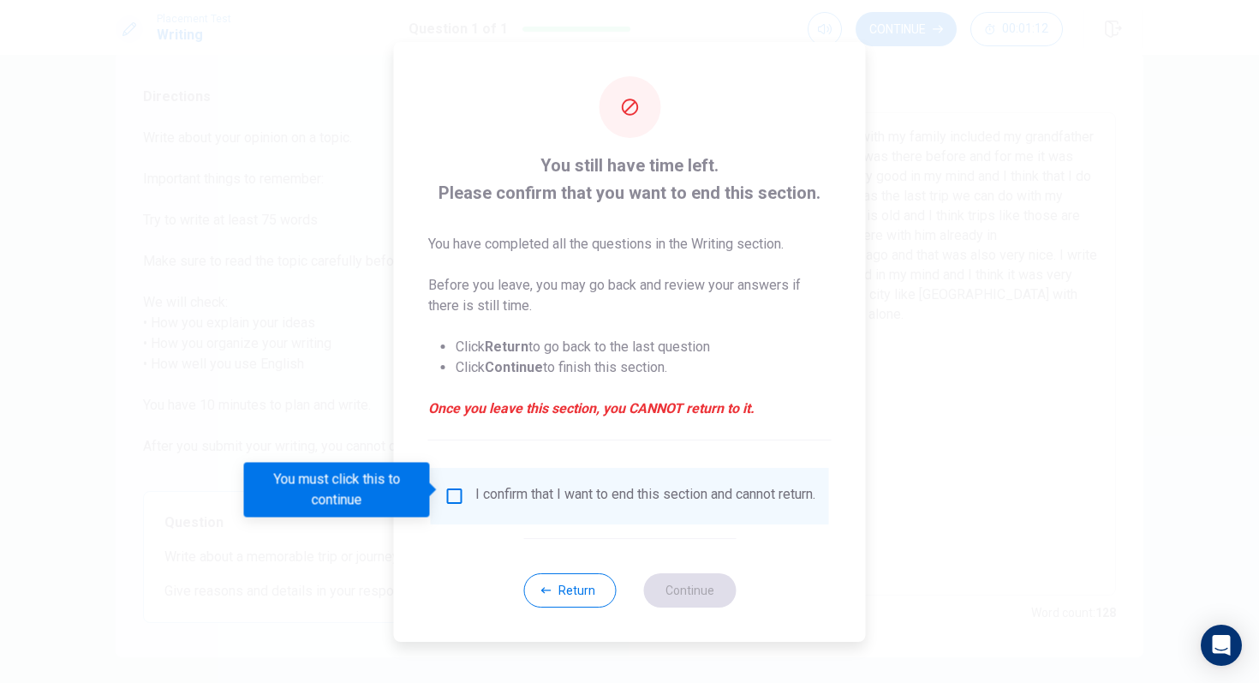
click at [454, 493] on input "You must click this to continue" at bounding box center [455, 496] width 21 height 21
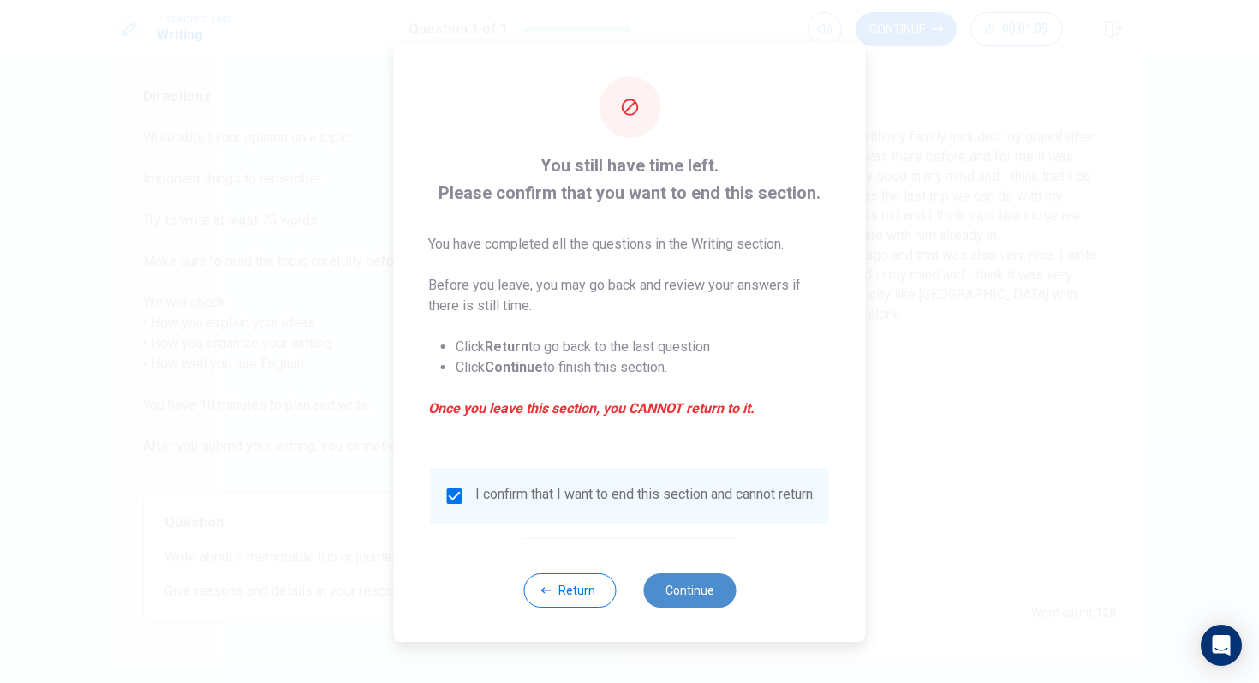
click at [674, 571] on button "Continue" at bounding box center [689, 590] width 93 height 34
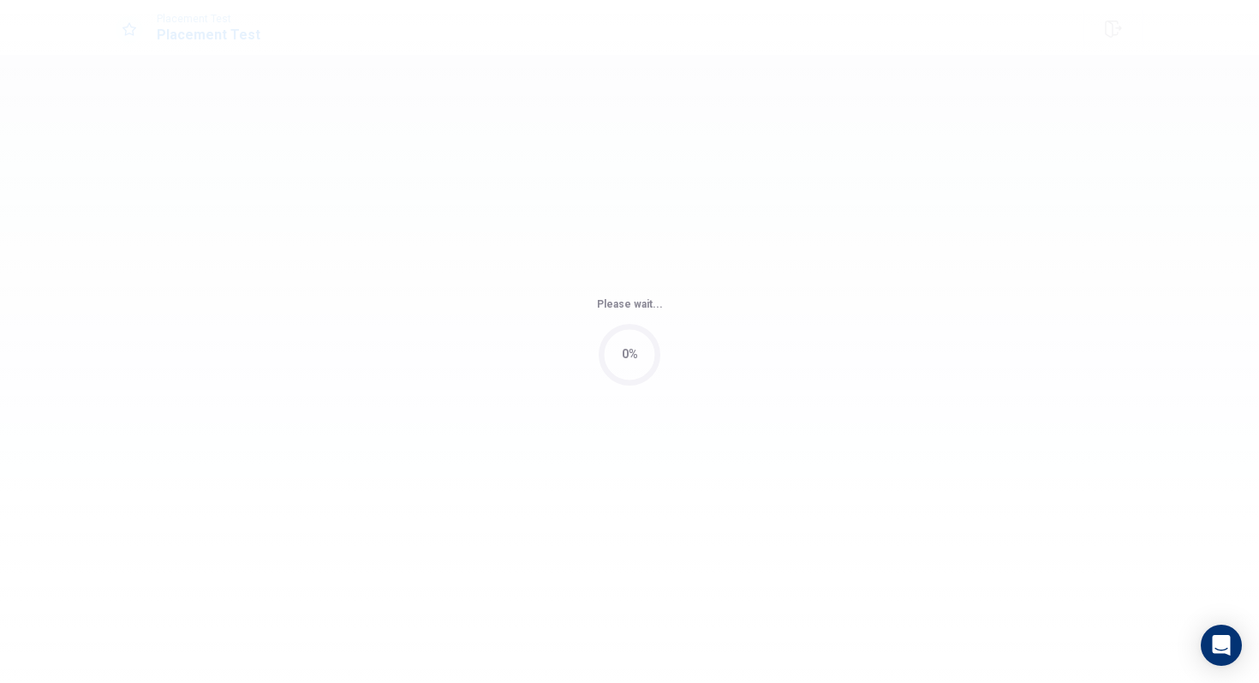
scroll to position [0, 0]
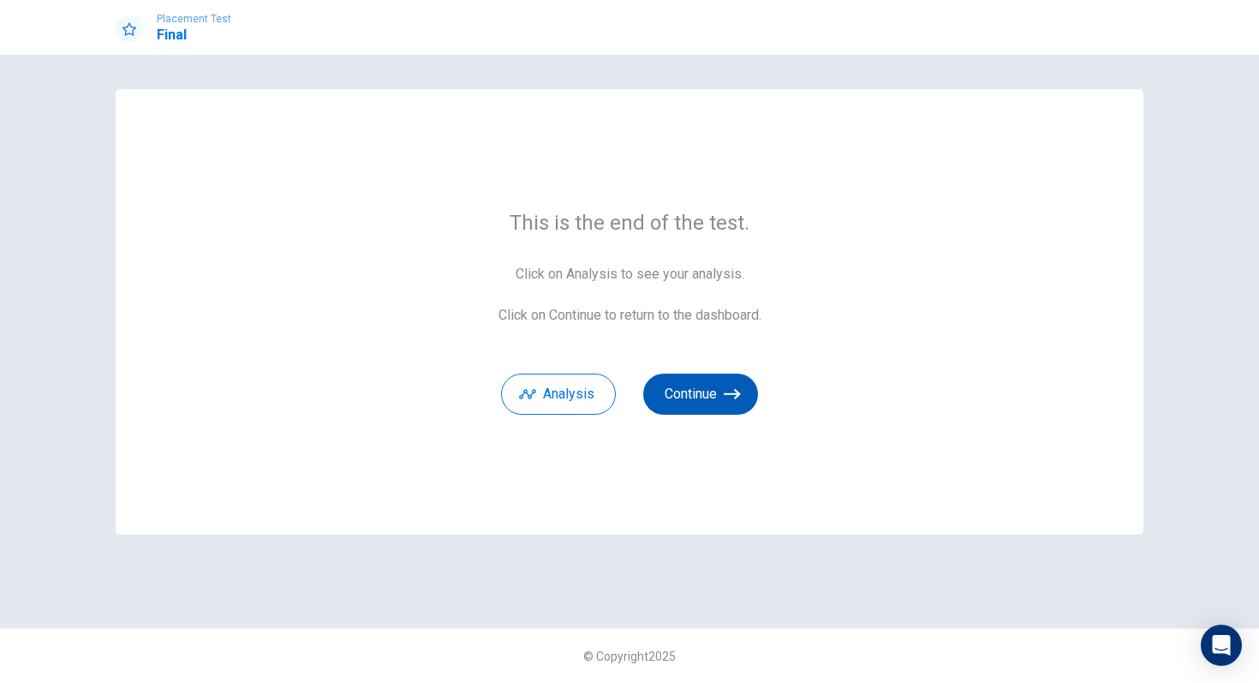
click at [694, 403] on button "Continue" at bounding box center [700, 393] width 115 height 41
